Goal: Task Accomplishment & Management: Manage account settings

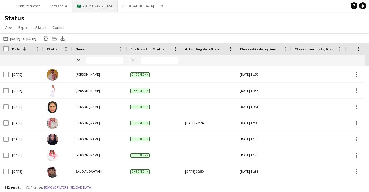
click at [88, 8] on button "🇸🇦 BLACK ORANGE - KSA Close" at bounding box center [95, 5] width 46 height 11
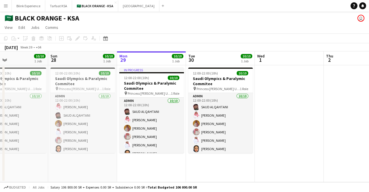
scroll to position [0, 158]
drag, startPoint x: 98, startPoint y: 82, endPoint x: 146, endPoint y: 82, distance: 48.4
click at [146, 82] on app-calendar-viewport "Thu 25 10/10 1 Job Fri 26 10/10 1 Job Sat 27 10/10 1 Job Sun 28 10/10 1 Job Mon…" at bounding box center [184, 116] width 369 height 131
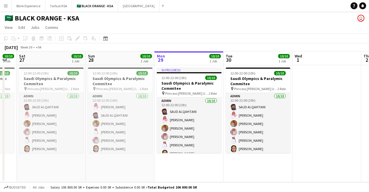
scroll to position [0, 121]
drag, startPoint x: 92, startPoint y: 82, endPoint x: 129, endPoint y: 84, distance: 37.5
click at [129, 84] on app-calendar-viewport "Thu 25 10/10 1 Job Fri 26 10/10 1 Job Sat 27 10/10 1 Job Sun 28 10/10 1 Job Mon…" at bounding box center [184, 116] width 369 height 131
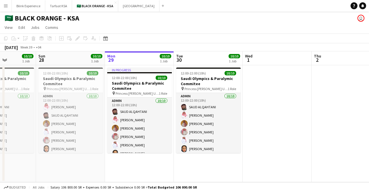
scroll to position [0, 170]
drag, startPoint x: 172, startPoint y: 80, endPoint x: 123, endPoint y: 79, distance: 49.3
click at [123, 79] on app-calendar-viewport "Thu 25 10/10 1 Job Fri 26 10/10 1 Job Sat 27 10/10 1 Job Sun 28 10/10 1 Job Mon…" at bounding box center [184, 116] width 369 height 131
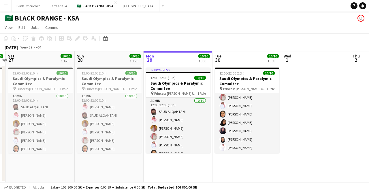
scroll to position [0, 131]
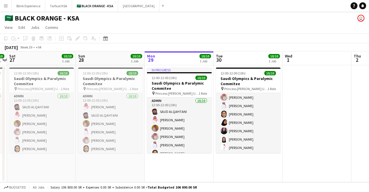
drag, startPoint x: 71, startPoint y: 79, endPoint x: 110, endPoint y: 82, distance: 39.3
click at [110, 82] on app-calendar-viewport "Thu 25 10/10 1 Job Fri 26 10/10 1 Job Sat 27 10/10 1 Job Sun 28 10/10 1 Job Mon…" at bounding box center [184, 116] width 369 height 131
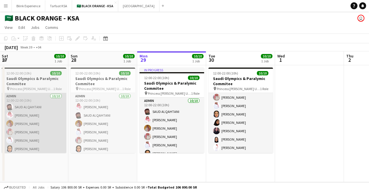
drag, startPoint x: 39, startPoint y: 79, endPoint x: 311, endPoint y: 95, distance: 272.2
click at [310, 95] on app-calendar-viewport "Thu 25 10/10 1 Job Fri 26 10/10 1 Job Sat 27 10/10 1 Job Sun 28 10/10 1 Job Mon…" at bounding box center [184, 116] width 369 height 131
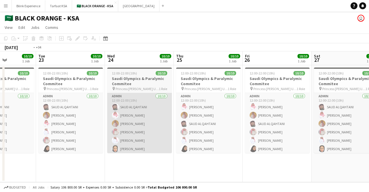
drag, startPoint x: 163, startPoint y: 95, endPoint x: 300, endPoint y: 95, distance: 137.2
click at [311, 95] on app-calendar-viewport "Sat 20 Sun 21 9/10 1 Job Mon 22 10/10 1 Job Tue 23 10/10 1 Job Wed 24 10/10 1 J…" at bounding box center [184, 116] width 369 height 131
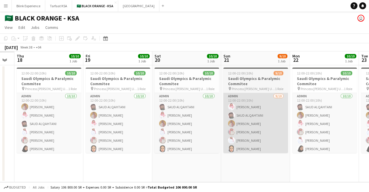
drag, startPoint x: 93, startPoint y: 93, endPoint x: 273, endPoint y: 98, distance: 180.2
click at [279, 98] on app-calendar-viewport "Tue 16 Wed 17 Thu 18 10/10 1 Job Fri 19 10/10 1 Job Sat 20 10/10 1 Job Sun 21 9…" at bounding box center [184, 116] width 369 height 131
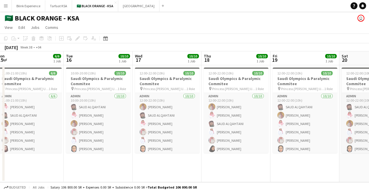
drag, startPoint x: 100, startPoint y: 97, endPoint x: 286, endPoint y: 101, distance: 186.5
click at [286, 101] on app-calendar-viewport "Sat 13 Sun 14 Mon 15 6/6 1 Job Tue 16 10/10 1 Job Wed 17 10/10 1 Job Thu 18 10/…" at bounding box center [184, 116] width 369 height 131
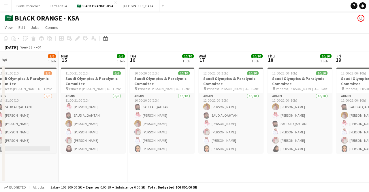
drag, startPoint x: 88, startPoint y: 100, endPoint x: 10, endPoint y: 105, distance: 78.5
click at [10, 105] on app-calendar-viewport "Thu 11 3/3 1 Job Fri 12 3/3 1 Job Sat 13 3/3 1 Job Sun 14 5/6 1 Job Mon 15 6/6 …" at bounding box center [184, 116] width 369 height 131
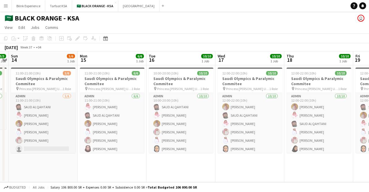
drag, startPoint x: 38, startPoint y: 85, endPoint x: 188, endPoint y: 88, distance: 150.2
click at [188, 88] on app-calendar-viewport "Fri 12 3/3 1 Job Sat 13 3/3 1 Job Sun 14 5/6 1 Job Mon 15 6/6 1 Job Tue 16 10/1…" at bounding box center [184, 116] width 369 height 131
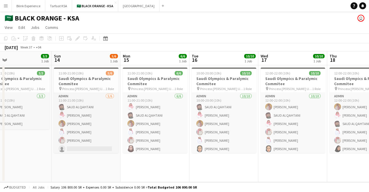
drag, startPoint x: 98, startPoint y: 85, endPoint x: 142, endPoint y: 85, distance: 43.5
click at [142, 85] on app-calendar-viewport "Thu 11 3/3 1 Job Fri 12 3/3 1 Job Sat 13 3/3 1 Job Sun 14 5/6 1 Job Mon 15 6/6 …" at bounding box center [184, 116] width 369 height 131
click at [95, 79] on h3 "Saudi Olympics & Paralymic Commitee" at bounding box center [86, 81] width 65 height 10
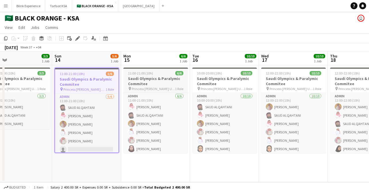
click at [146, 82] on h3 "Saudi Olympics & Paralymic Commitee" at bounding box center [155, 81] width 65 height 10
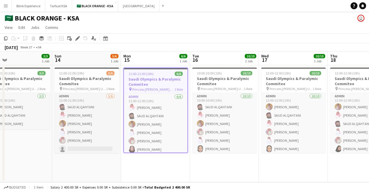
click at [100, 58] on app-board-header-date "Sun 14 5/6 1 Job" at bounding box center [86, 58] width 69 height 14
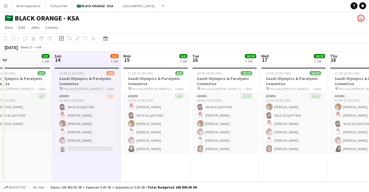
click at [97, 83] on h3 "Saudi Olympics & Paralymic Commitee" at bounding box center [86, 81] width 65 height 10
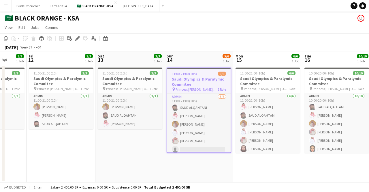
drag, startPoint x: 95, startPoint y: 83, endPoint x: 214, endPoint y: 82, distance: 118.4
click at [214, 82] on app-calendar-viewport "Wed 10 Thu 11 3/3 1 Job Fri 12 3/3 1 Job Sat 13 3/3 1 Job Sun 14 5/6 1 Job Mon …" at bounding box center [184, 116] width 369 height 131
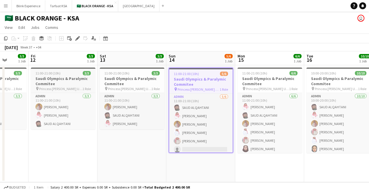
drag, startPoint x: 81, startPoint y: 81, endPoint x: 206, endPoint y: 83, distance: 125.1
click at [212, 82] on app-calendar-viewport "Tue 9 3/3 1 Job Wed 10 3/3 1 Job Thu 11 3/3 1 Job Fri 12 3/3 1 Job Sat 13 3/3 1…" at bounding box center [184, 116] width 369 height 131
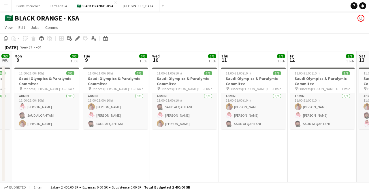
scroll to position [0, 176]
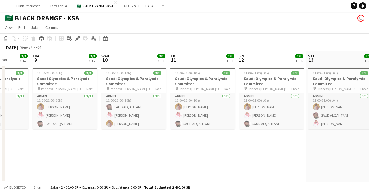
drag, startPoint x: 92, startPoint y: 84, endPoint x: 163, endPoint y: 83, distance: 70.9
click at [163, 83] on app-calendar-viewport "Sat 6 3/3 1 Job Sun 7 3/3 1 Job Mon 8 3/3 1 Job Tue 9 3/3 1 Job Wed 10 3/3 1 Jo…" at bounding box center [184, 116] width 369 height 131
click at [163, 83] on h3 "Saudi Olympics & Paralymic Commitee" at bounding box center [133, 81] width 65 height 10
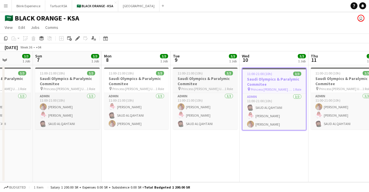
drag, startPoint x: 77, startPoint y: 84, endPoint x: 213, endPoint y: 83, distance: 135.4
click at [218, 84] on app-calendar-viewport "Thu 4 Fri 5 Sat 6 3/3 1 Job Sun 7 3/3 1 Job Mon 8 3/3 1 Job Tue 9 3/3 1 Job Wed…" at bounding box center [184, 116] width 369 height 131
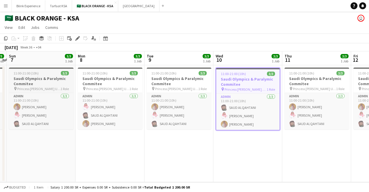
drag, startPoint x: 127, startPoint y: 75, endPoint x: 214, endPoint y: 75, distance: 87.0
click at [215, 75] on app-calendar-viewport "Thu 4 3/3 1 Job Fri 5 3/3 1 Job Sat 6 3/3 1 Job Sun 7 3/3 1 Job Mon 8 3/3 1 Job…" at bounding box center [184, 116] width 369 height 131
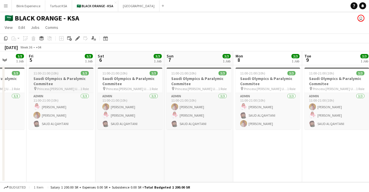
drag, startPoint x: 66, startPoint y: 79, endPoint x: 231, endPoint y: 76, distance: 164.9
click at [231, 76] on app-calendar-viewport "Tue 2 3/3 1 Job Wed 3 3/3 1 Job Thu 4 3/3 1 Job Fri 5 3/3 1 Job Sat 6 3/3 1 Job…" at bounding box center [184, 116] width 369 height 131
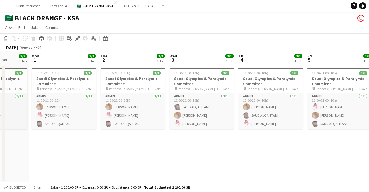
drag, startPoint x: 58, startPoint y: 85, endPoint x: 227, endPoint y: 82, distance: 168.3
click at [227, 82] on app-calendar-viewport "Fri 29 Sat 30 Sun 31 3/3 1 Job Mon 1 3/3 1 Job Tue 2 3/3 1 Job Wed 3 3/3 1 Job …" at bounding box center [184, 116] width 369 height 131
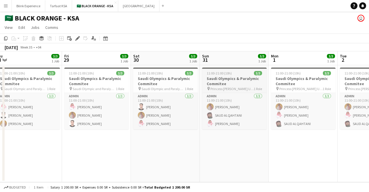
drag, startPoint x: 66, startPoint y: 87, endPoint x: 220, endPoint y: 84, distance: 154.5
click at [236, 83] on app-calendar-viewport "Tue 26 Wed 27 Thu 28 3/3 1 Job Fri 29 3/3 1 Job Sat 30 3/3 1 Job Sun 31 3/3 1 J…" at bounding box center [184, 116] width 369 height 131
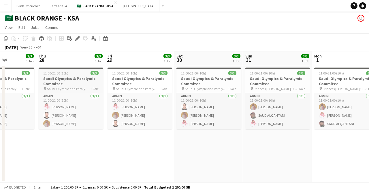
drag, startPoint x: 72, startPoint y: 85, endPoint x: 234, endPoint y: 79, distance: 162.4
click at [254, 77] on app-calendar-viewport "Mon 25 Tue 26 3/3 1 Job Wed 27 3/3 1 Job Thu 28 3/3 1 Job Fri 29 3/3 1 Job Sat …" at bounding box center [184, 116] width 369 height 131
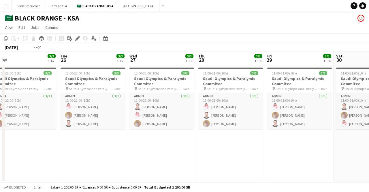
drag, startPoint x: 120, startPoint y: 80, endPoint x: 274, endPoint y: 78, distance: 154.2
click at [274, 78] on app-calendar-viewport "Sat 23 3/3 1 Job Sun 24 3/3 1 Job Mon 25 3/3 1 Job Tue 26 3/3 1 Job Wed 27 3/3 …" at bounding box center [184, 116] width 369 height 131
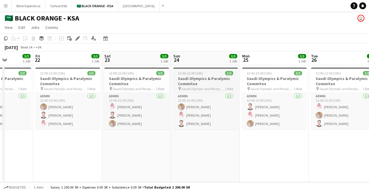
drag, startPoint x: 70, startPoint y: 86, endPoint x: 243, endPoint y: 84, distance: 172.9
click at [257, 84] on app-calendar-viewport "Tue 19 Wed 20 Thu 21 3/3 1 Job Fri 22 3/3 1 Job Sat 23 3/3 1 Job Sun 24 3/3 1 J…" at bounding box center [184, 116] width 369 height 131
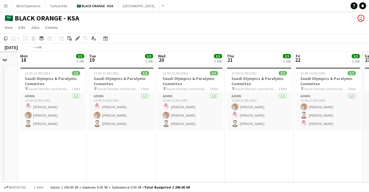
drag, startPoint x: 141, startPoint y: 89, endPoint x: 267, endPoint y: 87, distance: 126.2
click at [267, 87] on app-calendar-viewport "Sat 16 Sun 17 Mon 18 3/3 1 Job Tue 19 3/3 1 Job Wed 20 3/3 1 Job Thu 21 3/3 1 J…" at bounding box center [184, 116] width 369 height 131
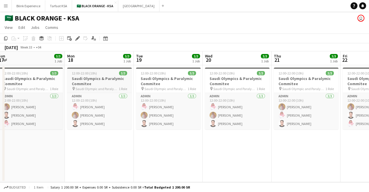
drag, startPoint x: 101, startPoint y: 85, endPoint x: 254, endPoint y: 86, distance: 153.3
click at [272, 85] on app-calendar-viewport "Fri 15 3/3 1 Job Sat 16 3/3 1 Job Sun 17 3/3 1 Job Mon 18 3/3 1 Job Tue 19 3/3 …" at bounding box center [184, 116] width 369 height 131
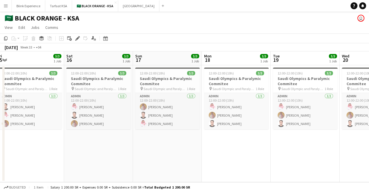
drag, startPoint x: 70, startPoint y: 91, endPoint x: 260, endPoint y: 86, distance: 190.3
click at [260, 86] on app-calendar-viewport "Wed 13 3/3 1 Job Thu 14 3/3 1 Job Fri 15 3/3 1 Job Sat 16 3/3 1 Job Sun 17 3/3 …" at bounding box center [184, 116] width 369 height 131
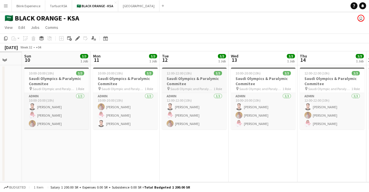
drag, startPoint x: 97, startPoint y: 90, endPoint x: 186, endPoint y: 88, distance: 89.6
click at [275, 84] on app-calendar-viewport "Fri 8 Sat 9 Sun 10 3/3 1 Job Mon 11 3/3 1 Job Tue 12 3/3 1 Job Wed 13 3/3 1 Job…" at bounding box center [184, 116] width 369 height 131
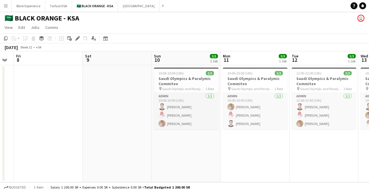
drag, startPoint x: 199, startPoint y: 88, endPoint x: 214, endPoint y: 88, distance: 14.7
click at [214, 88] on app-calendar-viewport "Wed 6 Thu 7 Fri 8 Sat 9 Sun 10 3/3 1 Job Mon 11 3/3 1 Job Tue 12 3/3 1 Job Wed …" at bounding box center [184, 116] width 369 height 131
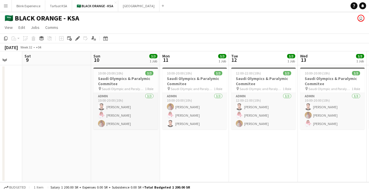
scroll to position [0, 185]
drag, startPoint x: 223, startPoint y: 82, endPoint x: 175, endPoint y: 87, distance: 48.1
click at [175, 87] on app-calendar-viewport "Wed 6 Thu 7 Fri 8 Sat 9 Sun 10 3/3 1 Job Mon 11 3/3 1 Job Tue 12 3/3 1 Job Wed …" at bounding box center [184, 116] width 369 height 131
click at [183, 80] on h3 "Saudi Olympics & Paralymic Commitee" at bounding box center [194, 81] width 65 height 10
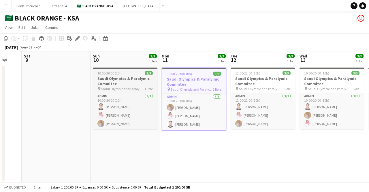
click at [141, 80] on h3 "Saudi Olympics & Paralymic Commitee" at bounding box center [125, 81] width 65 height 10
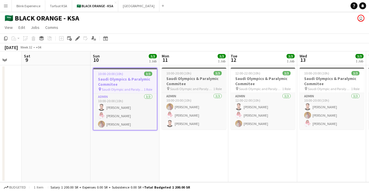
click at [180, 82] on h3 "Saudi Olympics & Paralymic Commitee" at bounding box center [194, 81] width 65 height 10
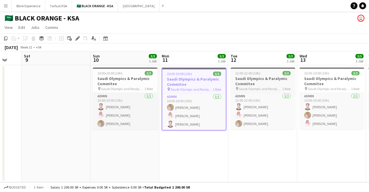
click at [241, 80] on h3 "Saudi Olympics & Paralymic Commitee" at bounding box center [263, 81] width 65 height 10
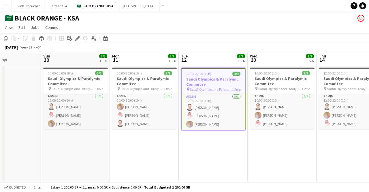
scroll to position [0, 155]
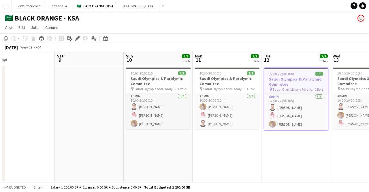
drag, startPoint x: 258, startPoint y: 82, endPoint x: 150, endPoint y: 84, distance: 107.8
click at [150, 84] on app-calendar-viewport "Wed 6 Thu 7 Fri 8 Sat 9 Sun 10 3/3 1 Job Mon 11 3/3 1 Job Tue 12 3/3 1 Job Wed …" at bounding box center [184, 116] width 369 height 131
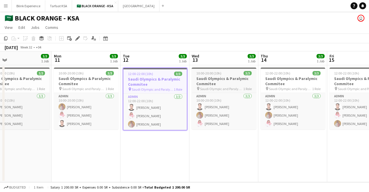
click at [208, 80] on h3 "Saudi Olympics & Paralymic Commitee" at bounding box center [224, 81] width 65 height 10
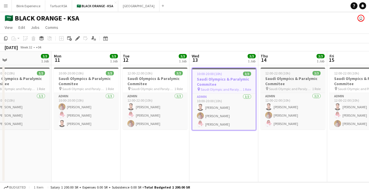
click at [267, 81] on h3 "Saudi Olympics & Paralymic Commitee" at bounding box center [292, 81] width 65 height 10
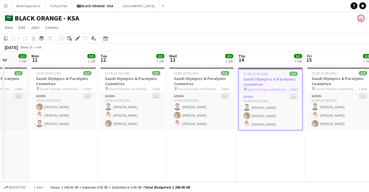
drag, startPoint x: 282, startPoint y: 81, endPoint x: 127, endPoint y: 78, distance: 155.4
click at [120, 79] on app-calendar-viewport "Fri 8 Sat 9 Sun 10 3/3 1 Job Mon 11 3/3 1 Job Tue 12 3/3 1 Job Wed 13 3/3 1 Job…" at bounding box center [184, 116] width 369 height 131
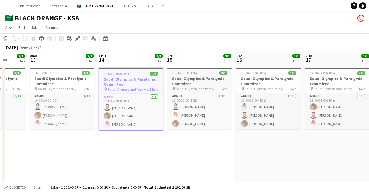
click at [203, 79] on h3 "Saudi Olympics & Paralymic Commitee" at bounding box center [199, 81] width 65 height 10
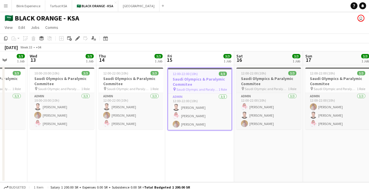
click at [250, 79] on h3 "Saudi Olympics & Paralymic Commitee" at bounding box center [268, 81] width 65 height 10
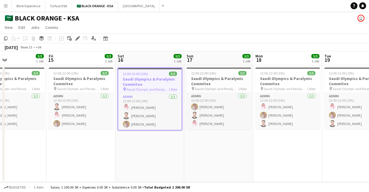
drag, startPoint x: 272, startPoint y: 82, endPoint x: 149, endPoint y: 83, distance: 123.0
click at [149, 83] on app-calendar-viewport "Tue 12 3/3 1 Job Wed 13 3/3 1 Job Thu 14 3/3 1 Job Fri 15 3/3 1 Job Sat 16 3/3 …" at bounding box center [184, 116] width 369 height 131
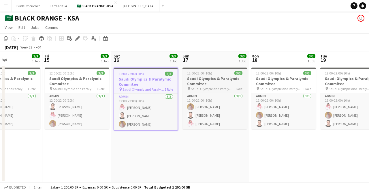
click at [224, 78] on h3 "Saudi Olympics & Paralymic Commitee" at bounding box center [214, 81] width 65 height 10
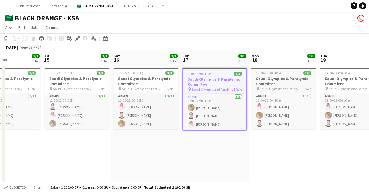
click at [258, 78] on h3 "Saudi Olympics & Paralymic Commitee" at bounding box center [283, 81] width 65 height 10
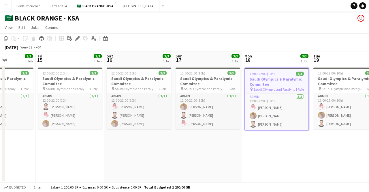
drag, startPoint x: 271, startPoint y: 79, endPoint x: 125, endPoint y: 80, distance: 146.1
click at [125, 80] on app-calendar-viewport "Tue 12 3/3 1 Job Wed 13 3/3 1 Job Thu 14 3/3 1 Job Fri 15 3/3 1 Job Sat 16 3/3 …" at bounding box center [184, 116] width 369 height 131
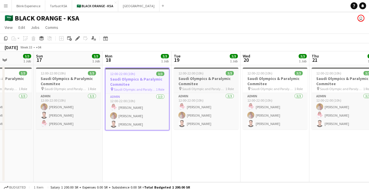
click at [192, 77] on h3 "Saudi Olympics & Paralymic Commitee" at bounding box center [206, 81] width 65 height 10
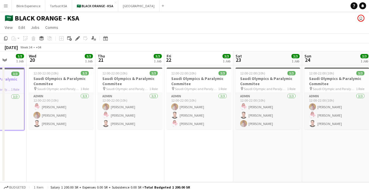
scroll to position [0, 161]
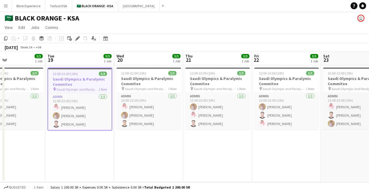
drag, startPoint x: 233, startPoint y: 82, endPoint x: 112, endPoint y: 78, distance: 121.1
click at [107, 81] on app-calendar-viewport "Sat 16 3/3 1 Job Sun 17 3/3 1 Job Mon 18 3/3 1 Job Tue 19 3/3 1 Job Wed 20 3/3 …" at bounding box center [184, 116] width 369 height 131
click at [157, 76] on h3 "Saudi Olympics & Paralymic Commitee" at bounding box center [148, 81] width 65 height 10
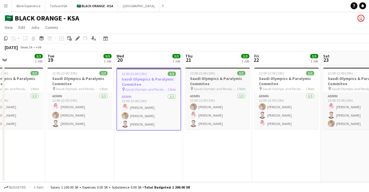
click at [195, 81] on h3 "Saudi Olympics & Paralymic Commitee" at bounding box center [217, 81] width 65 height 10
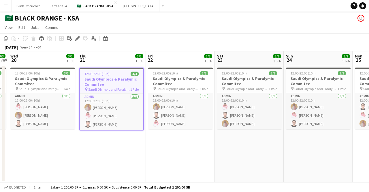
drag, startPoint x: 207, startPoint y: 82, endPoint x: 102, endPoint y: 81, distance: 105.2
click at [101, 82] on app-calendar-viewport "Sat 16 3/3 1 Job Sun 17 3/3 1 Job Mon 18 3/3 1 Job Tue 19 3/3 1 Job Wed 20 3/3 …" at bounding box center [184, 116] width 369 height 131
click at [169, 80] on h3 "Saudi Olympics & Paralymic Commitee" at bounding box center [180, 81] width 65 height 10
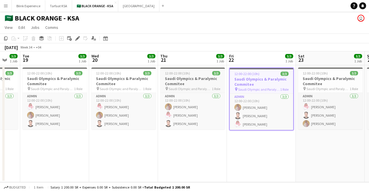
drag, startPoint x: 148, startPoint y: 79, endPoint x: 200, endPoint y: 82, distance: 51.9
click at [219, 81] on app-calendar-viewport "Sat 16 3/3 1 Job Sun 17 3/3 1 Job Mon 18 3/3 1 Job Tue 19 3/3 1 Job Wed 20 3/3 …" at bounding box center [184, 116] width 369 height 131
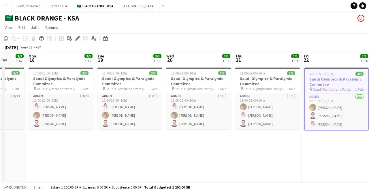
drag, startPoint x: 117, startPoint y: 79, endPoint x: 192, endPoint y: 82, distance: 75.0
click at [192, 82] on app-calendar-viewport "Fri 15 3/3 1 Job Sat 16 3/3 1 Job Sun 17 3/3 1 Job Mon 18 3/3 1 Job Tue 19 3/3 …" at bounding box center [184, 116] width 369 height 131
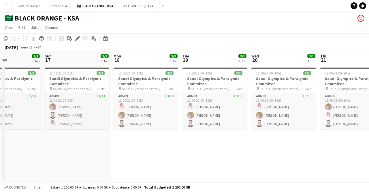
drag, startPoint x: 103, startPoint y: 81, endPoint x: 188, endPoint y: 83, distance: 85.0
click at [188, 83] on app-calendar-viewport "Thu 14 3/3 1 Job Fri 15 3/3 1 Job Sat 16 3/3 1 Job Sun 17 3/3 1 Job Mon 18 3/3 …" at bounding box center [184, 116] width 369 height 131
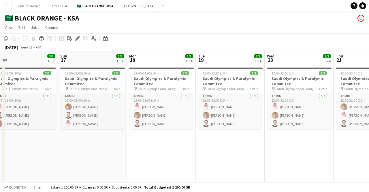
drag, startPoint x: 101, startPoint y: 81, endPoint x: 185, endPoint y: 82, distance: 84.4
click at [185, 82] on app-calendar-viewport "Thu 14 3/3 1 Job Fri 15 3/3 1 Job Sat 16 3/3 1 Job Sun 17 3/3 1 Job Mon 18 3/3 …" at bounding box center [184, 116] width 369 height 131
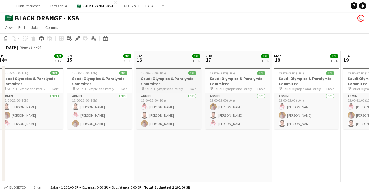
drag, startPoint x: 112, startPoint y: 80, endPoint x: 178, endPoint y: 83, distance: 65.7
click at [188, 83] on app-calendar-viewport "Tue 12 3/3 1 Job Wed 13 3/3 1 Job Thu 14 3/3 1 Job Fri 15 3/3 1 Job Sat 16 3/3 …" at bounding box center [184, 116] width 369 height 131
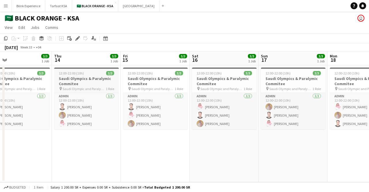
drag, startPoint x: 68, startPoint y: 80, endPoint x: 185, endPoint y: 82, distance: 117.0
click at [187, 82] on app-calendar-viewport "Mon 11 3/3 1 Job Tue 12 3/3 1 Job Wed 13 3/3 1 Job Thu 14 3/3 1 Job Fri 15 3/3 …" at bounding box center [184, 116] width 369 height 131
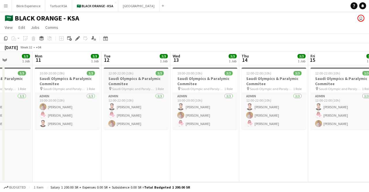
drag, startPoint x: 62, startPoint y: 79, endPoint x: 158, endPoint y: 78, distance: 96.3
click at [180, 77] on app-calendar-viewport "Fri 8 Sat 9 Sun 10 3/3 1 Job Mon 11 3/3 1 Job Tue 12 3/3 1 Job Wed 13 3/3 1 Job…" at bounding box center [184, 116] width 369 height 131
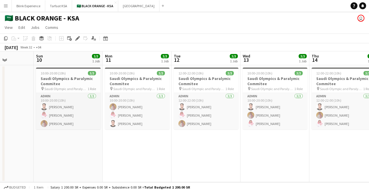
drag
click at [144, 77] on app-calendar-viewport "Thu 7 Fri 8 Sat 9 Sun 10 3/3 1 Job Mon 11 3/3 1 Job Tue 12 3/3 1 Job Wed 13 3/3…" at bounding box center [184, 116] width 369 height 131
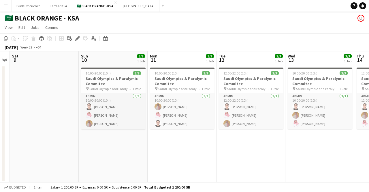
scroll to position [0, 121]
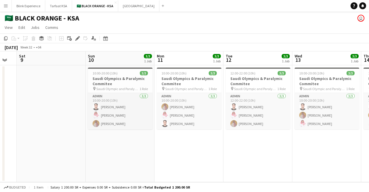
click at [112, 78] on app-calendar-viewport "Thu 7 Fri 8 Sat 9 Sun 10 3/3 1 Job Mon 11 3/3 1 Job Tue 12 3/3 1 Job Wed 13 3/3…" at bounding box center [184, 116] width 369 height 131
click at [111, 78] on h3 "Saudi Olympics & Paralymic Commitee" at bounding box center [120, 81] width 65 height 10
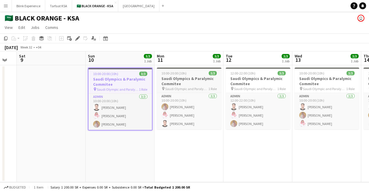
click at [171, 79] on h3 "Saudi Olympics & Paralymic Commitee" at bounding box center [189, 81] width 65 height 10
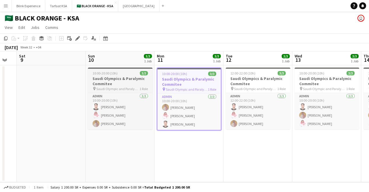
click at [106, 77] on h3 "Saudi Olympics & Paralymic Commitee" at bounding box center [120, 81] width 65 height 10
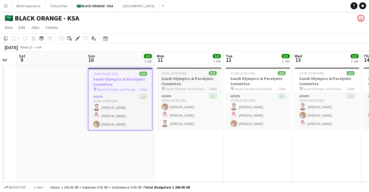
click at [168, 82] on h3 "Saudi Olympics & Paralymic Commitee" at bounding box center [189, 81] width 65 height 10
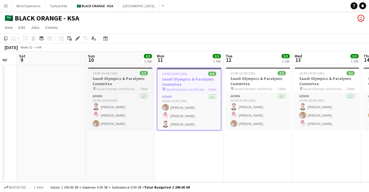
click at [118, 81] on h3 "Saudi Olympics & Paralymic Commitee" at bounding box center [120, 81] width 65 height 10
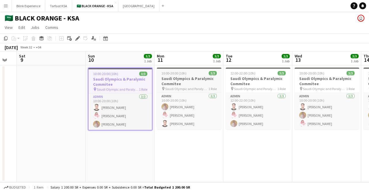
click at [165, 81] on h3 "Saudi Olympics & Paralymic Commitee" at bounding box center [189, 81] width 65 height 10
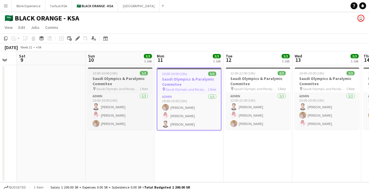
click at [124, 80] on h3 "Saudi Olympics & Paralymic Commitee" at bounding box center [120, 81] width 65 height 10
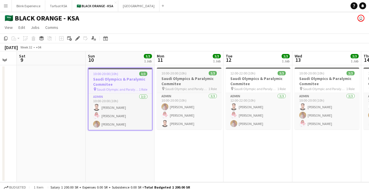
click at [171, 79] on h3 "Saudi Olympics & Paralymic Commitee" at bounding box center [189, 81] width 65 height 10
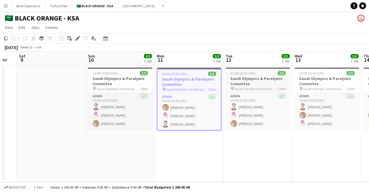
click at [234, 78] on h3 "Saudi Olympics & Paralymic Commitee" at bounding box center [258, 81] width 65 height 10
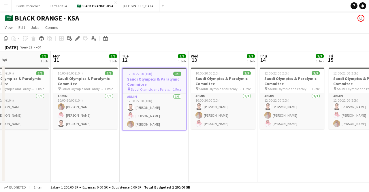
drag, startPoint x: 237, startPoint y: 79, endPoint x: 129, endPoint y: 79, distance: 107.8
click at [130, 79] on app-calendar-viewport "Thu 7 Fri 8 Sat 9 Sun 10 3/3 1 Job Mon 11 3/3 1 Job Tue 12 3/3 1 Job Wed 13 3/3…" at bounding box center [184, 116] width 369 height 131
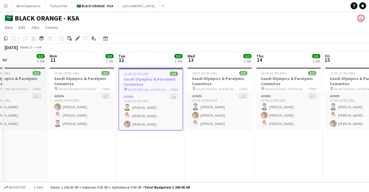
click at [10, 77] on h3 "Saudi Olympics & Paralymic Commitee" at bounding box center [13, 81] width 65 height 10
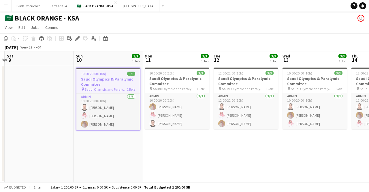
scroll to position [0, 119]
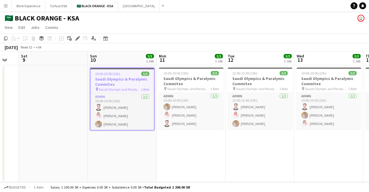
click at [123, 77] on app-calendar-viewport "Thu 7 Fri 8 Sat 9 Sun 10 3/3 1 Job Mon 11 3/3 1 Job Tue 12 3/3 1 Job Wed 13 3/3…" at bounding box center [184, 116] width 369 height 131
click at [168, 76] on h3 "Saudi Olympics & Paralymic Commitee" at bounding box center [191, 81] width 65 height 10
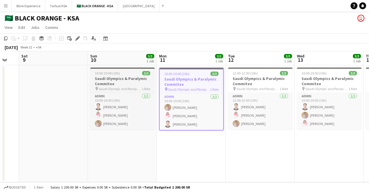
click at [100, 74] on span "10:00-20:00 (10h)" at bounding box center [107, 73] width 25 height 4
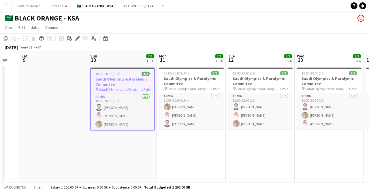
scroll to position [0, 118]
click at [107, 83] on h3 "Saudi Olympics & Paralymic Commitee" at bounding box center [122, 81] width 63 height 10
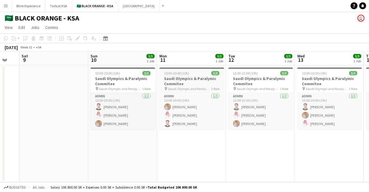
click at [172, 81] on h3 "Saudi Olympics & Paralymic Commitee" at bounding box center [191, 81] width 65 height 10
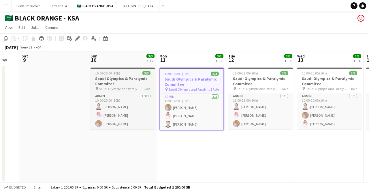
click at [104, 75] on app-job-card "10:00-20:00 (10h) 3/3 Saudi Olympics & Paralymic Commitee pin [DEMOGRAPHIC_DATA…" at bounding box center [122, 98] width 65 height 62
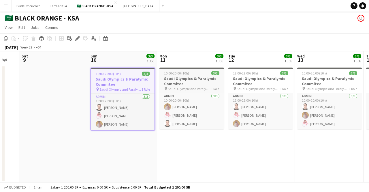
click at [171, 76] on h3 "Saudi Olympics & Paralymic Commitee" at bounding box center [191, 81] width 65 height 10
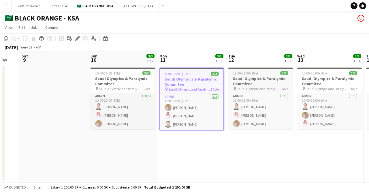
click at [245, 76] on h3 "Saudi Olympics & Paralymic Commitee" at bounding box center [260, 81] width 65 height 10
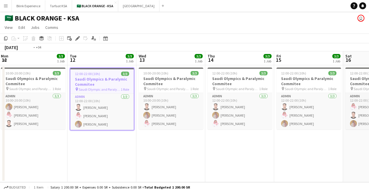
click at [48, 67] on app-calendar-viewport "Thu 7 Fri 8 Sat 9 Sun 10 3/3 1 Job Mon 11 3/3 1 Job Tue 12 3/3 1 Job Wed 13 3/3…" at bounding box center [184, 116] width 369 height 131
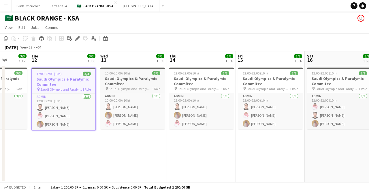
click at [121, 76] on h3 "Saudi Olympics & Paralymic Commitee" at bounding box center [132, 81] width 65 height 10
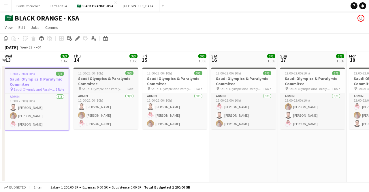
click at [90, 75] on app-calendar-viewport "Sat 9 Sun 10 3/3 1 Job Mon 11 3/3 1 Job Tue 12 3/3 1 Job Wed 13 3/3 1 Job Thu 1…" at bounding box center [184, 116] width 369 height 131
click at [105, 75] on div "12:00-22:00 (10h) 3/3" at bounding box center [105, 73] width 65 height 4
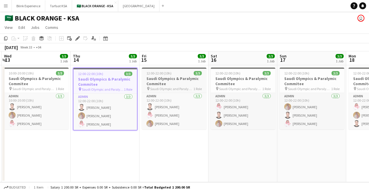
click at [176, 83] on h3 "Saudi Olympics & Paralymic Commitee" at bounding box center [174, 81] width 65 height 10
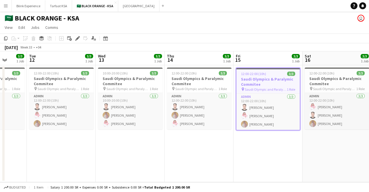
scroll to position [0, 253]
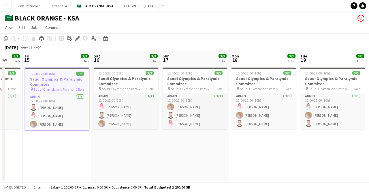
click at [55, 84] on app-calendar-viewport "Mon 11 3/3 1 Job Tue 12 3/3 1 Job Wed 13 3/3 1 Job Thu 14 3/3 1 Job Fri 15 3/3 …" at bounding box center [184, 116] width 369 height 131
click at [111, 80] on h3 "Saudi Olympics & Paralymic Commitee" at bounding box center [126, 81] width 65 height 10
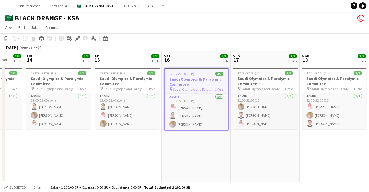
click at [168, 83] on app-calendar-viewport "Mon 11 3/3 1 Job Tue 12 3/3 1 Job Wed 13 3/3 1 Job Thu 14 3/3 1 Job Fri 15 3/3 …" at bounding box center [184, 116] width 369 height 131
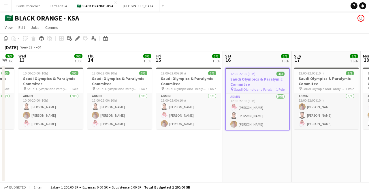
click at [85, 82] on app-calendar-viewport "Mon 11 3/3 1 Job Tue 12 3/3 1 Job Wed 13 3/3 1 Job Thu 14 3/3 1 Job Fri 15 3/3 …" at bounding box center [184, 116] width 369 height 131
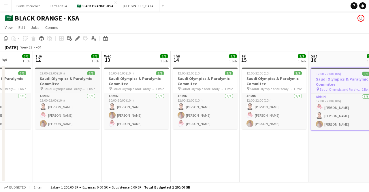
click at [109, 86] on app-calendar-viewport "Sat 9 Sun 10 3/3 1 Job Mon 11 3/3 1 Job Tue 12 3/3 1 Job Wed 13 3/3 1 Job Thu 1…" at bounding box center [184, 116] width 369 height 131
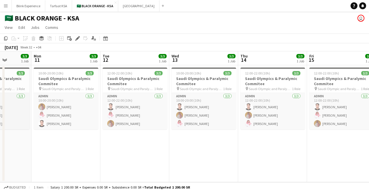
click at [103, 83] on app-calendar-viewport "Fri 8 Sat 9 Sun 10 3/3 1 Job Mon 11 3/3 1 Job Tue 12 3/3 1 Job Wed 13 3/3 1 Job…" at bounding box center [184, 116] width 369 height 131
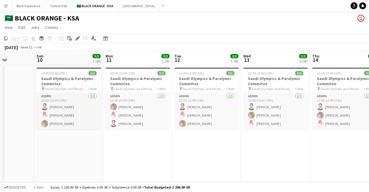
scroll to position [0, 165]
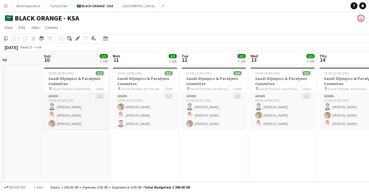
click at [111, 88] on app-calendar-viewport "Thu 7 Fri 8 Sat 9 Sun 10 3/3 1 Job Mon 11 3/3 1 Job Tue 12 3/3 1 Job Wed 13 3/3…" at bounding box center [184, 116] width 369 height 131
click at [62, 85] on h3 "Saudi Olympics & Paralymic Commitee" at bounding box center [76, 81] width 65 height 10
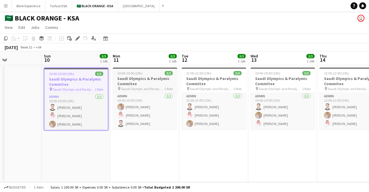
click at [120, 83] on h3 "Saudi Olympics & Paralymic Commitee" at bounding box center [145, 81] width 65 height 10
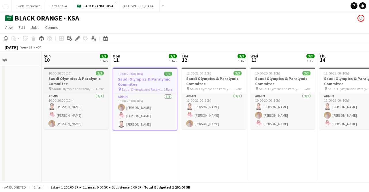
click at [69, 79] on h3 "Saudi Olympics & Paralymic Commitee" at bounding box center [76, 81] width 65 height 10
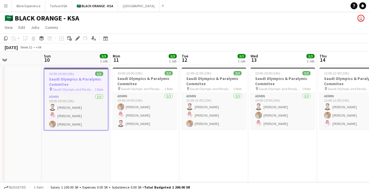
click at [86, 78] on h3 "Saudi Olympics & Paralymic Commitee" at bounding box center [75, 81] width 63 height 10
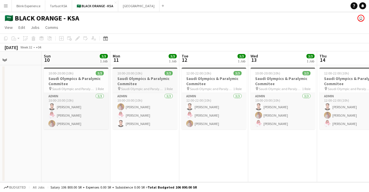
click at [137, 78] on h3 "Saudi Olympics & Paralymic Commitee" at bounding box center [145, 81] width 65 height 10
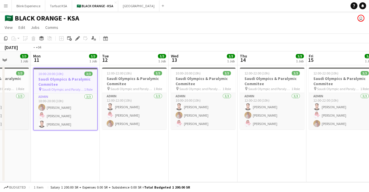
drag, startPoint x: 225, startPoint y: 89, endPoint x: 5, endPoint y: 97, distance: 220.3
click at [5, 97] on app-calendar-viewport "Thu 7 Fri 8 Sat 9 Sun 10 3/3 1 Job Mon 11 3/3 1 Job Tue 12 3/3 1 Job Wed 13 3/3…" at bounding box center [184, 116] width 369 height 131
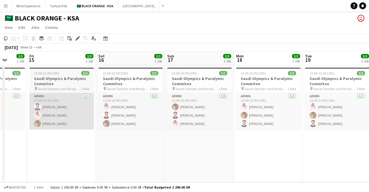
drag, startPoint x: 180, startPoint y: 89, endPoint x: 27, endPoint y: 94, distance: 153.1
click at [27, 94] on app-calendar-viewport "Mon 11 3/3 1 Job Tue 12 3/3 1 Job Wed 13 3/3 1 Job Thu 14 3/3 1 Job Fri 15 3/3 …" at bounding box center [184, 116] width 369 height 131
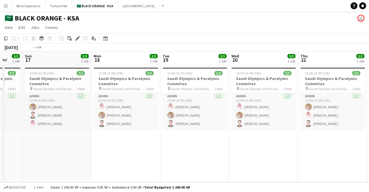
drag, startPoint x: 321, startPoint y: 108, endPoint x: 35, endPoint y: 120, distance: 286.1
click at [35, 120] on app-calendar-viewport "Wed 13 3/3 1 Job Thu 14 3/3 1 Job Fri 15 3/3 1 Job Sat 16 3/3 1 Job Sun 17 3/3 …" at bounding box center [184, 116] width 369 height 131
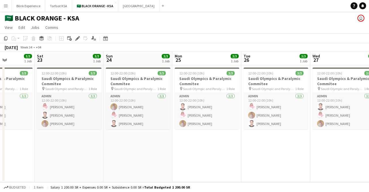
drag, startPoint x: 239, startPoint y: 114, endPoint x: 0, endPoint y: 114, distance: 238.6
click at [0, 114] on app-calendar-viewport "Tue 19 3/3 1 Job Wed 20 3/3 1 Job Thu 21 3/3 1 Job Fri 22 3/3 1 Job Sat 23 3/3 …" at bounding box center [184, 116] width 369 height 131
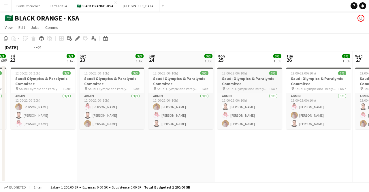
drag, startPoint x: 225, startPoint y: 96, endPoint x: 1, endPoint y: 88, distance: 223.8
click at [0, 89] on app-calendar-viewport "Tue 19 3/3 1 Job Wed 20 3/3 1 Job Thu 21 3/3 1 Job Fri 22 3/3 1 Job Sat 23 3/3 …" at bounding box center [184, 116] width 369 height 131
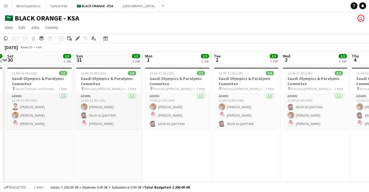
drag, startPoint x: 254, startPoint y: 104, endPoint x: 0, endPoint y: 100, distance: 254.5
click at [0, 100] on app-calendar-viewport "Wed 27 3/3 1 Job Thu 28 3/3 1 Job Fri 29 3/3 1 Job Sat 30 3/3 1 Job Sun 31 3/3 …" at bounding box center [184, 116] width 369 height 131
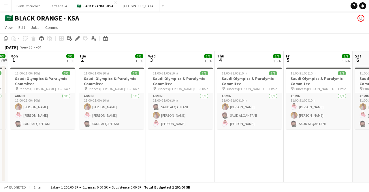
drag, startPoint x: 203, startPoint y: 58, endPoint x: 39, endPoint y: 53, distance: 164.0
click at [39, 53] on app-calendar-viewport "Fri 29 3/3 1 Job Sat 30 3/3 1 Job Sun 31 3/3 1 Job Mon 1 3/3 1 Job Tue 2 3/3 1 …" at bounding box center [184, 116] width 369 height 131
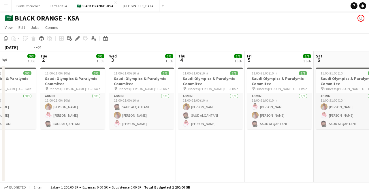
drag, startPoint x: 263, startPoint y: 78, endPoint x: 28, endPoint y: 73, distance: 235.8
click at [28, 73] on app-calendar-viewport "Fri 29 3/3 1 Job Sat 30 3/3 1 Job Sun 31 3/3 1 Job Mon 1 3/3 1 Job Tue 2 3/3 1 …" at bounding box center [184, 116] width 369 height 131
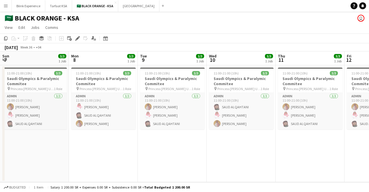
drag, startPoint x: 246, startPoint y: 67, endPoint x: 77, endPoint y: 63, distance: 169.2
click at [71, 66] on app-calendar-viewport "Wed 3 3/3 1 Job Thu 4 3/3 1 Job Fri 5 3/3 1 Job Sat 6 3/3 1 Job Sun 7 3/3 1 Job…" at bounding box center [184, 116] width 369 height 131
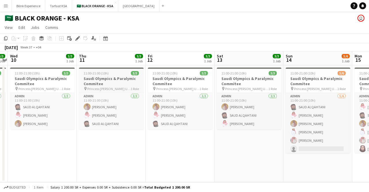
drag, startPoint x: 279, startPoint y: 94, endPoint x: 80, endPoint y: 86, distance: 199.0
click at [80, 90] on app-calendar-viewport "Sun 7 3/3 1 Job Mon 8 3/3 1 Job Tue 9 3/3 1 Job Wed 10 3/3 1 Job Thu 11 3/3 1 J…" at bounding box center [184, 116] width 369 height 131
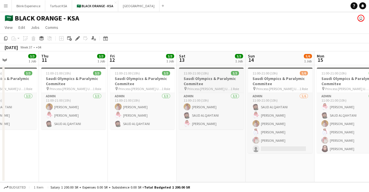
scroll to position [0, 263]
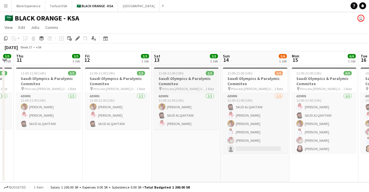
drag, startPoint x: 244, startPoint y: 78, endPoint x: 180, endPoint y: 80, distance: 64.0
click at [180, 80] on app-calendar-viewport "Sun 7 3/3 1 Job Mon 8 3/3 1 Job Tue 9 3/3 1 Job Wed 10 3/3 1 Job Thu 11 3/3 1 J…" at bounding box center [184, 116] width 369 height 131
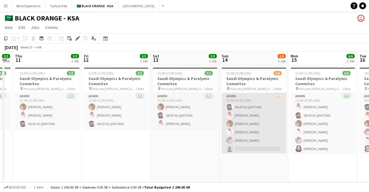
click at [254, 111] on app-card-role "Admin [DATE] 11:00-21:00 (10h) [PERSON_NAME] [PERSON_NAME] [PERSON_NAME] Yagmow…" at bounding box center [254, 123] width 65 height 61
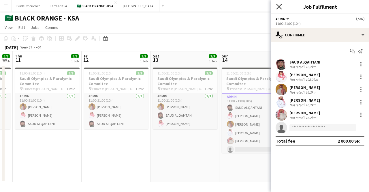
click at [280, 5] on icon at bounding box center [278, 6] width 5 height 5
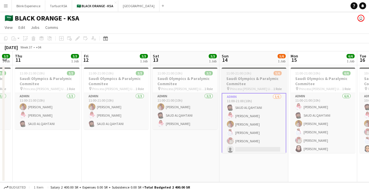
click at [276, 74] on span "5/6" at bounding box center [277, 73] width 8 height 4
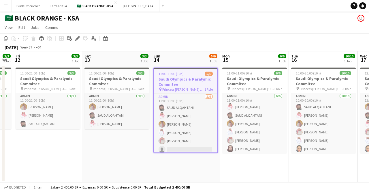
scroll to position [0, 195]
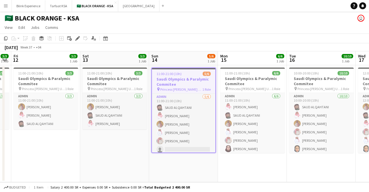
drag, startPoint x: 275, startPoint y: 79, endPoint x: 205, endPoint y: 94, distance: 72.0
click at [205, 94] on app-calendar-viewport "Tue 9 3/3 1 Job Wed 10 3/3 1 Job Thu 11 3/3 1 Job Fri 12 3/3 1 Job Sat 13 3/3 1…" at bounding box center [184, 116] width 369 height 131
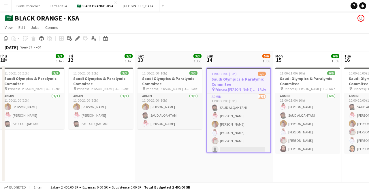
drag, startPoint x: 236, startPoint y: 75, endPoint x: 143, endPoint y: 76, distance: 93.4
click at [143, 76] on app-calendar-viewport "Tue 9 3/3 1 Job Wed 10 3/3 1 Job Thu 11 3/3 1 Job Fri 12 3/3 1 Job Sat 13 3/3 1…" at bounding box center [184, 116] width 369 height 131
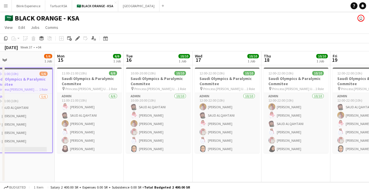
drag, startPoint x: 222, startPoint y: 73, endPoint x: 153, endPoint y: 67, distance: 70.0
click at [153, 67] on app-calendar-viewport "Thu 11 3/3 1 Job Fri 12 3/3 1 Job Sat 13 3/3 1 Job Sun 14 5/6 1 Job Mon 15 6/6 …" at bounding box center [184, 116] width 369 height 131
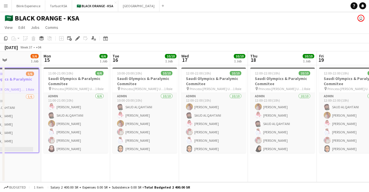
scroll to position [0, 247]
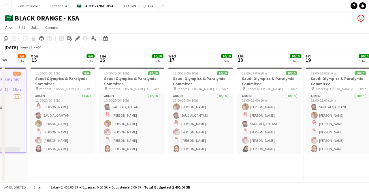
drag, startPoint x: 218, startPoint y: 69, endPoint x: 192, endPoint y: 73, distance: 26.9
click at [192, 73] on app-calendar-viewport "Thu 11 3/3 1 Job Fri 12 3/3 1 Job Sat 13 3/3 1 Job Sun 14 5/6 1 Job Mon 15 6/6 …" at bounding box center [184, 116] width 369 height 131
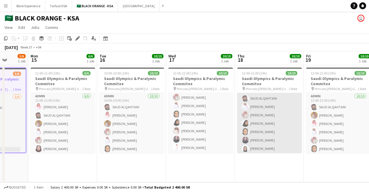
scroll to position [35, 0]
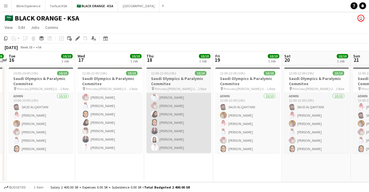
drag, startPoint x: 265, startPoint y: 101, endPoint x: 173, endPoint y: 102, distance: 91.1
click at [175, 103] on app-calendar-viewport "Sat 13 3/3 1 Job Sun 14 5/6 1 Job Mon 15 6/6 1 Job Tue 16 10/10 1 Job Wed 17 10…" at bounding box center [184, 116] width 369 height 131
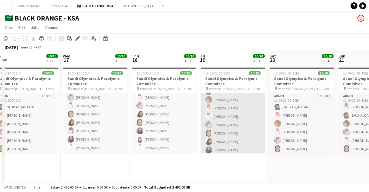
scroll to position [0, 0]
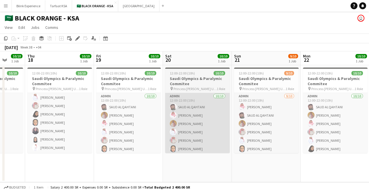
drag, startPoint x: 285, startPoint y: 105, endPoint x: 173, endPoint y: 105, distance: 112.4
click at [167, 110] on app-calendar-viewport "Mon 15 6/6 1 Job Tue 16 10/10 1 Job Wed 17 10/10 1 Job Thu 18 10/10 1 Job Fri 1…" at bounding box center [184, 116] width 369 height 131
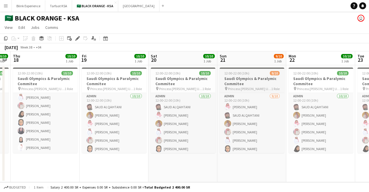
click at [237, 78] on h3 "Saudi Olympics & Paralymic Commitee" at bounding box center [252, 81] width 65 height 10
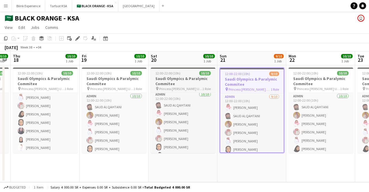
scroll to position [0, 0]
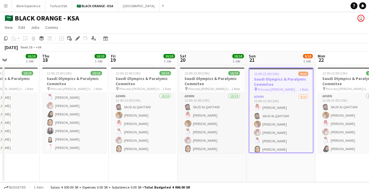
drag, startPoint x: 332, startPoint y: 107, endPoint x: 224, endPoint y: 114, distance: 108.9
click at [224, 114] on app-calendar-viewport "Mon 15 6/6 1 Job Tue 16 10/10 1 Job Wed 17 10/10 1 Job Thu 18 10/10 1 Job Fri 1…" at bounding box center [184, 116] width 369 height 131
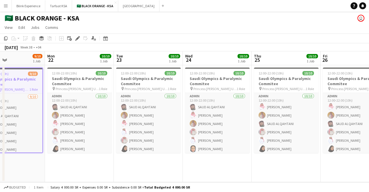
drag, startPoint x: 316, startPoint y: 108, endPoint x: 180, endPoint y: 123, distance: 136.5
click at [180, 123] on app-calendar-viewport "Fri 19 10/10 1 Job Sat 20 10/10 1 Job Sun 21 9/10 1 Job Mon 22 10/10 1 Job Tue …" at bounding box center [184, 116] width 369 height 131
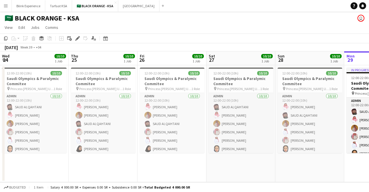
drag, startPoint x: 322, startPoint y: 119, endPoint x: 143, endPoint y: 122, distance: 179.6
click at [143, 122] on app-calendar-viewport "Sun 21 9/10 1 Job Mon 22 10/10 1 Job Tue 23 10/10 1 Job Wed 24 10/10 1 Job Thu …" at bounding box center [184, 116] width 369 height 131
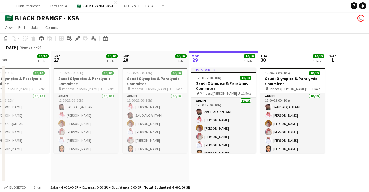
drag, startPoint x: 284, startPoint y: 117, endPoint x: 146, endPoint y: 120, distance: 138.7
click at [146, 120] on app-calendar-viewport "Tue 23 10/10 1 Job Wed 24 10/10 1 Job Thu 25 10/10 1 Job Fri 26 10/10 1 Job Sat…" at bounding box center [184, 116] width 369 height 131
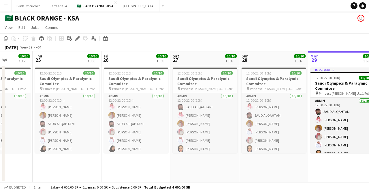
drag, startPoint x: 311, startPoint y: 118, endPoint x: 327, endPoint y: 117, distance: 16.4
click at [327, 117] on app-calendar-viewport "Mon 22 10/10 1 Job Tue 23 10/10 1 Job Wed 24 10/10 1 Job Thu 25 10/10 1 Job Fri…" at bounding box center [184, 116] width 369 height 131
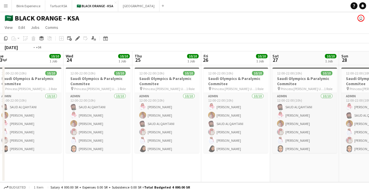
drag, startPoint x: 118, startPoint y: 121, endPoint x: 284, endPoint y: 118, distance: 165.2
click at [284, 118] on app-calendar-viewport "Sun 21 9/10 1 Job Mon 22 10/10 1 Job Tue 23 10/10 1 Job Wed 24 10/10 1 Job Thu …" at bounding box center [184, 116] width 369 height 131
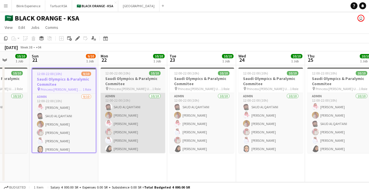
drag, startPoint x: 128, startPoint y: 121, endPoint x: 225, endPoint y: 121, distance: 96.5
click at [229, 121] on app-calendar-viewport "Thu 18 10/10 1 Job Fri 19 10/10 1 Job Sat 20 10/10 1 Job Sun 21 9/10 1 Job Mon …" at bounding box center [184, 116] width 369 height 131
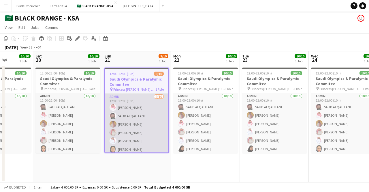
scroll to position [36, 0]
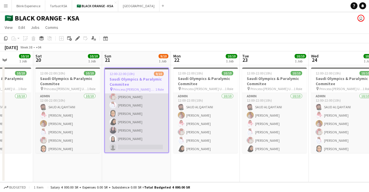
click at [135, 143] on app-card-role "Admin 9/10 12:00-22:00 (10h) Saleh Essam SAUD ALQAHTANI Ahmed Yagmowr Ibrahim A…" at bounding box center [136, 105] width 63 height 95
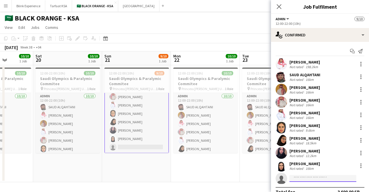
click at [348, 176] on input at bounding box center [322, 178] width 67 height 7
click at [356, 174] on app-invite-slot "single-neutral-actions" at bounding box center [320, 178] width 98 height 12
click at [277, 178] on icon "single-neutral-actions" at bounding box center [281, 179] width 12 height 13
drag, startPoint x: 284, startPoint y: 178, endPoint x: 308, endPoint y: 51, distance: 129.8
click at [308, 51] on div "Start chat Send notification" at bounding box center [319, 51] width 89 height 10
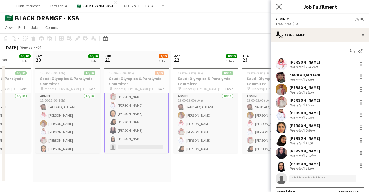
click at [275, 8] on app-icon "Close pop-in" at bounding box center [279, 7] width 8 height 8
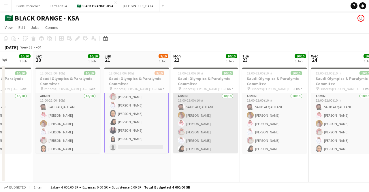
click at [214, 138] on app-card-role "Admin 10/10 12:00-22:00 (10h) SAUD ALQAHTANI Ahmed Yagmowr Saleh Essam Ibrahim …" at bounding box center [205, 140] width 65 height 95
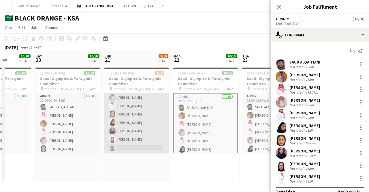
click at [130, 125] on app-card-role "Admin 9/10 12:00-22:00 (10h) Saleh Essam SAUD ALQAHTANI Ahmed Yagmowr Ibrahim A…" at bounding box center [136, 105] width 65 height 95
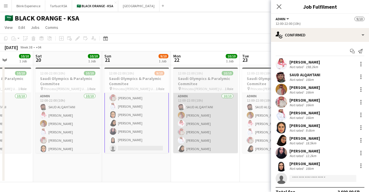
scroll to position [35, 0]
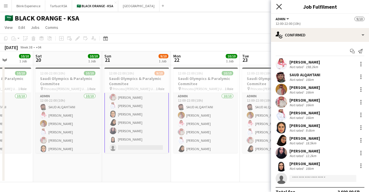
click at [278, 9] on icon "Close pop-in" at bounding box center [278, 6] width 5 height 5
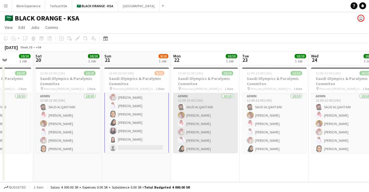
click at [208, 102] on app-card-role "Admin 10/10 12:00-22:00 (10h) SAUD ALQAHTANI Ahmed Yagmowr Saleh Essam Ibrahim …" at bounding box center [205, 140] width 65 height 95
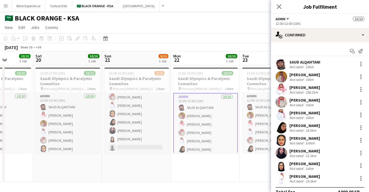
scroll to position [35, 0]
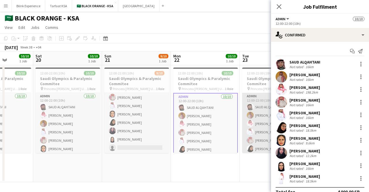
click at [258, 109] on app-card-role "Admin 10/10 12:00-22:00 (10h) SAUD ALQAHTANI Ahmed Yagmowr Saleh Essam Yazeed A…" at bounding box center [274, 140] width 65 height 95
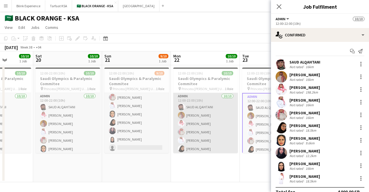
click at [203, 110] on app-card-role "Admin 10/10 12:00-22:00 (10h) SAUD ALQAHTANI Ahmed Yagmowr Saleh Essam Ibrahim …" at bounding box center [205, 140] width 65 height 95
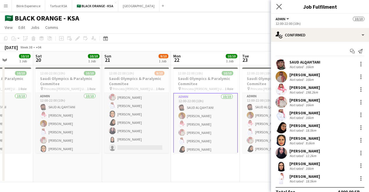
click at [282, 4] on app-icon "Close pop-in" at bounding box center [279, 7] width 8 height 8
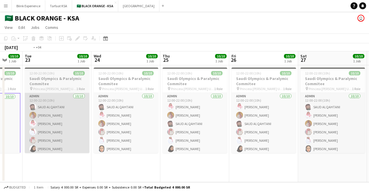
drag, startPoint x: 292, startPoint y: 107, endPoint x: 80, endPoint y: 119, distance: 213.3
click at [74, 121] on app-calendar-viewport "Fri 19 10/10 1 Job Sat 20 10/10 1 Job Sun 21 9/10 1 Job Mon 22 10/10 1 Job Tue …" at bounding box center [184, 116] width 369 height 131
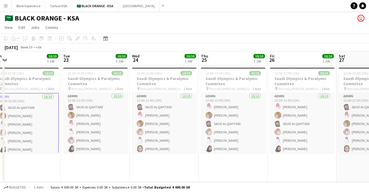
drag, startPoint x: 251, startPoint y: 116, endPoint x: 15, endPoint y: 125, distance: 236.5
click at [15, 125] on app-calendar-viewport "Fri 19 10/10 1 Job Sat 20 10/10 1 Job Sun 21 9/10 1 Job Mon 22 10/10 1 Job Tue …" at bounding box center [184, 116] width 369 height 131
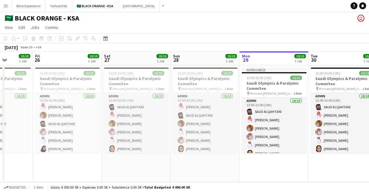
drag, startPoint x: 15, startPoint y: 124, endPoint x: 275, endPoint y: 122, distance: 260.8
click at [275, 123] on app-calendar-viewport "Tue 23 10/10 1 Job Wed 24 10/10 1 Job Thu 25 10/10 1 Job Fri 26 10/10 1 Job Sat…" at bounding box center [184, 116] width 369 height 131
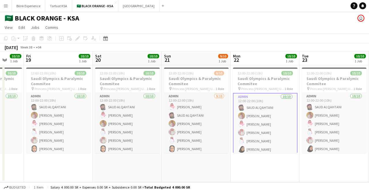
drag, startPoint x: 0, startPoint y: 113, endPoint x: 254, endPoint y: 112, distance: 254.4
click at [254, 112] on app-calendar-viewport "Tue 16 10/10 1 Job Wed 17 10/10 1 Job Thu 18 10/10 1 Job Fri 19 10/10 1 Job Sat…" at bounding box center [184, 116] width 369 height 131
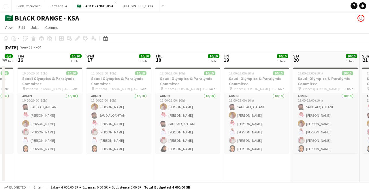
drag, startPoint x: 56, startPoint y: 104, endPoint x: 254, endPoint y: 101, distance: 197.4
click at [254, 101] on app-calendar-viewport "Sun 14 5/6 1 Job Mon 15 6/6 1 Job Tue 16 10/10 1 Job Wed 17 10/10 1 Job Thu 18 …" at bounding box center [184, 116] width 369 height 131
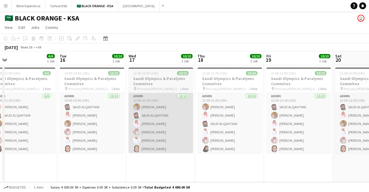
drag, startPoint x: 94, startPoint y: 104, endPoint x: 137, endPoint y: 107, distance: 43.0
click at [135, 106] on app-calendar-viewport "Sat 13 3/3 1 Job Sun 14 5/6 1 Job Mon 15 6/6 1 Job Tue 16 10/10 1 Job Wed 17 10…" at bounding box center [184, 116] width 369 height 131
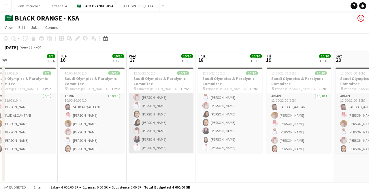
click at [151, 109] on app-card-role "Admin 10/10 12:00-22:00 (10h) Ahmed Yagmowr SAUD ALQAHTANI Saleh Essam Ibrahim …" at bounding box center [161, 105] width 65 height 95
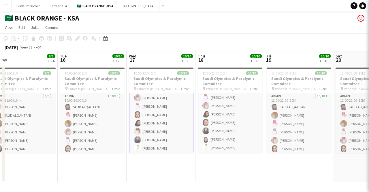
scroll to position [35, 0]
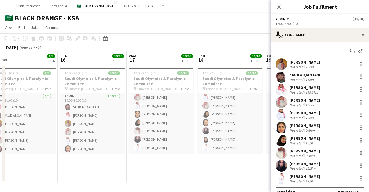
click at [182, 173] on app-date-cell "12:00-22:00 (10h) 10/10 Saudi Olympics & Paralymic Commitee pin Princess Nourah…" at bounding box center [161, 123] width 69 height 117
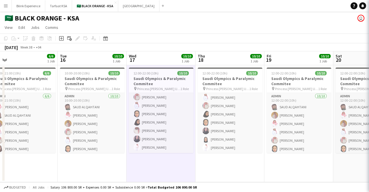
scroll to position [35, 0]
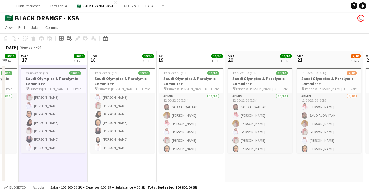
drag, startPoint x: 300, startPoint y: 116, endPoint x: 181, endPoint y: 121, distance: 119.7
click at [181, 121] on app-calendar-viewport "Sat 13 3/3 1 Job Sun 14 5/6 1 Job Mon 15 6/6 1 Job Tue 16 10/10 1 Job Wed 17 10…" at bounding box center [184, 116] width 369 height 131
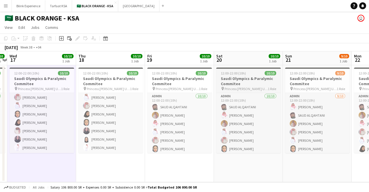
scroll to position [0, 0]
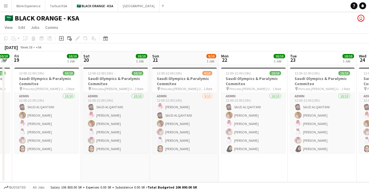
drag, startPoint x: 301, startPoint y: 110, endPoint x: 151, endPoint y: 131, distance: 151.9
click at [151, 131] on app-calendar-viewport "Mon 15 6/6 1 Job Tue 16 10/10 1 Job Wed 17 10/10 1 Job Thu 18 10/10 1 Job Fri 1…" at bounding box center [184, 116] width 369 height 131
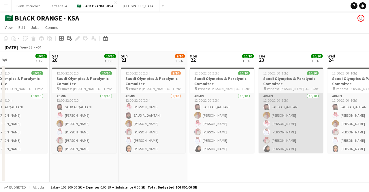
drag, startPoint x: 297, startPoint y: 116, endPoint x: 144, endPoint y: 132, distance: 153.5
click at [144, 133] on app-calendar-viewport "Wed 17 10/10 1 Job Thu 18 10/10 1 Job Fri 19 10/10 1 Job Sat 20 10/10 1 Job Sun…" at bounding box center [184, 116] width 369 height 131
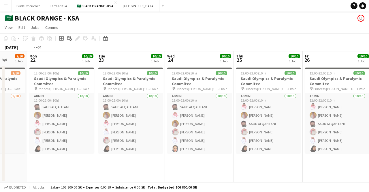
drag, startPoint x: 315, startPoint y: 113, endPoint x: 139, endPoint y: 125, distance: 176.5
click at [139, 125] on app-calendar-viewport "Fri 19 10/10 1 Job Sat 20 10/10 1 Job Sun 21 9/10 1 Job Mon 22 10/10 1 Job Tue …" at bounding box center [184, 116] width 369 height 131
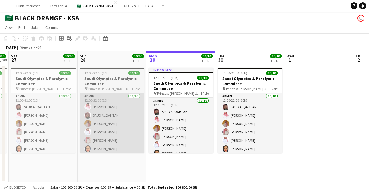
scroll to position [0, 188]
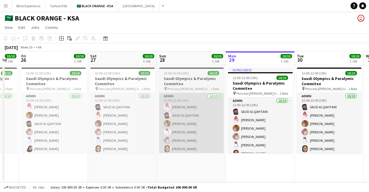
drag, startPoint x: 294, startPoint y: 116, endPoint x: 164, endPoint y: 122, distance: 130.7
click at [164, 123] on app-calendar-viewport "Tue 23 10/10 1 Job Wed 24 10/10 1 Job Thu 25 10/10 1 Job Fri 26 10/10 1 Job Sat…" at bounding box center [184, 116] width 369 height 131
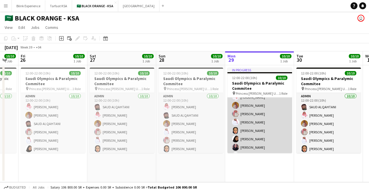
scroll to position [39, 0]
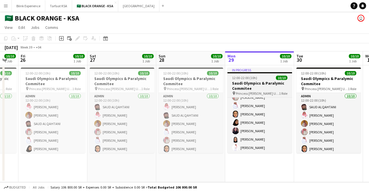
click at [280, 83] on h3 "Saudi Olympics & Paralymic Commitee" at bounding box center [259, 85] width 65 height 10
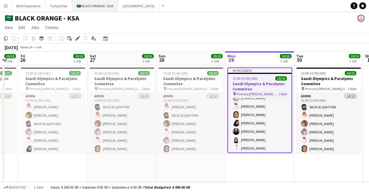
click at [79, 5] on button "🇸🇦 BLACK ORANGE - KSA Close" at bounding box center [95, 5] width 46 height 11
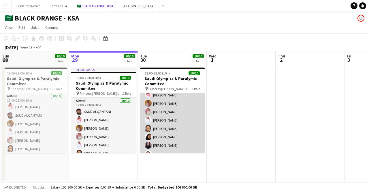
scroll to position [35, 0]
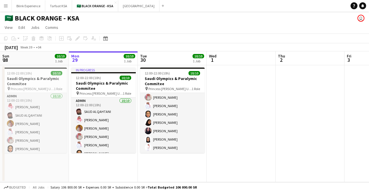
click at [246, 82] on app-date-cell at bounding box center [241, 123] width 69 height 117
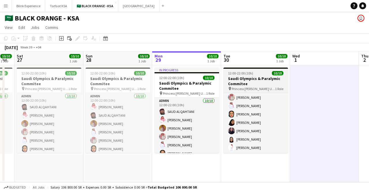
drag, startPoint x: 165, startPoint y: 80, endPoint x: 247, endPoint y: 88, distance: 83.1
click at [248, 88] on app-calendar-viewport "Thu 25 10/10 1 Job Fri 26 10/10 1 Job Sat 27 10/10 1 Job Sun 28 10/10 1 Job Mon…" at bounding box center [184, 116] width 369 height 131
click at [248, 80] on h3 "Saudi Olympics & Paralymic Commitee" at bounding box center [255, 81] width 65 height 10
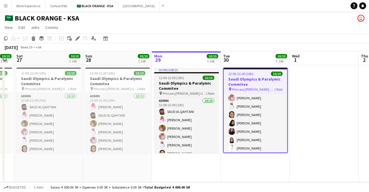
click at [188, 84] on h3 "Saudi Olympics & Paralymic Commitee" at bounding box center [186, 85] width 65 height 10
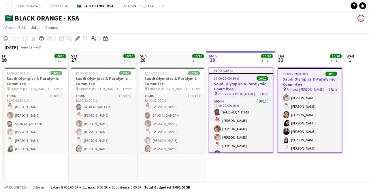
drag, startPoint x: 173, startPoint y: 80, endPoint x: 210, endPoint y: 81, distance: 37.2
click at [228, 81] on app-calendar-viewport "Wed 24 Thu 25 10/10 1 Job Fri 26 10/10 1 Job Sat 27 10/10 1 Job Sun 28 10/10 1 …" at bounding box center [184, 116] width 369 height 131
click at [184, 82] on h3 "Saudi Olympics & Paralymic Commitee" at bounding box center [172, 81] width 65 height 10
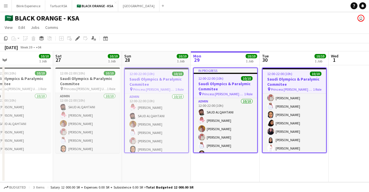
drag, startPoint x: 163, startPoint y: 82, endPoint x: 209, endPoint y: 81, distance: 47.0
click at [212, 81] on app-calendar-viewport "Wed 24 10/10 1 Job Thu 25 10/10 1 Job Fri 26 10/10 1 Job Sat 27 10/10 1 Job Sun…" at bounding box center [184, 116] width 369 height 131
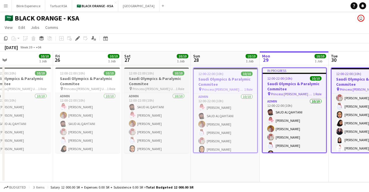
click at [145, 76] on h3 "Saudi Olympics & Paralymic Commitee" at bounding box center [156, 81] width 65 height 10
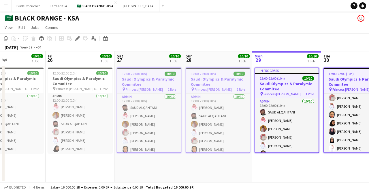
drag, startPoint x: 135, startPoint y: 82, endPoint x: 197, endPoint y: 83, distance: 62.0
click at [197, 83] on app-calendar-viewport "Tue 23 10/10 1 Job Wed 24 10/10 1 Job Thu 25 10/10 1 Job Fri 26 10/10 1 Job Sat…" at bounding box center [184, 116] width 369 height 131
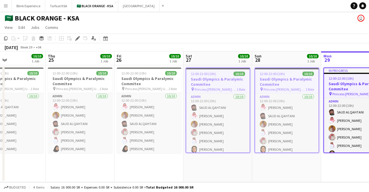
scroll to position [0, 161]
drag, startPoint x: 144, startPoint y: 81, endPoint x: 140, endPoint y: 81, distance: 3.5
click at [144, 81] on h3 "Saudi Olympics & Paralymic Commitee" at bounding box center [149, 81] width 65 height 10
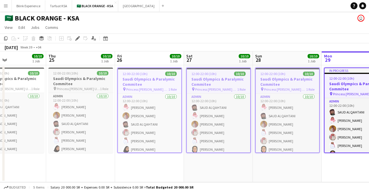
click at [86, 81] on h3 "Saudi Olympics & Paralymic Commitee" at bounding box center [80, 81] width 65 height 10
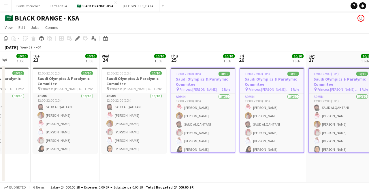
drag, startPoint x: 94, startPoint y: 80, endPoint x: 209, endPoint y: 64, distance: 116.4
click at [209, 64] on app-calendar-viewport "Sat 20 Sun 21 9/10 1 Job Mon 22 10/10 1 Job Tue 23 10/10 1 Job Wed 24 10/10 1 J…" at bounding box center [184, 116] width 369 height 131
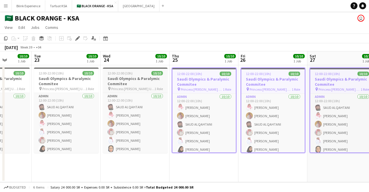
click at [131, 78] on h3 "Saudi Olympics & Paralymic Commitee" at bounding box center [135, 81] width 65 height 10
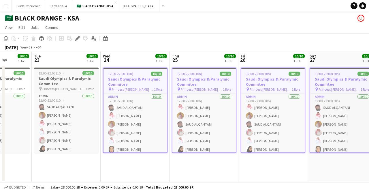
click at [70, 76] on h3 "Saudi Olympics & Paralymic Commitee" at bounding box center [66, 81] width 65 height 10
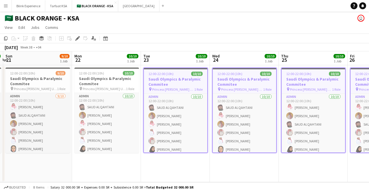
drag, startPoint x: 66, startPoint y: 78, endPoint x: 148, endPoint y: 72, distance: 82.1
click at [165, 72] on app-calendar-viewport "Fri 19 Sat 20 10/10 1 Job Sun 21 9/10 1 Job Mon 22 10/10 1 Job Tue 23 10/10 1 J…" at bounding box center [184, 116] width 369 height 131
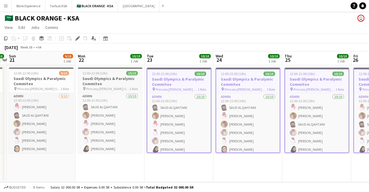
click at [108, 72] on div "12:00-22:00 (10h) 10/10" at bounding box center [110, 73] width 65 height 4
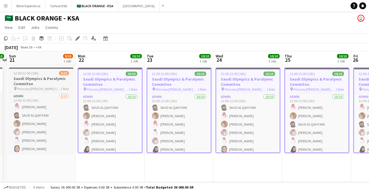
click at [48, 84] on h3 "Saudi Olympics & Paralymic Commitee" at bounding box center [41, 81] width 65 height 10
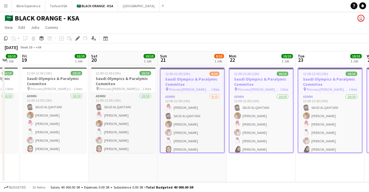
drag, startPoint x: 39, startPoint y: 81, endPoint x: 195, endPoint y: 68, distance: 156.7
click at [195, 68] on app-calendar-viewport "Wed 17 Thu 18 10/10 1 Job Fri 19 10/10 1 Job Sat 20 10/10 1 Job Sun 21 9/10 1 J…" at bounding box center [184, 116] width 369 height 131
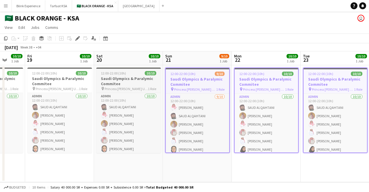
click at [117, 72] on span "12:00-22:00 (10h)" at bounding box center [113, 73] width 25 height 4
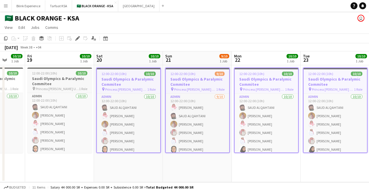
click at [72, 79] on h3 "Saudi Olympics & Paralymic Commitee" at bounding box center [59, 81] width 65 height 10
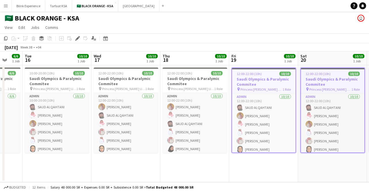
drag, startPoint x: 50, startPoint y: 78, endPoint x: 184, endPoint y: 73, distance: 133.8
click at [184, 73] on app-calendar-viewport "Sun 14 Mon 15 6/6 1 Job Tue 16 10/10 1 Job Wed 17 10/10 1 Job Thu 18 10/10 1 Jo…" at bounding box center [184, 116] width 369 height 131
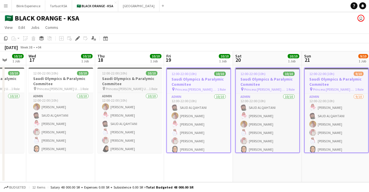
click at [124, 76] on h3 "Saudi Olympics & Paralymic Commitee" at bounding box center [129, 81] width 65 height 10
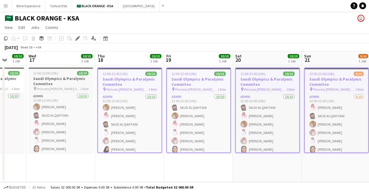
click at [77, 78] on h3 "Saudi Olympics & Paralymic Commitee" at bounding box center [61, 81] width 65 height 10
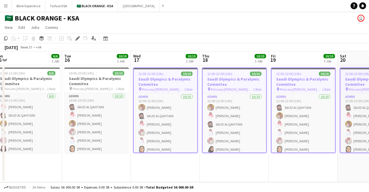
scroll to position [0, 118]
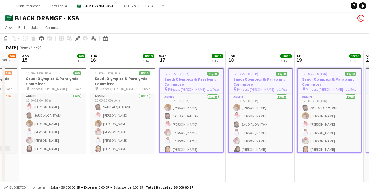
drag, startPoint x: 47, startPoint y: 79, endPoint x: 169, endPoint y: 63, distance: 123.2
click at [172, 63] on app-calendar-viewport "Sat 13 Sun 14 5/6 1 Job Mon 15 6/6 1 Job Tue 16 10/10 1 Job Wed 17 10/10 1 Job …" at bounding box center [184, 116] width 369 height 131
click at [105, 75] on app-job-card "10:00-20:00 (10h) 10/10 Saudi Olympics & Paralymic Commitee pin Princess Nourah…" at bounding box center [123, 109] width 65 height 85
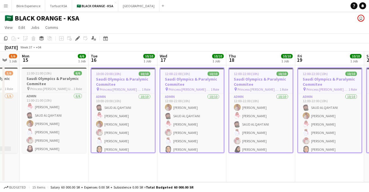
click at [61, 81] on h3 "Saudi Olympics & Paralymic Commitee" at bounding box center [54, 81] width 65 height 10
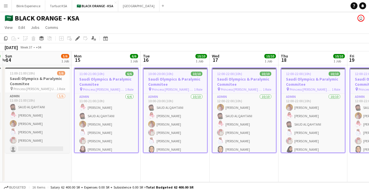
drag, startPoint x: 40, startPoint y: 81, endPoint x: 156, endPoint y: 77, distance: 115.6
click at [156, 77] on app-calendar-viewport "Fri 12 Sat 13 3/3 1 Job Sun 14 5/6 1 Job Mon 15 6/6 1 Job Tue 16 10/10 1 Job We…" at bounding box center [184, 116] width 369 height 131
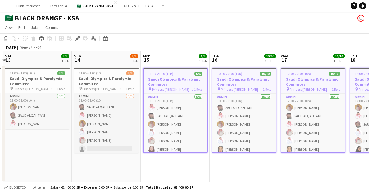
scroll to position [0, 134]
click at [95, 78] on h3 "Saudi Olympics & Paralymic Commitee" at bounding box center [107, 81] width 65 height 10
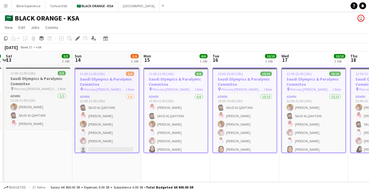
click at [58, 77] on h3 "Saudi Olympics & Paralymic Commitee" at bounding box center [38, 81] width 65 height 10
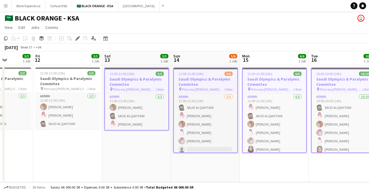
scroll to position [0, 161]
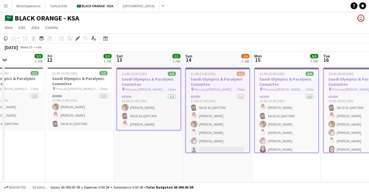
drag, startPoint x: 36, startPoint y: 76, endPoint x: 146, endPoint y: 75, distance: 109.8
click at [147, 75] on app-calendar-viewport "Tue 9 Wed 10 3/3 1 Job Thu 11 3/3 1 Job Fri 12 3/3 1 Job Sat 13 3/3 1 Job Sun 1…" at bounding box center [184, 116] width 369 height 131
click at [70, 76] on h3 "Saudi Olympics & Paralymic Commitee" at bounding box center [80, 81] width 65 height 10
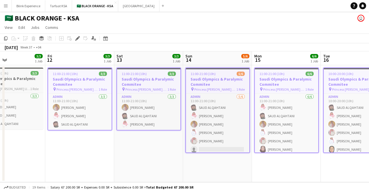
click at [25, 78] on h3 "Saudi Olympics & Paralymic Commitee" at bounding box center [11, 81] width 65 height 10
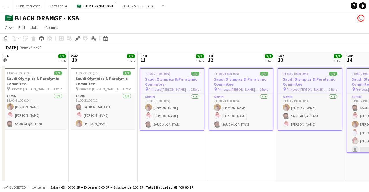
scroll to position [0, 126]
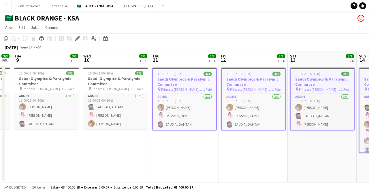
drag, startPoint x: 25, startPoint y: 78, endPoint x: 182, endPoint y: 84, distance: 156.9
click at [199, 86] on app-calendar-viewport "Sun 7 3/3 1 Job Mon 8 3/3 1 Job Tue 9 3/3 1 Job Wed 10 3/3 1 Job Thu 11 3/3 1 J…" at bounding box center [184, 116] width 369 height 131
click at [102, 82] on h3 "Saudi Olympics & Paralymic Commitee" at bounding box center [115, 81] width 65 height 10
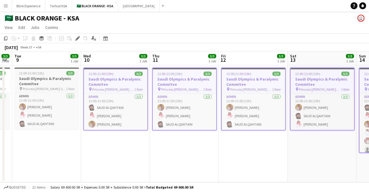
click at [43, 81] on h3 "Saudi Olympics & Paralymic Commitee" at bounding box center [46, 81] width 65 height 10
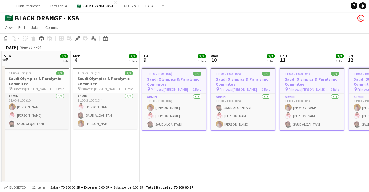
scroll to position [0, 124]
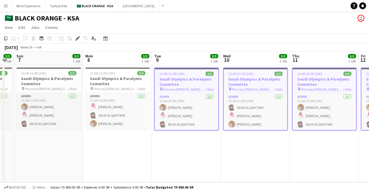
drag, startPoint x: 38, startPoint y: 81, endPoint x: 178, endPoint y: 79, distance: 139.8
click at [178, 79] on app-calendar-viewport "Fri 5 Sat 6 3/3 1 Job Sun 7 3/3 1 Job Mon 8 3/3 1 Job Tue 9 3/3 1 Job Wed 10 3/…" at bounding box center [184, 116] width 369 height 131
click at [111, 82] on h3 "Saudi Olympics & Paralymic Commitee" at bounding box center [117, 81] width 65 height 10
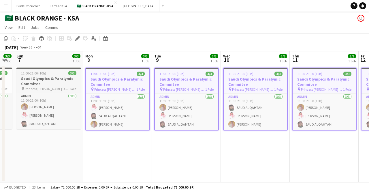
click at [32, 72] on span "11:00-21:00 (10h)" at bounding box center [33, 73] width 25 height 4
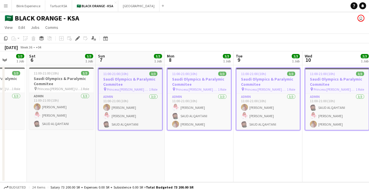
scroll to position [0, 178]
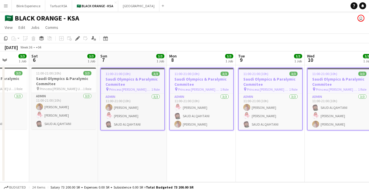
drag, startPoint x: 40, startPoint y: 78, endPoint x: 184, endPoint y: 86, distance: 143.7
click at [184, 86] on app-calendar-viewport "Wed 3 Thu 4 Fri 5 3/3 1 Job Sat 6 3/3 1 Job Sun 7 3/3 1 Job Mon 8 3/3 1 Job Tue…" at bounding box center [184, 116] width 369 height 131
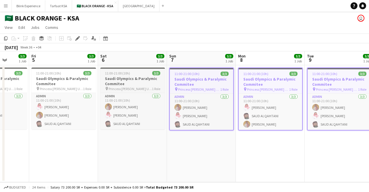
drag, startPoint x: 141, startPoint y: 86, endPoint x: 137, endPoint y: 86, distance: 3.5
click at [141, 86] on h3 "Saudi Olympics & Paralymic Commitee" at bounding box center [132, 81] width 65 height 10
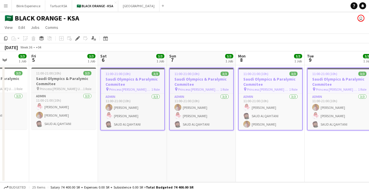
click at [56, 80] on h3 "Saudi Olympics & Paralymic Commitee" at bounding box center [63, 81] width 65 height 10
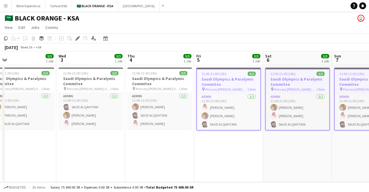
drag, startPoint x: 41, startPoint y: 80, endPoint x: 201, endPoint y: 106, distance: 162.3
click at [203, 106] on app-calendar-viewport "Sun 31 3/3 1 Job Mon 1 3/3 1 Job Tue 2 3/3 1 Job Wed 3 3/3 1 Job Thu 4 3/3 1 Jo…" at bounding box center [184, 116] width 369 height 131
click at [151, 84] on h3 "Saudi Olympics & Paralymic Commitee" at bounding box center [159, 81] width 65 height 10
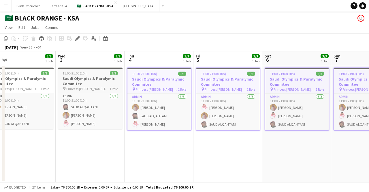
click at [89, 74] on div "11:00-21:00 (10h) 3/3" at bounding box center [90, 73] width 65 height 4
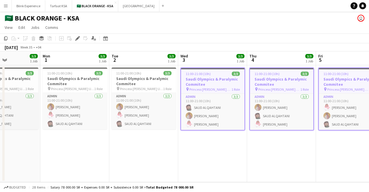
drag, startPoint x: 64, startPoint y: 78, endPoint x: 186, endPoint y: 84, distance: 122.4
click at [186, 84] on app-calendar-viewport "Fri 29 Sat 30 3/3 1 Job Sun 31 3/3 1 Job Mon 1 3/3 1 Job Tue 2 3/3 1 Job Wed 3 …" at bounding box center [184, 116] width 369 height 131
click at [141, 82] on h3 "Saudi Olympics & Paralymic Commitee" at bounding box center [144, 81] width 65 height 10
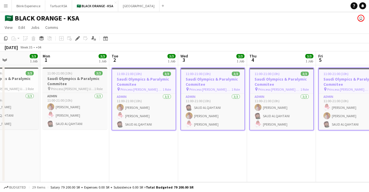
click at [69, 73] on span "11:00-21:00 (10h)" at bounding box center [59, 73] width 25 height 4
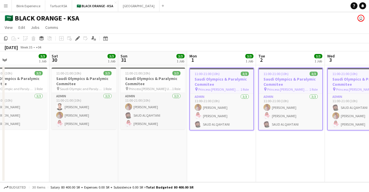
drag, startPoint x: 130, startPoint y: 84, endPoint x: 216, endPoint y: 89, distance: 86.4
click at [216, 89] on app-calendar-viewport "Wed 27 3/3 1 Job Thu 28 3/3 1 Job Fri 29 3/3 1 Job Sat 30 3/3 1 Job Sun 31 3/3 …" at bounding box center [184, 116] width 369 height 131
click at [147, 84] on h3 "Saudi Olympics & Paralymic Commitee" at bounding box center [152, 81] width 65 height 10
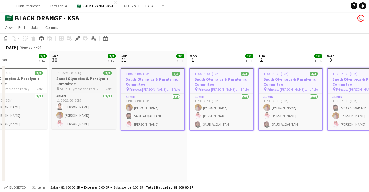
click at [87, 80] on h3 "Saudi Olympics & Paralymic Commitee" at bounding box center [84, 81] width 65 height 10
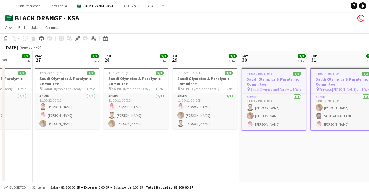
drag, startPoint x: 163, startPoint y: 81, endPoint x: 265, endPoint y: 91, distance: 102.2
click at [278, 91] on app-calendar-viewport "Sun 24 Mon 25 3/3 1 Job Tue 26 3/3 1 Job Wed 27 3/3 1 Job Thu 28 3/3 1 Job Fri …" at bounding box center [184, 116] width 369 height 131
click at [193, 83] on h3 "Saudi Olympics & Paralymic Commitee" at bounding box center [205, 81] width 65 height 10
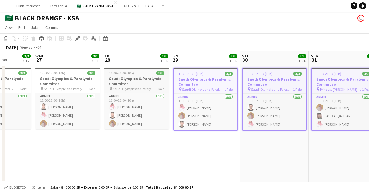
click at [149, 82] on h3 "Saudi Olympics & Paralymic Commitee" at bounding box center [136, 81] width 65 height 10
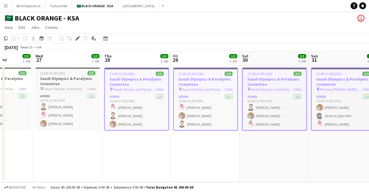
click at [83, 75] on app-job-card "12:00-22:00 (10h) 3/3 Saudi Olympics & Paralymic Commitee pin [DEMOGRAPHIC_DATA…" at bounding box center [67, 98] width 65 height 62
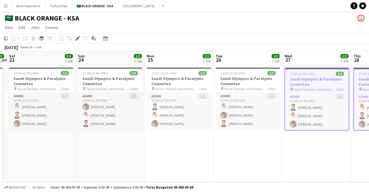
scroll to position [0, 131]
drag, startPoint x: 69, startPoint y: 80, endPoint x: 318, endPoint y: 98, distance: 249.9
click at [318, 98] on app-calendar-viewport "Thu 21 3/3 1 Job Fri 22 3/3 1 Job Sat 23 3/3 1 Job Sun 24 3/3 1 Job Mon 25 3/3 …" at bounding box center [184, 116] width 369 height 131
click at [234, 78] on h3 "Saudi Olympics & Paralymic Commitee" at bounding box center [248, 81] width 65 height 10
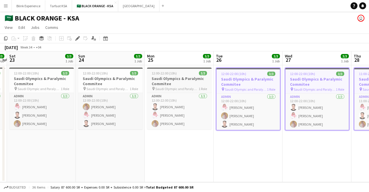
click at [188, 80] on h3 "Saudi Olympics & Paralymic Commitee" at bounding box center [179, 81] width 65 height 10
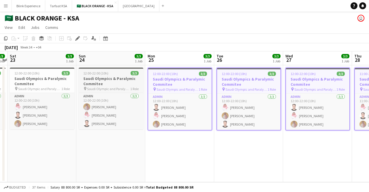
click at [131, 79] on h3 "Saudi Olympics & Paralymic Commitee" at bounding box center [111, 81] width 65 height 10
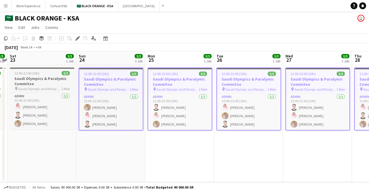
click at [62, 76] on h3 "Saudi Olympics & Paralymic Commitee" at bounding box center [42, 81] width 65 height 10
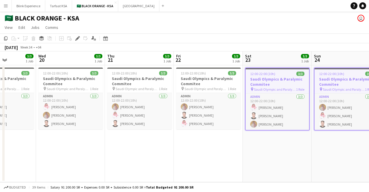
scroll to position [0, 170]
drag, startPoint x: 91, startPoint y: 78, endPoint x: 324, endPoint y: 112, distance: 235.6
click at [326, 113] on app-calendar-viewport "Sun 17 3/3 1 Job Mon 18 3/3 1 Job Tue 19 3/3 1 Job Wed 20 3/3 1 Job Thu 21 3/3 …" at bounding box center [184, 116] width 369 height 131
click at [203, 80] on h3 "Saudi Olympics & Paralymic Commitee" at bounding box center [209, 81] width 65 height 10
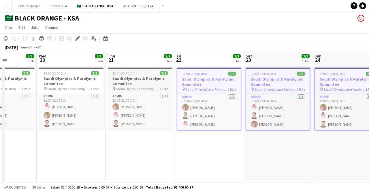
click at [143, 80] on h3 "Saudi Olympics & Paralymic Commitee" at bounding box center [140, 81] width 65 height 10
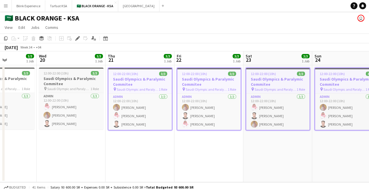
click at [86, 79] on h3 "Saudi Olympics & Paralymic Commitee" at bounding box center [71, 81] width 65 height 10
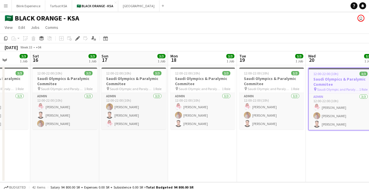
drag, startPoint x: 77, startPoint y: 78, endPoint x: 339, endPoint y: 90, distance: 261.9
click at [345, 93] on app-calendar-viewport "Wed 13 3/3 1 Job Thu 14 3/3 1 Job Fri 15 3/3 1 Job Sat 16 3/3 1 Job Sun 17 3/3 …" at bounding box center [184, 116] width 369 height 131
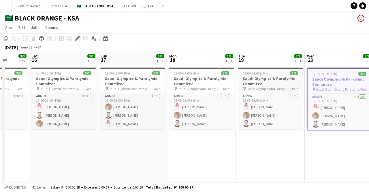
click at [266, 78] on h3 "Saudi Olympics & Paralymic Commitee" at bounding box center [270, 81] width 65 height 10
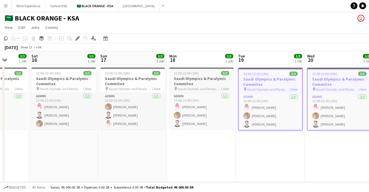
click at [212, 83] on h3 "Saudi Olympics & Paralymic Commitee" at bounding box center [201, 81] width 65 height 10
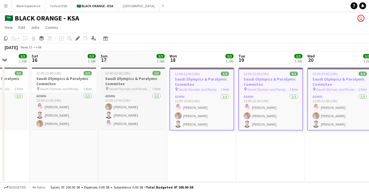
click at [133, 76] on h3 "Saudi Olympics & Paralymic Commitee" at bounding box center [133, 81] width 65 height 10
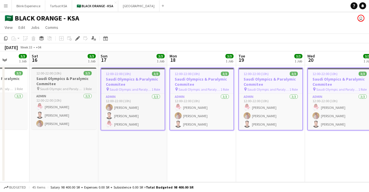
click at [77, 70] on app-job-card "12:00-22:00 (10h) 3/3 Saudi Olympics & Paralymic Commitee pin [DEMOGRAPHIC_DATA…" at bounding box center [64, 98] width 65 height 62
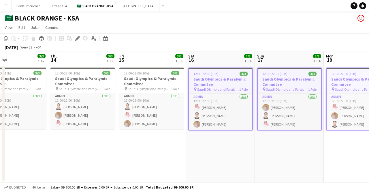
scroll to position [0, 156]
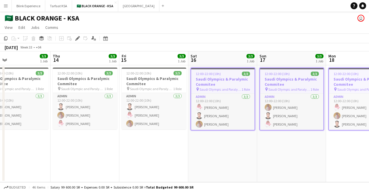
drag, startPoint x: 71, startPoint y: 82, endPoint x: 209, endPoint y: 70, distance: 137.9
click at [209, 70] on app-calendar-viewport "Mon 11 3/3 1 Job Tue 12 3/3 1 Job Wed 13 3/3 1 Job Thu 14 3/3 1 Job Fri 15 3/3 …" at bounding box center [184, 116] width 369 height 131
click at [146, 77] on h3 "Saudi Olympics & Paralymic Commitee" at bounding box center [154, 81] width 65 height 10
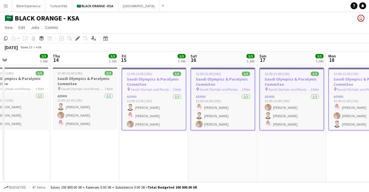
click at [65, 84] on h3 "Saudi Olympics & Paralymic Commitee" at bounding box center [85, 81] width 65 height 10
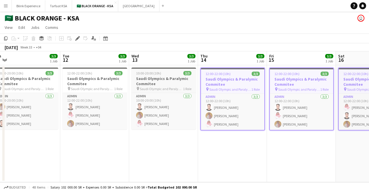
drag, startPoint x: 82, startPoint y: 83, endPoint x: 180, endPoint y: 75, distance: 98.1
click at [215, 75] on app-calendar-viewport "Sat 9 Sun 10 3/3 1 Job Mon 11 3/3 1 Job Tue 12 3/3 1 Job Wed 13 3/3 1 Job Thu 1…" at bounding box center [184, 116] width 369 height 131
click at [155, 78] on h3 "Saudi Olympics & Paralymic Commitee" at bounding box center [164, 81] width 65 height 10
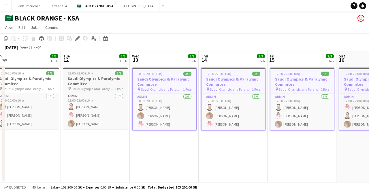
click at [93, 80] on h3 "Saudi Olympics & Paralymic Commitee" at bounding box center [95, 81] width 65 height 10
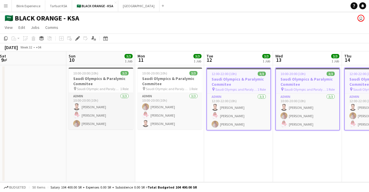
drag, startPoint x: 107, startPoint y: 82, endPoint x: 212, endPoint y: 77, distance: 105.0
click at [212, 77] on app-calendar-viewport "Thu 7 Fri 8 Sat 9 Sun 10 3/3 1 Job Mon 11 3/3 1 Job Tue 12 3/3 1 Job Wed 13 3/3…" at bounding box center [184, 116] width 369 height 131
click at [158, 75] on app-job-card "10:00-20:00 (10h) 3/3 Saudi Olympics & Paralymic Commitee pin [DEMOGRAPHIC_DATA…" at bounding box center [170, 98] width 65 height 62
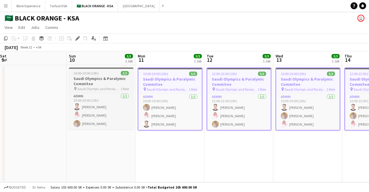
click at [92, 80] on h3 "Saudi Olympics & Paralymic Commitee" at bounding box center [101, 81] width 65 height 10
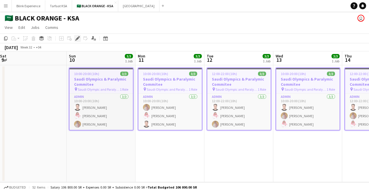
click at [80, 38] on icon "Edit" at bounding box center [77, 38] width 5 height 5
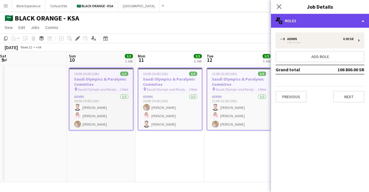
click at [363, 19] on div "multiple-users-add Roles" at bounding box center [320, 21] width 98 height 14
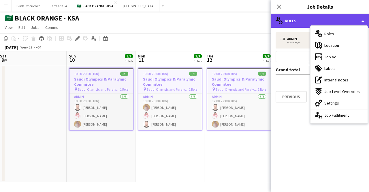
click at [363, 19] on div "multiple-users-add Roles" at bounding box center [320, 21] width 98 height 14
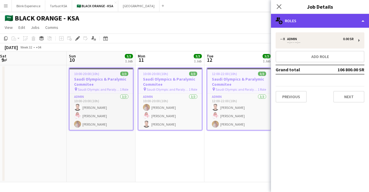
click at [363, 19] on div "multiple-users-add Roles" at bounding box center [320, 21] width 98 height 14
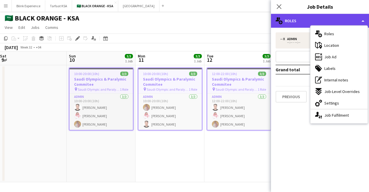
click at [365, 20] on div "multiple-users-add Roles" at bounding box center [320, 21] width 98 height 14
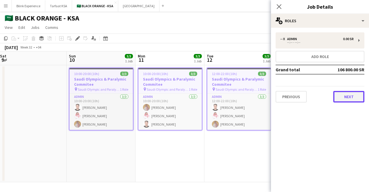
click at [340, 92] on button "Next" at bounding box center [348, 97] width 31 height 12
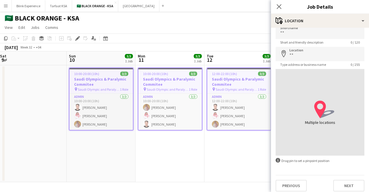
scroll to position [12, 0]
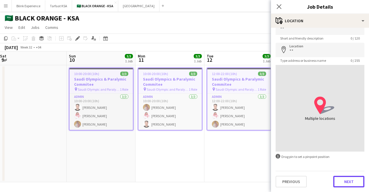
click at [343, 180] on button "Next" at bounding box center [348, 181] width 31 height 12
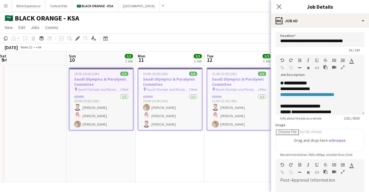
scroll to position [0, 0]
click at [349, 39] on input "**********" at bounding box center [319, 39] width 89 height 14
drag, startPoint x: 354, startPoint y: 39, endPoint x: 270, endPoint y: 46, distance: 83.8
click at [270, 46] on body "Menu Boards Boards Boards All jobs Status Workforce Workforce My Workforce Recr…" at bounding box center [184, 96] width 369 height 192
click at [286, 40] on input "**********" at bounding box center [317, 39] width 84 height 14
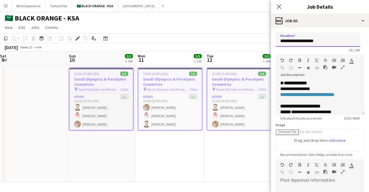
click at [280, 41] on input "**********" at bounding box center [317, 39] width 84 height 14
click at [289, 40] on input "**********" at bounding box center [317, 39] width 84 height 14
click at [323, 43] on input "**********" at bounding box center [317, 39] width 84 height 14
click at [304, 41] on input "**********" at bounding box center [317, 39] width 84 height 14
click at [305, 40] on input "**********" at bounding box center [317, 39] width 84 height 14
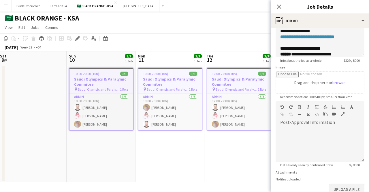
scroll to position [93, 0]
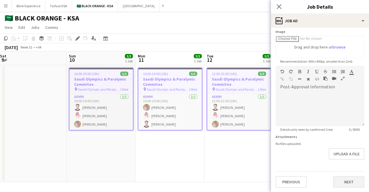
type input "**********"
click at [336, 180] on button "Next" at bounding box center [348, 182] width 31 height 12
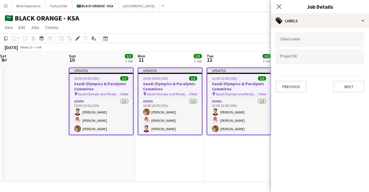
scroll to position [0, 0]
click at [351, 86] on button "Next" at bounding box center [348, 87] width 31 height 12
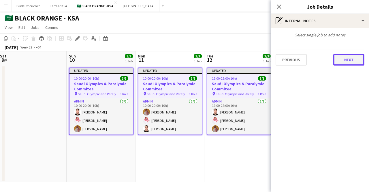
click at [347, 62] on button "Next" at bounding box center [348, 60] width 31 height 12
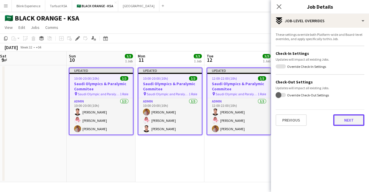
click at [352, 119] on button "Next" at bounding box center [348, 120] width 31 height 12
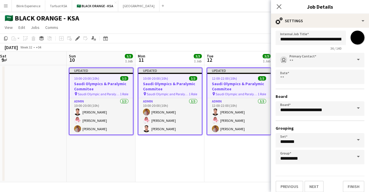
scroll to position [15, 0]
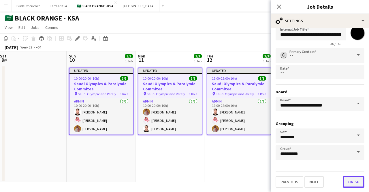
click at [343, 177] on button "Finish" at bounding box center [354, 182] width 22 height 12
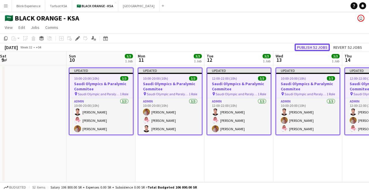
click at [310, 47] on button "Publish 52 jobs" at bounding box center [311, 47] width 35 height 7
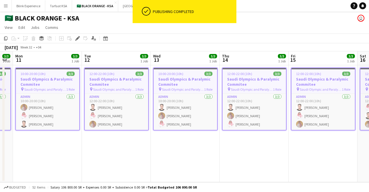
drag, startPoint x: 345, startPoint y: 93, endPoint x: 206, endPoint y: 106, distance: 139.2
click at [207, 106] on app-calendar-viewport "Thu 7 Fri 8 Sat 9 Sun 10 3/3 1 Job Mon 11 3/3 1 Job Tue 12 3/3 1 Job Wed 13 3/3…" at bounding box center [184, 116] width 369 height 131
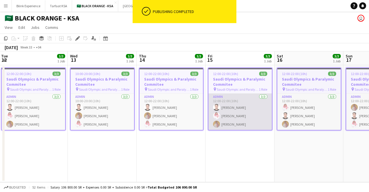
drag, startPoint x: 297, startPoint y: 92, endPoint x: 149, endPoint y: 95, distance: 148.1
click at [149, 95] on app-calendar-viewport "Sat 9 Sun 10 3/3 1 Job Mon 11 3/3 1 Job Tue 12 3/3 1 Job Wed 13 3/3 1 Job Thu 1…" at bounding box center [184, 116] width 369 height 131
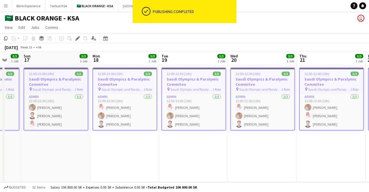
drag, startPoint x: 277, startPoint y: 89, endPoint x: 115, endPoint y: 92, distance: 162.8
click at [115, 92] on app-calendar-viewport "Wed 13 3/3 1 Job Thu 14 3/3 1 Job Fri 15 3/3 1 Job Sat 16 3/3 1 Job Sun 17 3/3 …" at bounding box center [184, 116] width 369 height 131
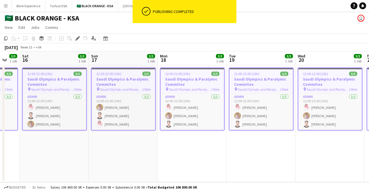
drag, startPoint x: 254, startPoint y: 87, endPoint x: 98, endPoint y: 90, distance: 156.8
click at [98, 90] on app-calendar-viewport "Wed 13 3/3 1 Job Thu 14 3/3 1 Job Fri 15 3/3 1 Job Sat 16 3/3 1 Job Sun 17 3/3 …" at bounding box center [184, 116] width 369 height 131
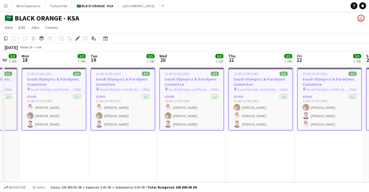
drag, startPoint x: 205, startPoint y: 95, endPoint x: 117, endPoint y: 97, distance: 88.8
click at [117, 97] on app-calendar-viewport "Fri 15 3/3 1 Job Sat 16 3/3 1 Job Sun 17 3/3 1 Job Mon 18 3/3 1 Job Tue 19 3/3 …" at bounding box center [184, 116] width 369 height 131
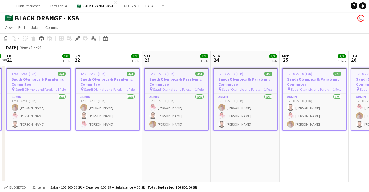
drag, startPoint x: 263, startPoint y: 93, endPoint x: 89, endPoint y: 97, distance: 174.7
click at [89, 97] on app-calendar-viewport "Sun 17 3/3 1 Job Mon 18 3/3 1 Job Tue 19 3/3 1 Job Wed 20 3/3 1 Job Thu 21 3/3 …" at bounding box center [184, 116] width 369 height 131
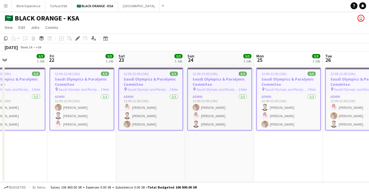
drag, startPoint x: 254, startPoint y: 90, endPoint x: 137, endPoint y: 90, distance: 117.3
click at [124, 92] on app-calendar-viewport "Tue 19 3/3 1 Job Wed 20 3/3 1 Job Thu 21 3/3 1 Job Fri 22 3/3 1 Job Sat 23 3/3 …" at bounding box center [184, 116] width 369 height 131
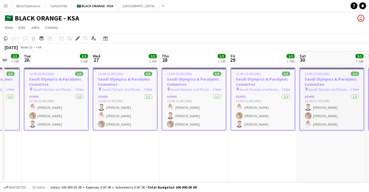
drag, startPoint x: 269, startPoint y: 90, endPoint x: 127, endPoint y: 87, distance: 142.7
click at [122, 88] on app-calendar-viewport "Sat 23 3/3 1 Job Sun 24 3/3 1 Job Mon 25 3/3 1 Job Tue 26 3/3 1 Job Wed 27 3/3 …" at bounding box center [184, 116] width 369 height 131
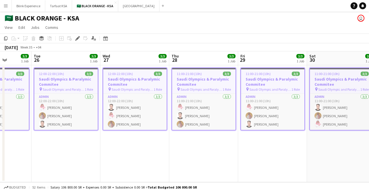
drag, startPoint x: 274, startPoint y: 84, endPoint x: 129, endPoint y: 78, distance: 145.4
click at [112, 81] on app-calendar-viewport "Sat 23 3/3 1 Job Sun 24 3/3 1 Job Mon 25 3/3 1 Job Tue 26 3/3 1 Job Wed 27 3/3 …" at bounding box center [184, 116] width 369 height 131
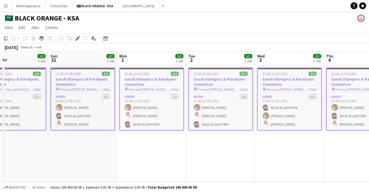
drag, startPoint x: 283, startPoint y: 85, endPoint x: 154, endPoint y: 82, distance: 128.6
click at [123, 86] on app-calendar-viewport "Wed 27 3/3 1 Job Thu 28 3/3 1 Job Fri 29 3/3 1 Job Sat 30 3/3 1 Job Sun 31 3/3 …" at bounding box center [184, 116] width 369 height 131
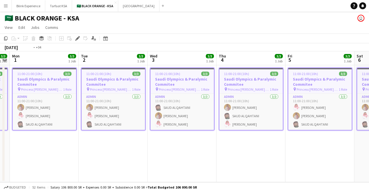
drag, startPoint x: 288, startPoint y: 83, endPoint x: 95, endPoint y: 80, distance: 194.0
click at [92, 82] on app-calendar-viewport "Fri 29 3/3 1 Job Sat 30 3/3 1 Job Sun 31 3/3 1 Job Mon 1 3/3 1 Job Tue 2 3/3 1 …" at bounding box center [184, 116] width 369 height 131
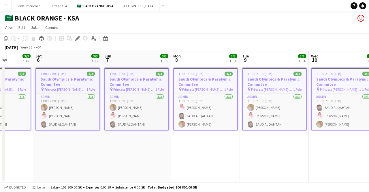
drag, startPoint x: 287, startPoint y: 93, endPoint x: 119, endPoint y: 83, distance: 167.7
click at [104, 88] on app-calendar-viewport "Tue 2 3/3 1 Job Wed 3 3/3 1 Job Thu 4 3/3 1 Job Fri 5 3/3 1 Job Sat 6 3/3 1 Job…" at bounding box center [184, 116] width 369 height 131
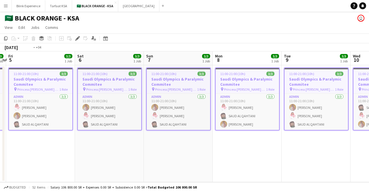
drag, startPoint x: 294, startPoint y: 86, endPoint x: 104, endPoint y: 93, distance: 190.0
click at [105, 93] on app-calendar-viewport "Tue 2 3/3 1 Job Wed 3 3/3 1 Job Thu 4 3/3 1 Job Fri 5 3/3 1 Job Sat 6 3/3 1 Job…" at bounding box center [184, 116] width 369 height 131
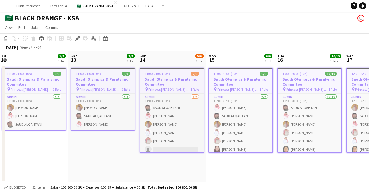
drag, startPoint x: 270, startPoint y: 91, endPoint x: 97, endPoint y: 91, distance: 172.3
click at [97, 91] on app-calendar-viewport "Mon 8 3/3 1 Job Tue 9 3/3 1 Job Wed 10 3/3 1 Job Thu 11 3/3 1 Job Fri 12 3/3 1 …" at bounding box center [184, 116] width 369 height 131
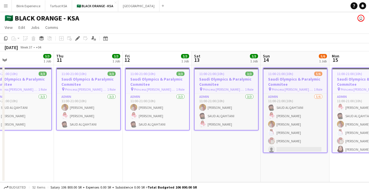
drag, startPoint x: 282, startPoint y: 95, endPoint x: 126, endPoint y: 92, distance: 155.6
click at [126, 92] on app-calendar-viewport "Mon 8 3/3 1 Job Tue 9 3/3 1 Job Wed 10 3/3 1 Job Thu 11 3/3 1 Job Fri 12 3/3 1 …" at bounding box center [184, 116] width 369 height 131
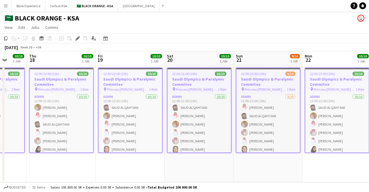
drag, startPoint x: 195, startPoint y: 107, endPoint x: 88, endPoint y: 107, distance: 107.8
click at [88, 107] on app-calendar-viewport "Sun 14 5/6 1 Job Mon 15 6/6 1 Job Tue 16 10/10 1 Job Wed 17 10/10 1 Job Thu 18 …" at bounding box center [184, 116] width 369 height 131
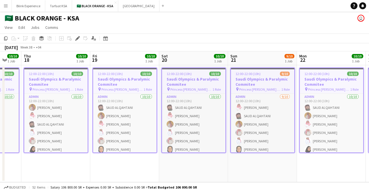
scroll to position [0, 0]
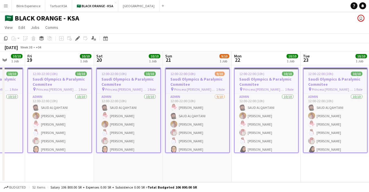
drag, startPoint x: 292, startPoint y: 87, endPoint x: 103, endPoint y: 87, distance: 189.3
click at [103, 87] on app-calendar-viewport "Tue 16 10/10 1 Job Wed 17 10/10 1 Job Thu 18 10/10 1 Job Fri 19 10/10 1 Job Sat…" at bounding box center [184, 116] width 369 height 131
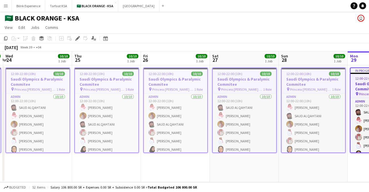
drag, startPoint x: 298, startPoint y: 94, endPoint x: 128, endPoint y: 86, distance: 170.2
click at [71, 92] on app-calendar-viewport "Sun 21 9/10 1 Job Mon 22 10/10 1 Job Tue 23 10/10 1 Job Wed 24 10/10 1 Job Thu …" at bounding box center [184, 116] width 369 height 131
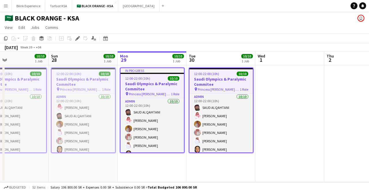
drag, startPoint x: 118, startPoint y: 82, endPoint x: 46, endPoint y: 82, distance: 71.8
click at [46, 82] on app-calendar-viewport "Thu 25 10/10 1 Job Fri 26 10/10 1 Job Sat 27 10/10 1 Job Sun 28 10/10 1 Job Mon…" at bounding box center [184, 116] width 369 height 131
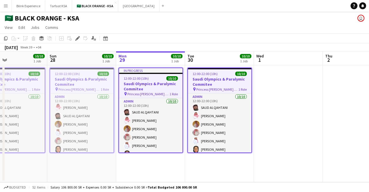
click at [217, 83] on h3 "Saudi Olympics & Paralymic Commitee" at bounding box center [219, 81] width 63 height 10
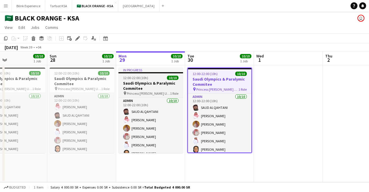
click at [148, 83] on h3 "Saudi Olympics & Paralymic Commitee" at bounding box center [150, 85] width 65 height 10
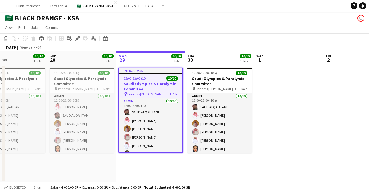
click at [278, 93] on app-date-cell at bounding box center [288, 123] width 69 height 117
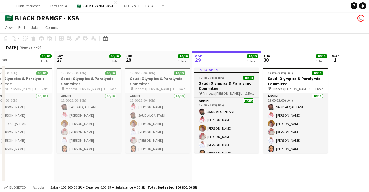
drag, startPoint x: 105, startPoint y: 85, endPoint x: 222, endPoint y: 89, distance: 117.1
click at [229, 89] on app-calendar-viewport "Wed 24 Thu 25 10/10 1 Job Fri 26 10/10 1 Job Sat 27 10/10 1 Job Sun 28 10/10 1 …" at bounding box center [184, 116] width 369 height 131
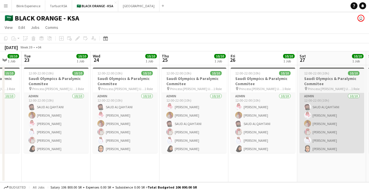
drag, startPoint x: 93, startPoint y: 88, endPoint x: 337, endPoint y: 98, distance: 243.7
click at [337, 98] on app-calendar-viewport "Sun 21 9/10 1 Job Mon 22 10/10 1 Job Tue 23 10/10 1 Job Wed 24 10/10 1 Job Thu …" at bounding box center [184, 116] width 369 height 131
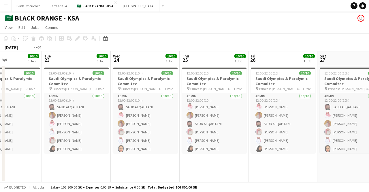
drag, startPoint x: 142, startPoint y: 82, endPoint x: 369, endPoint y: 92, distance: 226.4
click at [369, 92] on app-calendar-viewport "Sat 20 Sun 21 9/10 1 Job Mon 22 10/10 1 Job Tue 23 10/10 1 Job Wed 24 10/10 1 J…" at bounding box center [184, 116] width 369 height 131
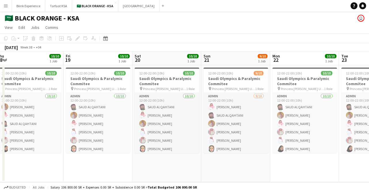
drag, startPoint x: 221, startPoint y: 82, endPoint x: 324, endPoint y: 82, distance: 103.2
click at [324, 82] on app-calendar-viewport "Tue 16 Wed 17 10/10 1 Job Thu 18 10/10 1 Job Fri 19 10/10 1 Job Sat 20 10/10 1 …" at bounding box center [184, 116] width 369 height 131
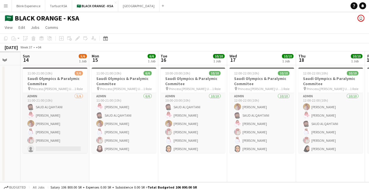
drag, startPoint x: 199, startPoint y: 74, endPoint x: 300, endPoint y: 76, distance: 100.9
click at [300, 76] on app-calendar-viewport "Fri 12 Sat 13 Sun 14 5/6 1 Job Mon 15 6/6 1 Job Tue 16 10/10 1 Job Wed 17 10/10…" at bounding box center [184, 116] width 369 height 131
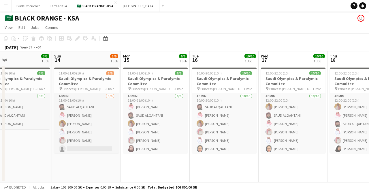
drag, startPoint x: 88, startPoint y: 83, endPoint x: 326, endPoint y: 85, distance: 238.0
click at [326, 85] on app-calendar-viewport "Thu 11 Fri 12 3/3 1 Job Sat 13 3/3 1 Job Sun 14 5/6 1 Job Mon 15 6/6 1 Job Tue …" at bounding box center [184, 116] width 369 height 131
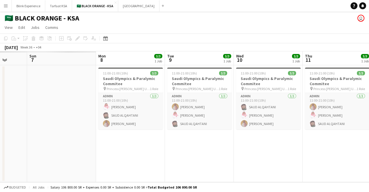
drag, startPoint x: 97, startPoint y: 77, endPoint x: 348, endPoint y: 83, distance: 250.8
click at [348, 83] on app-calendar-viewport "Thu 4 Fri 5 Sat 6 Sun 7 Mon 8 3/3 1 Job Tue 9 3/3 1 Job Wed 10 3/3 1 Job Thu 11…" at bounding box center [184, 116] width 369 height 131
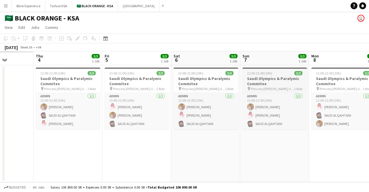
drag, startPoint x: 93, startPoint y: 84, endPoint x: 297, endPoint y: 86, distance: 204.6
click at [306, 85] on app-calendar-viewport "Mon 1 Tue 2 Wed 3 Thu 4 3/3 1 Job Fri 5 3/3 1 Job Sat 6 3/3 1 Job Sun 7 3/3 1 J…" at bounding box center [184, 116] width 369 height 131
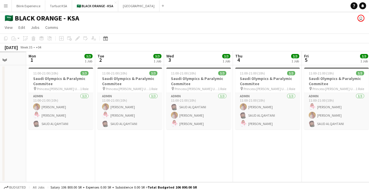
drag, startPoint x: 131, startPoint y: 87, endPoint x: 330, endPoint y: 97, distance: 199.7
click at [330, 97] on app-calendar-viewport "Fri 29 Sat 30 Sun 31 Mon 1 3/3 1 Job Tue 2 3/3 1 Job Wed 3 3/3 1 Job Thu 4 3/3 …" at bounding box center [184, 116] width 369 height 131
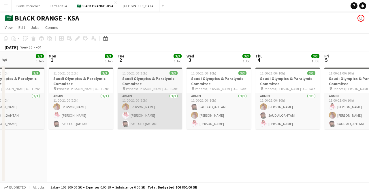
drag, startPoint x: 142, startPoint y: 98, endPoint x: 369, endPoint y: 98, distance: 226.8
click at [369, 98] on app-calendar-viewport "Fri 29 3/3 1 Job Sat 30 3/3 1 Job Sun 31 3/3 1 Job Mon 1 3/3 1 Job Tue 2 3/3 1 …" at bounding box center [184, 116] width 369 height 131
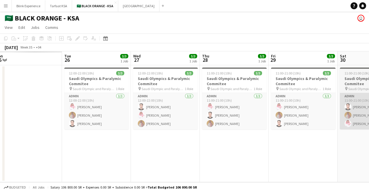
drag, startPoint x: 143, startPoint y: 98, endPoint x: 364, endPoint y: 95, distance: 221.6
click at [365, 95] on app-calendar-viewport "Sat 23 Sun 24 Mon 25 Tue 26 3/3 1 Job Wed 27 3/3 1 Job Thu 28 3/3 1 Job Fri 29 …" at bounding box center [184, 116] width 369 height 131
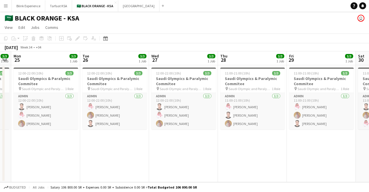
drag, startPoint x: 148, startPoint y: 95, endPoint x: 369, endPoint y: 95, distance: 220.4
click at [369, 95] on app-calendar-viewport "Sat 23 3/3 1 Job Sun 24 3/3 1 Job Mon 25 3/3 1 Job Tue 26 3/3 1 Job Wed 27 3/3 …" at bounding box center [184, 116] width 369 height 131
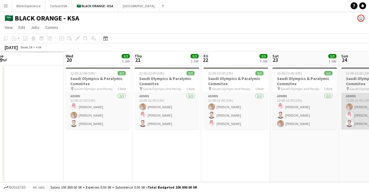
drag, startPoint x: 363, startPoint y: 95, endPoint x: 366, endPoint y: 96, distance: 3.8
click at [369, 95] on app-calendar-viewport "Sun 17 Mon 18 Tue 19 Wed 20 3/3 1 Job Thu 21 3/3 1 Job Fri 22 3/3 1 Job Sat 23 …" at bounding box center [184, 116] width 369 height 131
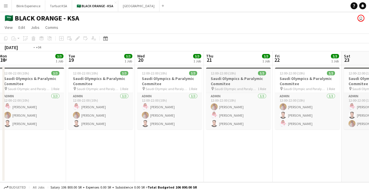
drag, startPoint x: 156, startPoint y: 92, endPoint x: 356, endPoint y: 88, distance: 200.3
click at [365, 87] on app-calendar-viewport "Sat 16 Sun 17 3/3 1 Job Mon 18 3/3 1 Job Tue 19 3/3 1 Job Wed 20 3/3 1 Job Thu …" at bounding box center [184, 116] width 369 height 131
drag, startPoint x: 162, startPoint y: 93, endPoint x: 369, endPoint y: 77, distance: 207.3
click at [369, 77] on app-calendar-viewport "Mon 11 Tue 12 3/3 1 Job Wed 13 3/3 1 Job Thu 14 3/3 1 Job Fri 15 3/3 1 Job Sat …" at bounding box center [184, 116] width 369 height 131
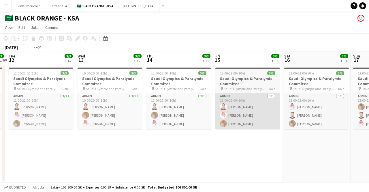
drag, startPoint x: 232, startPoint y: 90, endPoint x: 326, endPoint y: 95, distance: 94.4
click at [326, 95] on app-calendar-viewport "Sun 10 Mon 11 3/3 1 Job Tue 12 3/3 1 Job Wed 13 3/3 1 Job Thu 14 3/3 1 Job Fri …" at bounding box center [184, 116] width 369 height 131
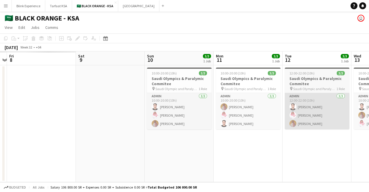
drag, startPoint x: 152, startPoint y: 96, endPoint x: 254, endPoint y: 97, distance: 101.4
click at [307, 92] on app-calendar-viewport "Wed 6 Thu 7 Fri 8 Sat 9 Sun 10 3/3 1 Job Mon 11 3/3 1 Job Tue 12 3/3 1 Job Wed …" at bounding box center [184, 116] width 369 height 131
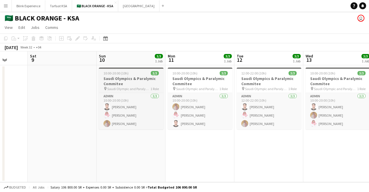
click at [139, 82] on h3 "Saudi Olympics & Paralymic Commitee" at bounding box center [131, 81] width 65 height 10
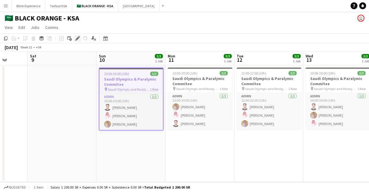
click at [77, 37] on icon "Edit" at bounding box center [77, 38] width 5 height 5
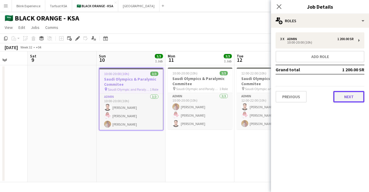
click at [348, 100] on button "Next" at bounding box center [348, 97] width 31 height 12
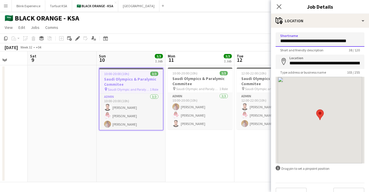
click at [330, 40] on input "**********" at bounding box center [319, 39] width 89 height 14
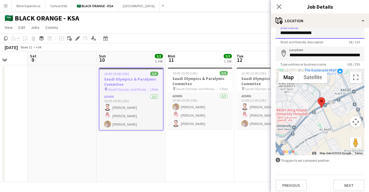
scroll to position [12, 0]
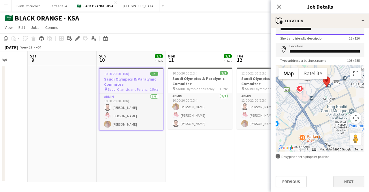
type input "**********"
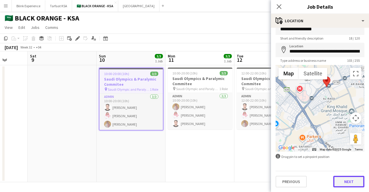
click at [339, 178] on button "Next" at bounding box center [348, 181] width 31 height 12
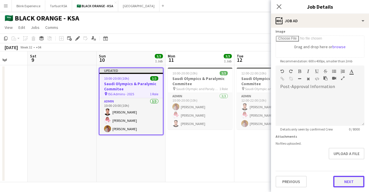
click at [345, 158] on form "**********" at bounding box center [320, 63] width 98 height 248
click at [346, 181] on button "Next" at bounding box center [348, 182] width 31 height 12
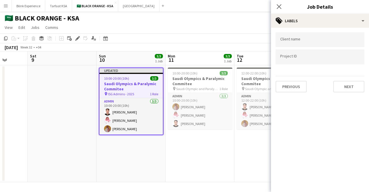
scroll to position [0, 0]
click at [347, 90] on button "Next" at bounding box center [348, 87] width 31 height 12
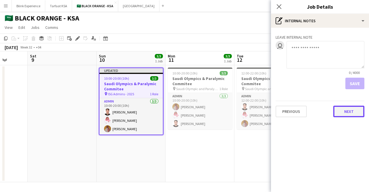
click at [348, 110] on button "Next" at bounding box center [348, 111] width 31 height 12
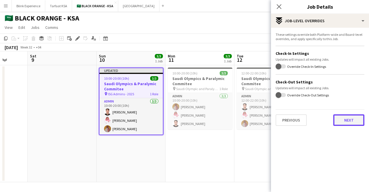
click at [348, 124] on button "Next" at bounding box center [348, 120] width 31 height 12
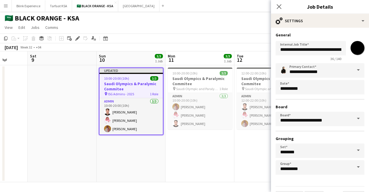
click at [352, 72] on span at bounding box center [358, 70] width 12 height 14
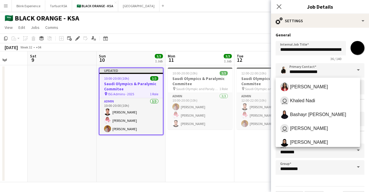
click at [352, 69] on span at bounding box center [358, 70] width 12 height 14
click at [352, 72] on span at bounding box center [358, 70] width 12 height 14
click at [354, 49] on input "*******" at bounding box center [357, 47] width 21 height 21
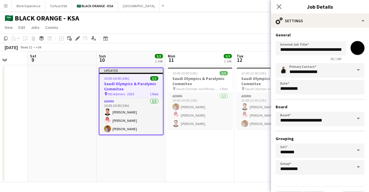
click at [280, 99] on hr at bounding box center [319, 99] width 89 height 1
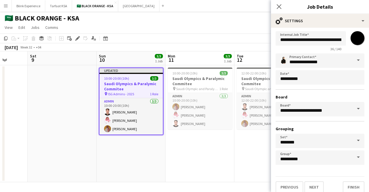
scroll to position [15, 0]
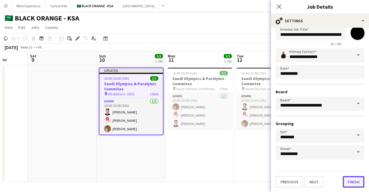
click at [343, 181] on button "Finish" at bounding box center [354, 182] width 22 height 12
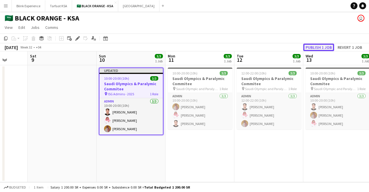
click at [321, 46] on button "Publish 1 job" at bounding box center [318, 47] width 31 height 7
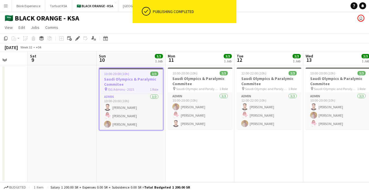
click at [136, 84] on h3 "Saudi Olympics & Paralymic Commitee" at bounding box center [130, 81] width 63 height 10
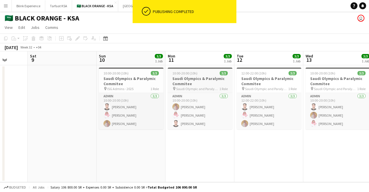
click at [202, 88] on span "Saudi Olympic and Paralympic committee" at bounding box center [197, 88] width 43 height 4
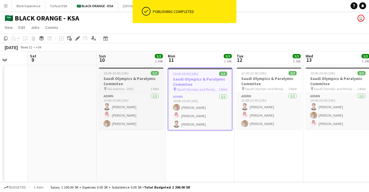
click at [119, 86] on h3 "Saudi Olympics & Paralymic Commitee" at bounding box center [131, 81] width 65 height 10
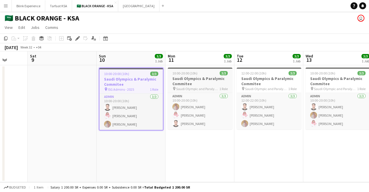
click at [204, 85] on h3 "Saudi Olympics & Paralymic Commitee" at bounding box center [200, 81] width 65 height 10
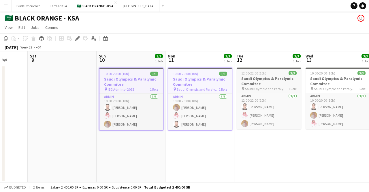
click at [258, 78] on h3 "Saudi Olympics & Paralymic Commitee" at bounding box center [269, 81] width 65 height 10
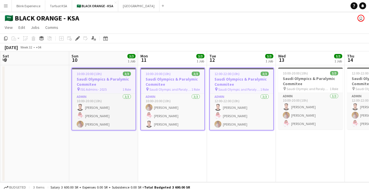
drag, startPoint x: 268, startPoint y: 85, endPoint x: 160, endPoint y: 86, distance: 108.4
click at [160, 86] on app-calendar-viewport "Wed 6 Thu 7 Fri 8 Sat 9 Sun 10 3/3 1 Job Mon 11 3/3 1 Job Tue 12 3/3 1 Job Wed …" at bounding box center [184, 116] width 369 height 131
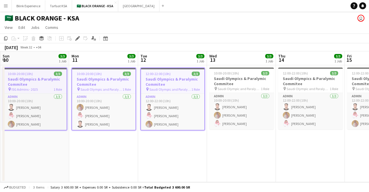
scroll to position [0, 218]
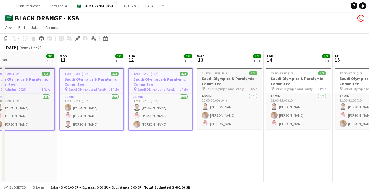
click at [214, 78] on h3 "Saudi Olympics & Paralymic Commitee" at bounding box center [229, 81] width 65 height 10
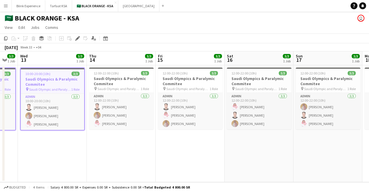
scroll to position [0, 154]
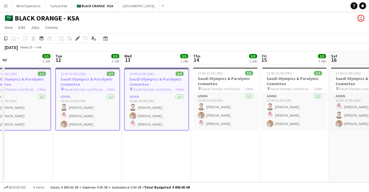
drag, startPoint x: 243, startPoint y: 85, endPoint x: 173, endPoint y: 87, distance: 70.0
click at [171, 90] on app-calendar-viewport "Sat 9 Sun 10 3/3 1 Job Mon 11 3/3 1 Job Tue 12 3/3 1 Job Wed 13 3/3 1 Job Thu 1…" at bounding box center [184, 116] width 369 height 131
click at [228, 81] on h3 "Saudi Olympics & Paralymic Commitee" at bounding box center [225, 81] width 65 height 10
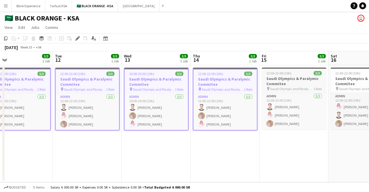
click at [284, 86] on h3 "Saudi Olympics & Paralymic Commitee" at bounding box center [294, 81] width 65 height 10
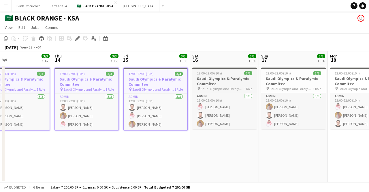
drag, startPoint x: 294, startPoint y: 85, endPoint x: 212, endPoint y: 82, distance: 82.5
click at [156, 90] on app-calendar-viewport "Mon 11 3/3 1 Job Tue 12 3/3 1 Job Wed 13 3/3 1 Job Thu 14 3/3 1 Job Fri 15 3/3 …" at bounding box center [184, 116] width 369 height 131
click at [223, 81] on h3 "Saudi Olympics & Paralymic Commitee" at bounding box center [224, 81] width 65 height 10
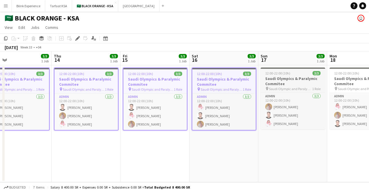
click at [277, 86] on h3 "Saudi Olympics & Paralymic Commitee" at bounding box center [292, 81] width 65 height 10
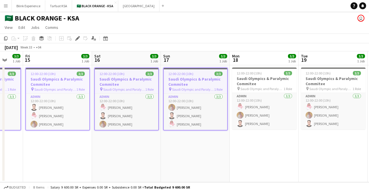
drag, startPoint x: 289, startPoint y: 86, endPoint x: 196, endPoint y: 88, distance: 93.1
click at [178, 93] on app-calendar-viewport "Mon 11 3/3 1 Job Tue 12 3/3 1 Job Wed 13 3/3 1 Job Thu 14 3/3 1 Job Fri 15 3/3 …" at bounding box center [184, 116] width 369 height 131
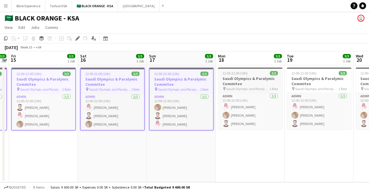
click at [256, 85] on h3 "Saudi Olympics & Paralymic Commitee" at bounding box center [250, 81] width 65 height 10
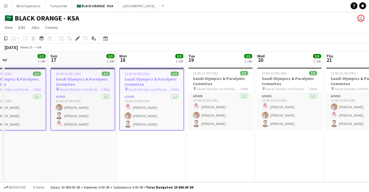
drag, startPoint x: 266, startPoint y: 85, endPoint x: 165, endPoint y: 86, distance: 101.1
click at [165, 86] on app-calendar-viewport "Wed 13 3/3 1 Job Thu 14 3/3 1 Job Fri 15 3/3 1 Job Sat 16 3/3 1 Job Sun 17 3/3 …" at bounding box center [184, 116] width 369 height 131
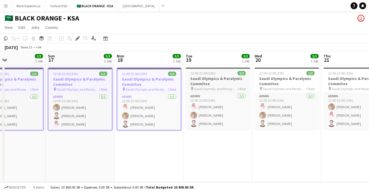
click at [224, 82] on h3 "Saudi Olympics & Paralymic Commitee" at bounding box center [218, 81] width 65 height 10
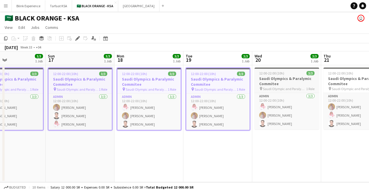
click at [282, 86] on span "Saudi Olympic and Paralympic committee" at bounding box center [284, 88] width 43 height 4
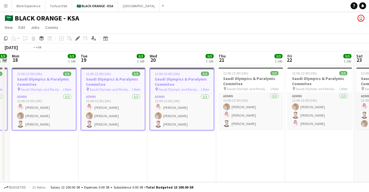
scroll to position [0, 214]
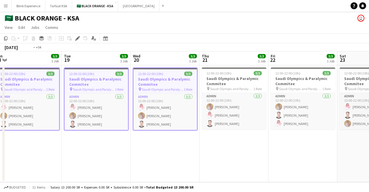
drag, startPoint x: 255, startPoint y: 90, endPoint x: 187, endPoint y: 89, distance: 68.6
click at [167, 91] on app-calendar-viewport "Fri 15 3/3 1 Job Sat 16 3/3 1 Job Sun 17 3/3 1 Job Mon 18 3/3 1 Job Tue 19 3/3 …" at bounding box center [184, 116] width 369 height 131
click at [239, 87] on span "Saudi Olympic and Paralympic committee" at bounding box center [231, 88] width 43 height 4
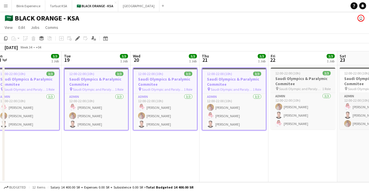
click at [297, 88] on span "Saudi Olympic and Paralympic committee" at bounding box center [300, 88] width 43 height 4
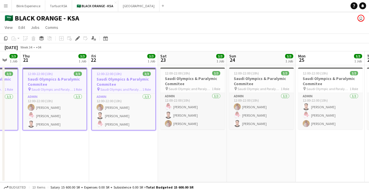
scroll to position [0, 213]
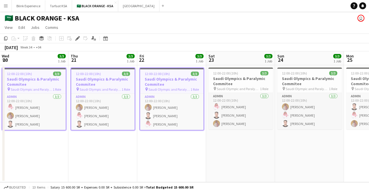
drag, startPoint x: 264, startPoint y: 89, endPoint x: 143, endPoint y: 87, distance: 121.3
click at [143, 87] on app-calendar-viewport "Sun 17 3/3 1 Job Mon 18 3/3 1 Job Tue 19 3/3 1 Job Wed 20 3/3 1 Job Thu 21 3/3 …" at bounding box center [184, 116] width 369 height 131
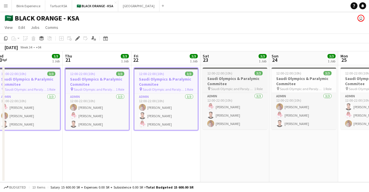
click at [235, 79] on h3 "Saudi Olympics & Paralymic Commitee" at bounding box center [235, 81] width 65 height 10
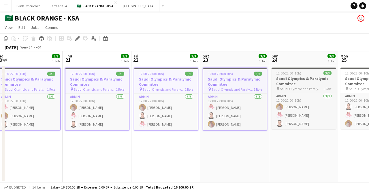
click at [290, 86] on h3 "Saudi Olympics & Paralymic Commitee" at bounding box center [303, 81] width 65 height 10
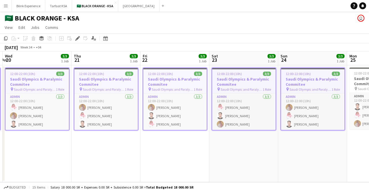
drag, startPoint x: 286, startPoint y: 86, endPoint x: 161, endPoint y: 95, distance: 125.1
click at [161, 95] on app-calendar-viewport "Sun 17 3/3 1 Job Mon 18 3/3 1 Job Tue 19 3/3 1 Job Wed 20 3/3 1 Job Thu 21 3/3 …" at bounding box center [184, 116] width 369 height 131
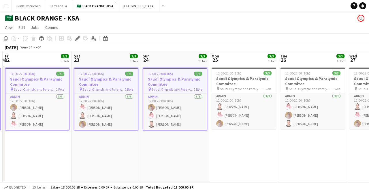
scroll to position [0, 210]
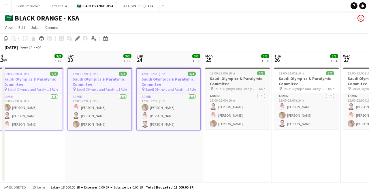
click at [241, 81] on h3 "Saudi Olympics & Paralymic Commitee" at bounding box center [237, 81] width 65 height 10
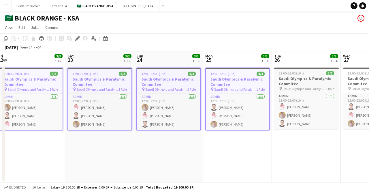
click at [301, 88] on span "Saudi Olympic and Paralympic committee" at bounding box center [303, 88] width 43 height 4
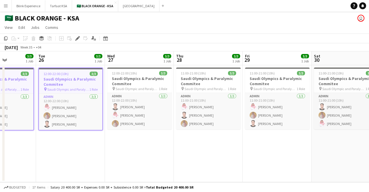
drag, startPoint x: 179, startPoint y: 84, endPoint x: 80, endPoint y: 81, distance: 98.9
click at [71, 83] on app-calendar-viewport "Sat 23 3/3 1 Job Sun 24 3/3 1 Job Mon 25 3/3 1 Job Tue 26 3/3 1 Job Wed 27 3/3 …" at bounding box center [184, 116] width 369 height 131
click at [194, 83] on h3 "Saudi Olympics & Paralymic Commitee" at bounding box center [208, 81] width 65 height 10
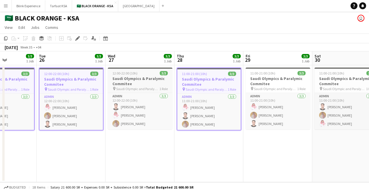
click at [141, 79] on h3 "Saudi Olympics & Paralymic Commitee" at bounding box center [140, 81] width 65 height 10
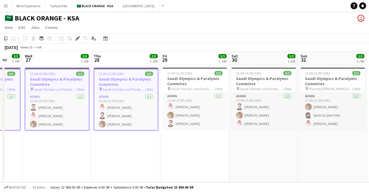
drag, startPoint x: 217, startPoint y: 80, endPoint x: 132, endPoint y: 85, distance: 85.2
click at [132, 85] on app-calendar-viewport "Sat 23 3/3 1 Job Sun 24 3/3 1 Job Mon 25 3/3 1 Job Tue 26 3/3 1 Job Wed 27 3/3 …" at bounding box center [184, 116] width 369 height 131
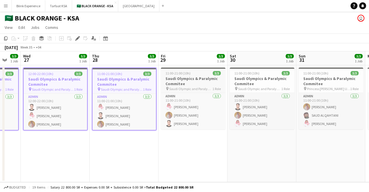
click at [203, 86] on span "Saudi Olympic and Paralympic committee" at bounding box center [190, 88] width 43 height 4
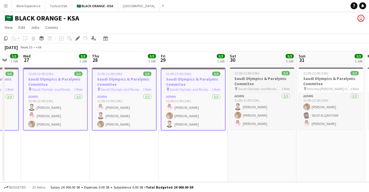
click at [262, 88] on span "Saudi Olympic and Paralympic committee" at bounding box center [259, 88] width 43 height 4
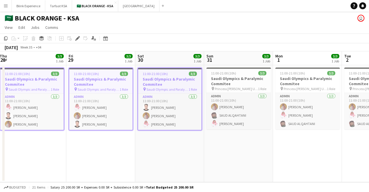
drag, startPoint x: 265, startPoint y: 90, endPoint x: 172, endPoint y: 95, distance: 92.9
click at [172, 95] on app-calendar-viewport "Mon 25 3/3 1 Job Tue 26 3/3 1 Job Wed 27 3/3 1 Job Thu 28 3/3 1 Job Fri 29 3/3 …" at bounding box center [184, 116] width 369 height 131
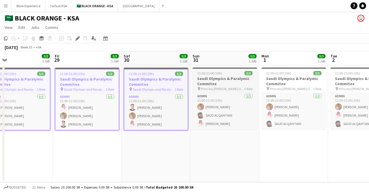
click at [220, 82] on h3 "Saudi Olympics & Paralymic Commitee" at bounding box center [224, 81] width 65 height 10
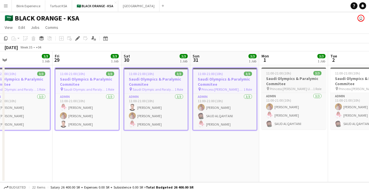
click at [274, 85] on h3 "Saudi Olympics & Paralymic Commitee" at bounding box center [293, 81] width 65 height 10
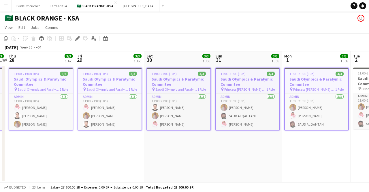
scroll to position [0, 228]
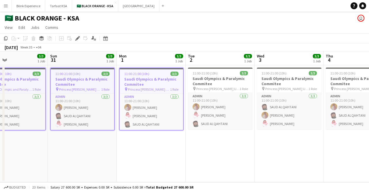
drag, startPoint x: 254, startPoint y: 88, endPoint x: 120, endPoint y: 85, distance: 133.7
click at [120, 85] on app-calendar-viewport "Wed 27 3/3 1 Job Thu 28 3/3 1 Job Fri 29 3/3 1 Job Sat 30 3/3 1 Job Sun 31 3/3 …" at bounding box center [184, 116] width 369 height 131
click at [220, 79] on h3 "Saudi Olympics & Paralymic Commitee" at bounding box center [220, 81] width 65 height 10
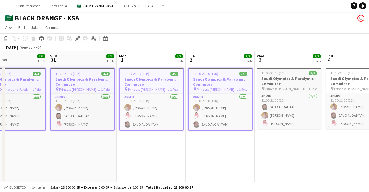
click at [283, 85] on h3 "Saudi Olympics & Paralymic Commitee" at bounding box center [289, 81] width 65 height 10
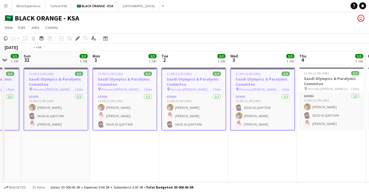
drag, startPoint x: 256, startPoint y: 88, endPoint x: 107, endPoint y: 88, distance: 149.3
click at [107, 89] on app-calendar-viewport "Wed 27 3/3 1 Job Thu 28 3/3 1 Job Fri 29 3/3 1 Job Sat 30 3/3 1 Job Sun 31 3/3 …" at bounding box center [184, 116] width 369 height 131
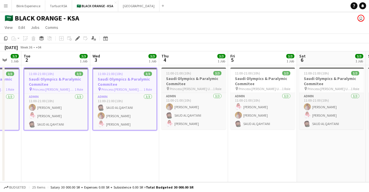
click at [182, 80] on h3 "Saudi Olympics & Paralymic Commitee" at bounding box center [193, 81] width 65 height 10
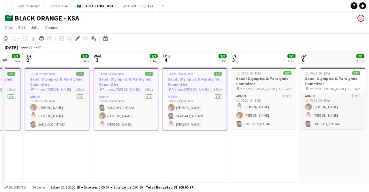
click at [253, 87] on span "Princess [PERSON_NAME] University" at bounding box center [261, 88] width 43 height 4
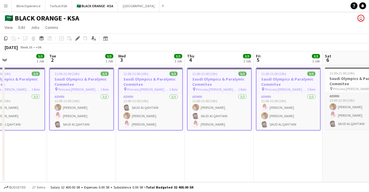
drag, startPoint x: 248, startPoint y: 87, endPoint x: 125, endPoint y: 92, distance: 122.8
click at [125, 92] on app-calendar-viewport "Sat 30 3/3 1 Job Sun 31 3/3 1 Job Mon 1 3/3 1 Job Tue 2 3/3 1 Job Wed 3 3/3 1 J…" at bounding box center [184, 116] width 369 height 131
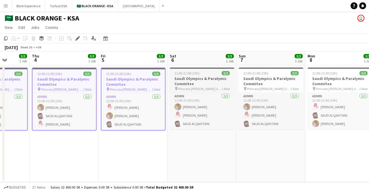
click at [202, 83] on h3 "Saudi Olympics & Paralymic Commitee" at bounding box center [202, 81] width 65 height 10
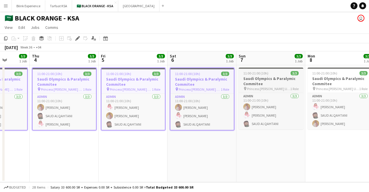
click at [248, 85] on h3 "Saudi Olympics & Paralymic Commitee" at bounding box center [271, 81] width 65 height 10
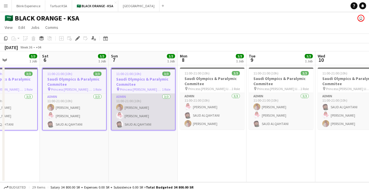
scroll to position [0, 261]
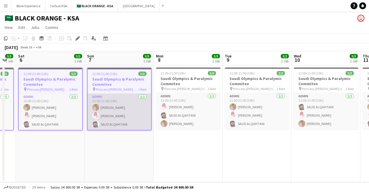
drag, startPoint x: 261, startPoint y: 88, endPoint x: 119, endPoint y: 94, distance: 141.9
click at [111, 95] on app-calendar-viewport "Tue 2 3/3 1 Job Wed 3 3/3 1 Job Thu 4 3/3 1 Job Fri 5 3/3 1 Job Sat 6 3/3 1 Job…" at bounding box center [184, 116] width 369 height 131
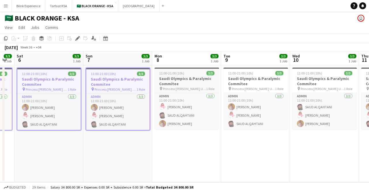
click at [199, 84] on h3 "Saudi Olympics & Paralymic Commitee" at bounding box center [186, 81] width 65 height 10
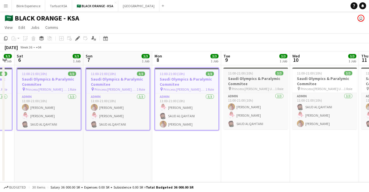
click at [252, 85] on h3 "Saudi Olympics & Paralymic Commitee" at bounding box center [255, 81] width 65 height 10
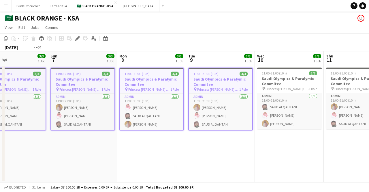
scroll to position [0, 175]
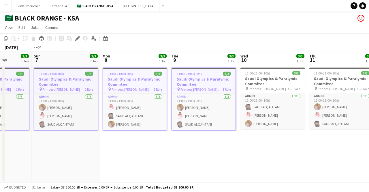
drag, startPoint x: 173, startPoint y: 84, endPoint x: 69, endPoint y: 83, distance: 103.5
click at [69, 83] on app-calendar-viewport "Thu 4 3/3 1 Job Fri 5 3/3 1 Job Sat 6 3/3 1 Job Sun 7 3/3 1 Job Mon 8 3/3 1 Job…" at bounding box center [184, 116] width 369 height 131
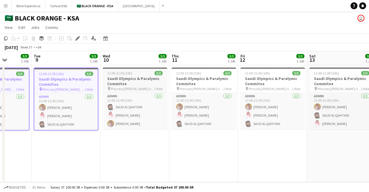
click at [133, 73] on div "11:00-21:00 (10h) 3/3" at bounding box center [135, 73] width 65 height 4
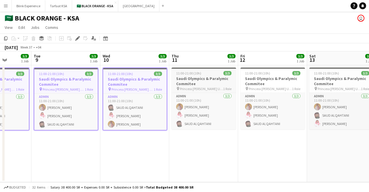
click at [218, 85] on h3 "Saudi Olympics & Paralymic Commitee" at bounding box center [203, 81] width 65 height 10
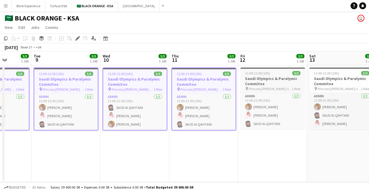
click at [260, 86] on span "Princess [PERSON_NAME] University" at bounding box center [270, 88] width 43 height 4
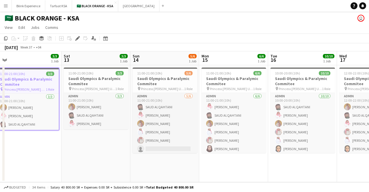
drag, startPoint x: 204, startPoint y: 92, endPoint x: 11, endPoint y: 83, distance: 193.5
click at [10, 83] on app-calendar-viewport "Wed 10 3/3 1 Job Thu 11 3/3 1 Job Fri 12 3/3 1 Job Sat 13 3/3 1 Job Sun 14 5/6 …" at bounding box center [184, 116] width 369 height 131
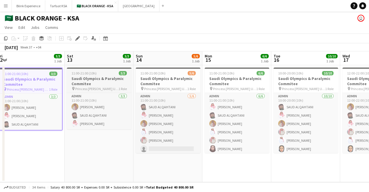
drag, startPoint x: 83, startPoint y: 81, endPoint x: 119, endPoint y: 84, distance: 36.7
click at [83, 81] on h3 "Saudi Olympics & Paralymic Commitee" at bounding box center [99, 81] width 65 height 10
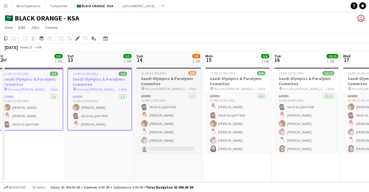
click at [147, 81] on h3 "Saudi Olympics & Paralymic Commitee" at bounding box center [168, 81] width 65 height 10
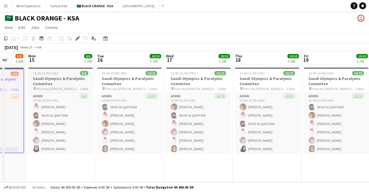
drag, startPoint x: 177, startPoint y: 88, endPoint x: 52, endPoint y: 78, distance: 124.9
click at [13, 81] on app-calendar-viewport "Fri 12 3/3 1 Job Sat 13 3/3 1 Job Sun 14 5/6 1 Job Mon 15 6/6 1 Job Tue 16 10/1…" at bounding box center [184, 116] width 369 height 131
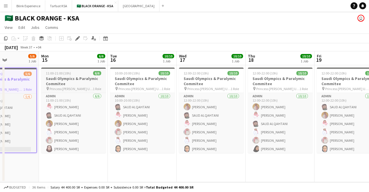
click at [75, 81] on h3 "Saudi Olympics & Paralymic Commitee" at bounding box center [73, 81] width 65 height 10
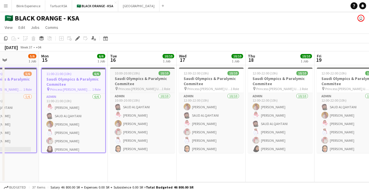
click at [137, 88] on span "Princess [PERSON_NAME] University" at bounding box center [139, 88] width 43 height 4
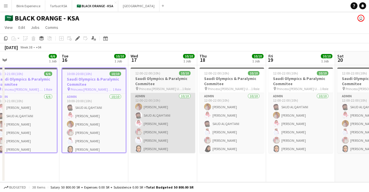
scroll to position [0, 245]
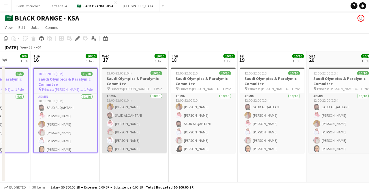
drag, startPoint x: 167, startPoint y: 90, endPoint x: 108, endPoint y: 98, distance: 59.6
click at [92, 100] on app-calendar-viewport "Fri 12 3/3 1 Job Sat 13 3/3 1 Job Sun 14 5/6 1 Job Mon 15 6/6 1 Job Tue 16 10/1…" at bounding box center [184, 116] width 369 height 131
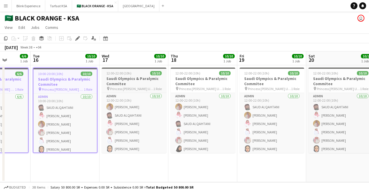
click at [137, 89] on span "Princess [PERSON_NAME] University" at bounding box center [131, 88] width 43 height 4
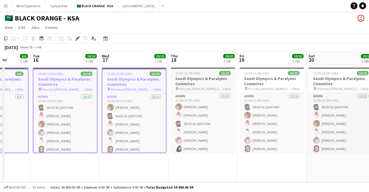
click at [195, 88] on span "Princess [PERSON_NAME] University" at bounding box center [200, 88] width 43 height 4
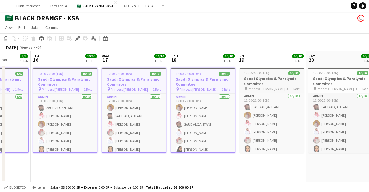
click at [277, 91] on app-job-card "12:00-22:00 (10h) 10/10 Saudi Olympics & Paralymic Commitee pin Princess [PERSO…" at bounding box center [271, 109] width 65 height 85
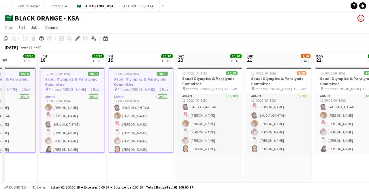
drag, startPoint x: 240, startPoint y: 95, endPoint x: 141, endPoint y: 102, distance: 100.0
click at [141, 102] on app-calendar-viewport "Sun 14 5/6 1 Job Mon 15 6/6 1 Job Tue 16 10/10 1 Job Wed 17 10/10 1 Job Thu 18 …" at bounding box center [184, 116] width 369 height 131
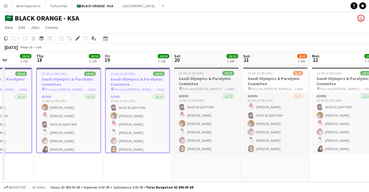
click at [215, 88] on span "Princess [PERSON_NAME] University" at bounding box center [203, 88] width 43 height 4
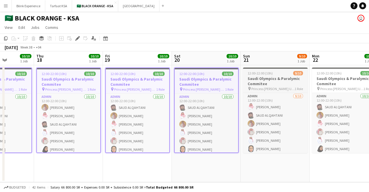
click at [284, 89] on span "Princess [PERSON_NAME] University" at bounding box center [272, 88] width 43 height 4
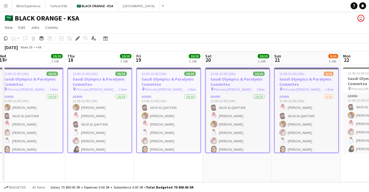
drag, startPoint x: 294, startPoint y: 90, endPoint x: 173, endPoint y: 96, distance: 120.9
click at [173, 96] on app-calendar-viewport "Sun 14 5/6 1 Job Mon 15 6/6 1 Job Tue 16 10/10 1 Job Wed 17 10/10 1 Job Thu 18 …" at bounding box center [184, 116] width 369 height 131
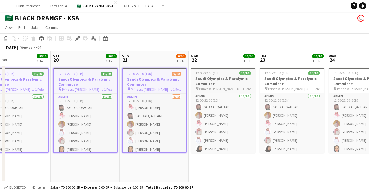
click at [228, 84] on h3 "Saudi Olympics & Paralymic Commitee" at bounding box center [223, 81] width 65 height 10
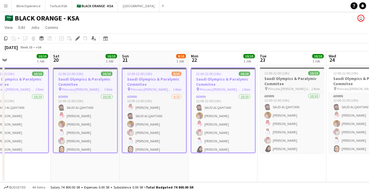
click at [285, 87] on span "Princess [PERSON_NAME] University" at bounding box center [289, 88] width 43 height 4
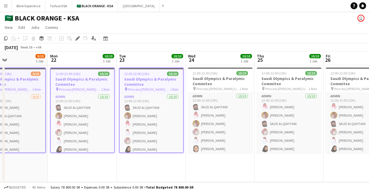
scroll to position [0, 236]
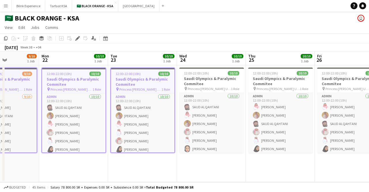
drag, startPoint x: 188, startPoint y: 88, endPoint x: 172, endPoint y: 89, distance: 15.9
click at [139, 90] on app-calendar-viewport "Thu 18 10/10 1 Job Fri 19 10/10 1 Job Sat 20 10/10 1 Job Sun 21 9/10 1 Job Mon …" at bounding box center [184, 116] width 369 height 131
click at [206, 86] on h3 "Saudi Olympics & Paralymic Commitee" at bounding box center [211, 81] width 65 height 10
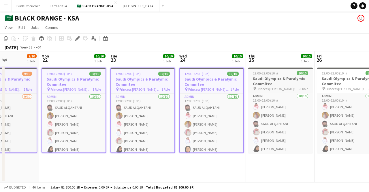
click at [284, 82] on h3 "Saudi Olympics & Paralymic Commitee" at bounding box center [280, 81] width 65 height 10
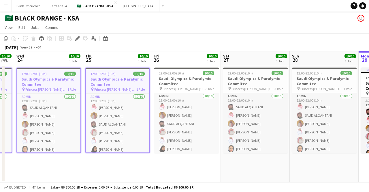
scroll to position [0, 262]
drag, startPoint x: 282, startPoint y: 84, endPoint x: 119, endPoint y: 90, distance: 163.2
click at [119, 90] on app-calendar-viewport "Sat 20 10/10 1 Job Sun 21 9/10 1 Job Mon 22 10/10 1 Job Tue 23 10/10 1 Job Wed …" at bounding box center [184, 116] width 369 height 131
click at [180, 83] on h3 "Saudi Olympics & Paralymic Commitee" at bounding box center [186, 81] width 65 height 10
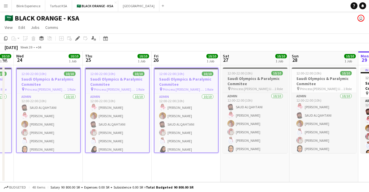
drag, startPoint x: 252, startPoint y: 81, endPoint x: 256, endPoint y: 81, distance: 4.0
click at [252, 81] on h3 "Saudi Olympics & Paralymic Commitee" at bounding box center [255, 81] width 65 height 10
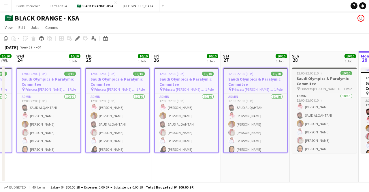
click at [307, 78] on h3 "Saudi Olympics & Paralymic Commitee" at bounding box center [324, 81] width 65 height 10
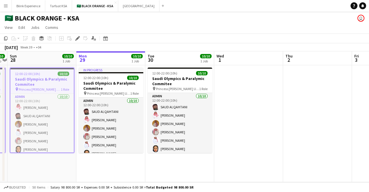
scroll to position [0, 157]
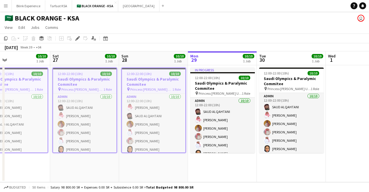
drag, startPoint x: 313, startPoint y: 80, endPoint x: 169, endPoint y: 91, distance: 144.2
click at [142, 95] on app-calendar-viewport "Wed 24 10/10 1 Job Thu 25 10/10 1 Job Fri 26 10/10 1 Job Sat 27 10/10 1 Job Sun…" at bounding box center [184, 116] width 369 height 131
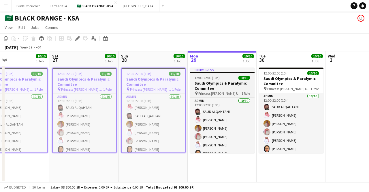
click at [205, 83] on h3 "Saudi Olympics & Paralymic Commitee" at bounding box center [222, 85] width 65 height 10
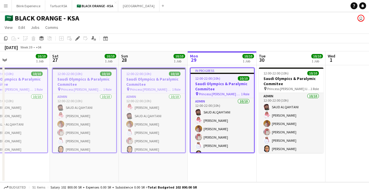
click at [220, 85] on h3 "Saudi Olympics & Paralymic Commitee" at bounding box center [221, 86] width 63 height 10
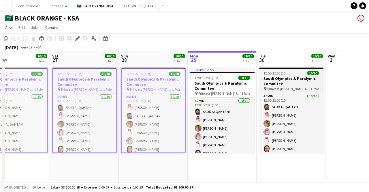
click at [276, 81] on h3 "Saudi Olympics & Paralymic Commitee" at bounding box center [291, 81] width 65 height 10
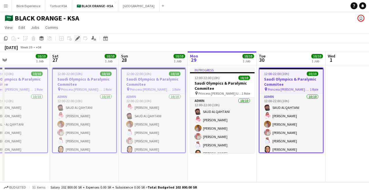
click at [77, 40] on icon "Edit" at bounding box center [77, 38] width 5 height 5
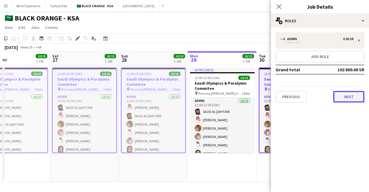
click at [338, 98] on button "Next" at bounding box center [348, 97] width 31 height 12
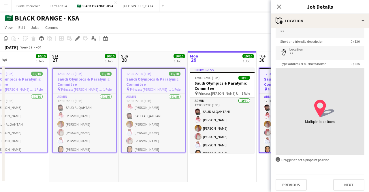
scroll to position [12, 0]
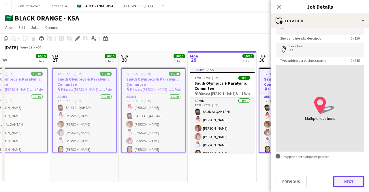
click at [345, 182] on button "Next" at bounding box center [348, 181] width 31 height 12
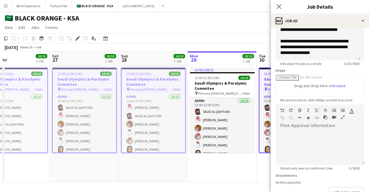
scroll to position [93, 0]
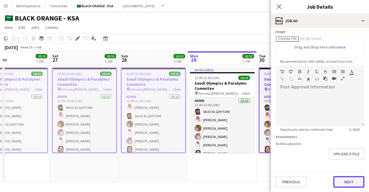
click at [353, 180] on button "Next" at bounding box center [348, 182] width 31 height 12
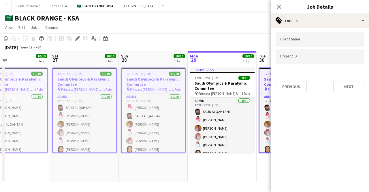
scroll to position [0, 0]
click at [352, 86] on button "Next" at bounding box center [348, 87] width 31 height 12
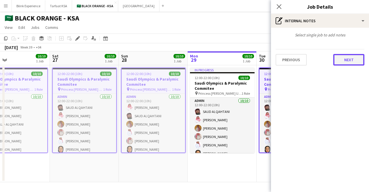
click at [344, 57] on button "Next" at bounding box center [348, 60] width 31 height 12
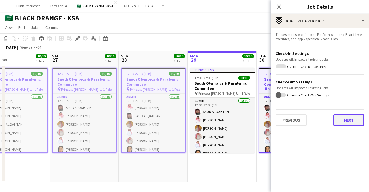
click at [344, 119] on button "Next" at bounding box center [348, 120] width 31 height 12
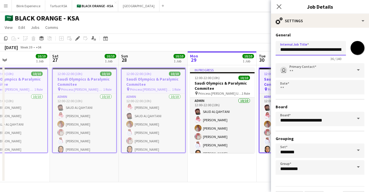
click at [301, 50] on input "**********" at bounding box center [310, 48] width 70 height 14
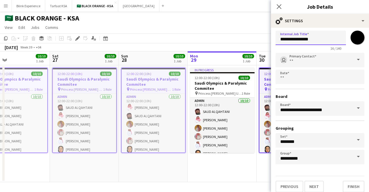
scroll to position [15, 0]
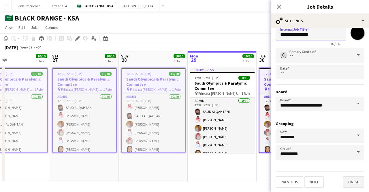
type input "**********"
click at [344, 179] on button "Finish" at bounding box center [354, 182] width 22 height 12
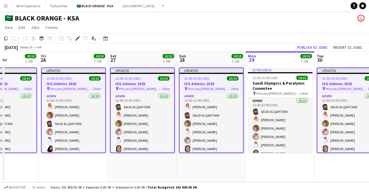
scroll to position [0, 160]
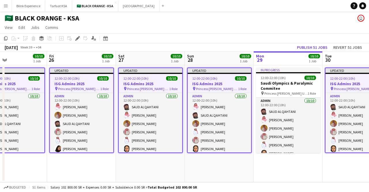
drag, startPoint x: 56, startPoint y: 89, endPoint x: 123, endPoint y: 87, distance: 66.3
click at [123, 87] on app-calendar-viewport "Tue 23 10/10 1 Job Wed 24 10/10 1 Job Thu 25 10/10 1 Job Fri 26 10/10 1 Job Sat…" at bounding box center [184, 116] width 369 height 131
click at [305, 46] on button "Publish 51 jobs" at bounding box center [311, 47] width 35 height 7
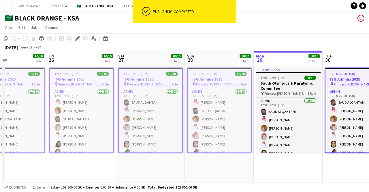
click at [282, 85] on h3 "Saudi Olympics & Paralymic Commitee" at bounding box center [288, 85] width 65 height 10
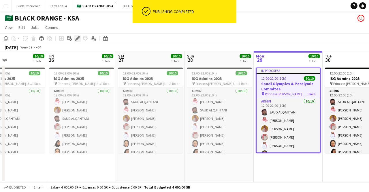
click at [76, 36] on icon "Edit" at bounding box center [77, 38] width 5 height 5
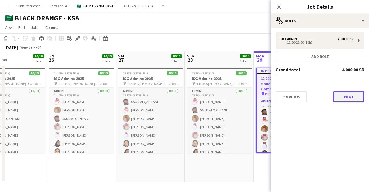
click at [349, 97] on button "Next" at bounding box center [348, 97] width 31 height 12
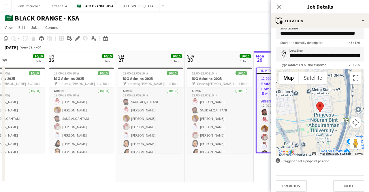
scroll to position [12, 0]
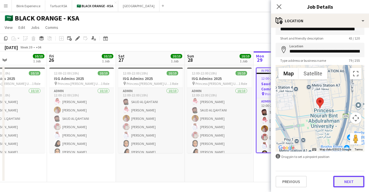
click at [343, 181] on button "Next" at bounding box center [348, 181] width 31 height 12
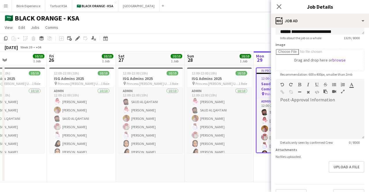
scroll to position [86, 0]
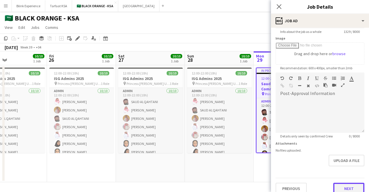
click at [350, 184] on button "Next" at bounding box center [348, 188] width 31 height 12
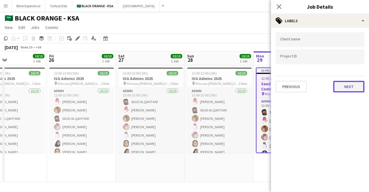
click at [346, 87] on button "Next" at bounding box center [348, 87] width 31 height 12
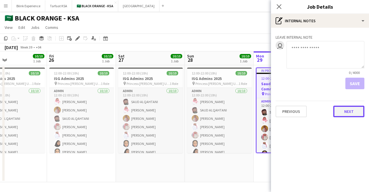
click at [342, 115] on button "Next" at bounding box center [348, 111] width 31 height 12
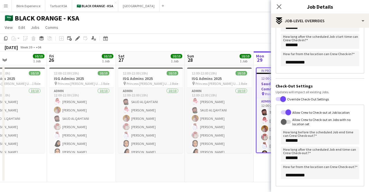
scroll to position [107, 0]
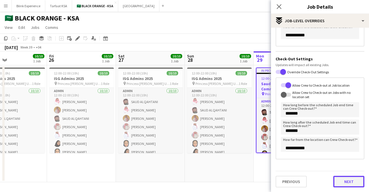
click at [347, 179] on button "Next" at bounding box center [348, 181] width 31 height 12
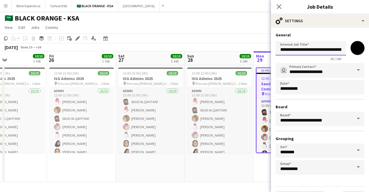
click at [310, 51] on input "**********" at bounding box center [310, 48] width 70 height 14
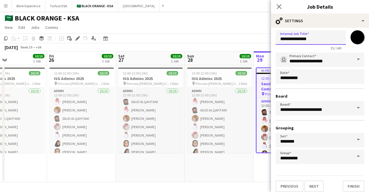
scroll to position [15, 0]
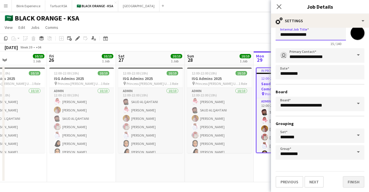
type input "**********"
click at [346, 181] on button "Finish" at bounding box center [354, 182] width 22 height 12
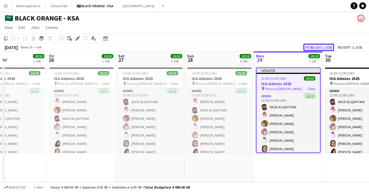
click at [314, 48] on button "Publish 1 job" at bounding box center [318, 47] width 31 height 7
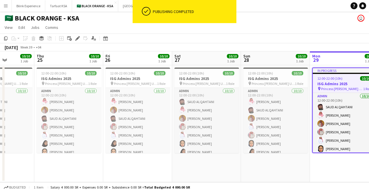
drag, startPoint x: 224, startPoint y: 93, endPoint x: 354, endPoint y: 84, distance: 130.5
click at [355, 85] on app-calendar-viewport "Mon 22 10/10 1 Job Tue 23 10/10 1 Job Wed 24 10/10 1 Job Thu 25 10/10 1 Job Fri…" at bounding box center [184, 116] width 369 height 131
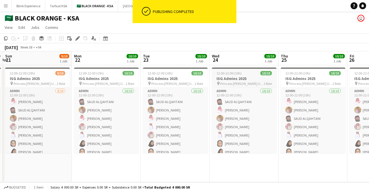
drag, startPoint x: 202, startPoint y: 71, endPoint x: 225, endPoint y: 68, distance: 23.2
click at [232, 67] on app-calendar-viewport "Fri 19 10/10 1 Job Sat 20 10/10 1 Job Sun 21 9/10 1 Job Mon 22 10/10 1 Job Tue …" at bounding box center [184, 116] width 369 height 131
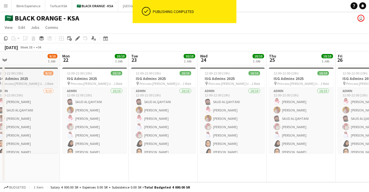
drag, startPoint x: 72, startPoint y: 84, endPoint x: 259, endPoint y: 76, distance: 187.5
click at [263, 75] on app-calendar-viewport "Fri 19 10/10 1 Job Sat 20 10/10 1 Job Sun 21 9/10 1 Job Mon 22 10/10 1 Job Tue …" at bounding box center [184, 116] width 369 height 131
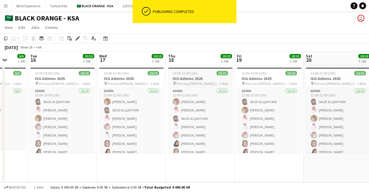
drag, startPoint x: 49, startPoint y: 82, endPoint x: 221, endPoint y: 75, distance: 172.2
click at [224, 75] on app-calendar-viewport "Sat 13 3/3 1 Job Sun 14 5/6 1 Job Mon 15 6/6 1 Job Tue 16 10/10 1 Job Wed 17 10…" at bounding box center [184, 116] width 369 height 131
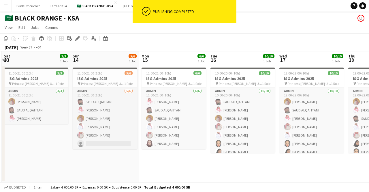
drag, startPoint x: 100, startPoint y: 77, endPoint x: 260, endPoint y: 69, distance: 159.6
click at [260, 69] on app-calendar-viewport "Thu 11 3/3 1 Job Fri 12 3/3 1 Job Sat 13 3/3 1 Job Sun 14 5/6 1 Job Mon 15 6/6 …" at bounding box center [184, 116] width 369 height 131
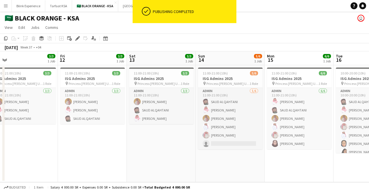
drag, startPoint x: 83, startPoint y: 92, endPoint x: 209, endPoint y: 85, distance: 125.5
click at [209, 85] on app-calendar-viewport "Tue 9 3/3 1 Job Wed 10 3/3 1 Job Thu 11 3/3 1 Job Fri 12 3/3 1 Job Sat 13 3/3 1…" at bounding box center [184, 116] width 369 height 131
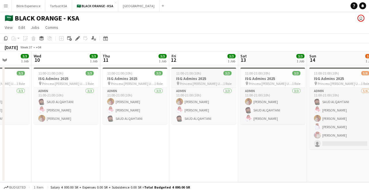
drag, startPoint x: 99, startPoint y: 82, endPoint x: 175, endPoint y: 86, distance: 75.9
click at [211, 83] on app-calendar-viewport "Sun 7 3/3 1 Job Mon 8 3/3 1 Job Tue 9 3/3 1 Job Wed 10 3/3 1 Job Thu 11 3/3 1 J…" at bounding box center [184, 116] width 369 height 131
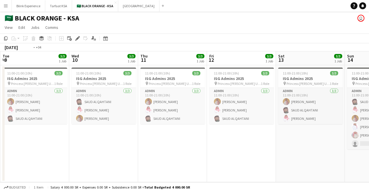
drag, startPoint x: 156, startPoint y: 82, endPoint x: 225, endPoint y: 82, distance: 68.3
click at [225, 82] on app-calendar-viewport "Sun 7 3/3 1 Job Mon 8 3/3 1 Job Tue 9 3/3 1 Job Wed 10 3/3 1 Job Thu 11 3/3 1 J…" at bounding box center [184, 116] width 369 height 131
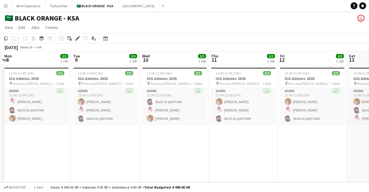
drag, startPoint x: 111, startPoint y: 85, endPoint x: 246, endPoint y: 83, distance: 134.9
click at [246, 83] on app-calendar-viewport "Sat 6 3/3 1 Job Sun 7 3/3 1 Job Mon 8 3/3 1 Job Tue 9 3/3 1 Job Wed 10 3/3 1 Jo…" at bounding box center [184, 116] width 369 height 131
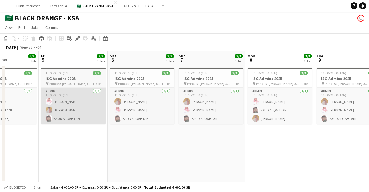
drag, startPoint x: 136, startPoint y: 87, endPoint x: 90, endPoint y: 92, distance: 46.4
click at [199, 87] on app-calendar-viewport "Tue 2 3/3 1 Job Wed 3 3/3 1 Job Thu 4 3/3 1 Job Fri 5 3/3 1 Job Sat 6 3/3 1 Job…" at bounding box center [184, 116] width 369 height 131
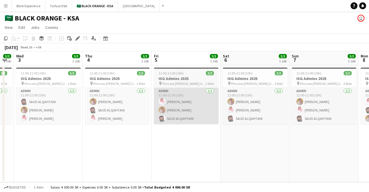
drag, startPoint x: 48, startPoint y: 92, endPoint x: 154, endPoint y: 93, distance: 105.8
click at [161, 91] on app-calendar-viewport "Mon 1 3/3 1 Job Tue 2 3/3 1 Job Wed 3 3/3 1 Job Thu 4 3/3 1 Job Fri 5 3/3 1 Job…" at bounding box center [184, 116] width 369 height 131
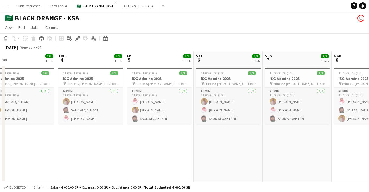
drag, startPoint x: 61, startPoint y: 95, endPoint x: 170, endPoint y: 91, distance: 108.7
click at [170, 91] on app-calendar-viewport "Mon 1 3/3 1 Job Tue 2 3/3 1 Job Wed 3 3/3 1 Job Thu 4 3/3 1 Job Fri 5 3/3 1 Job…" at bounding box center [184, 116] width 369 height 131
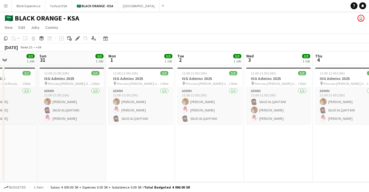
drag, startPoint x: 35, startPoint y: 94, endPoint x: 154, endPoint y: 92, distance: 119.0
click at [154, 92] on app-calendar-viewport "Thu 28 3/3 1 Job Fri 29 3/3 1 Job Sat 30 3/3 1 Job Sun 31 3/3 1 Job Mon 1 3/3 1…" at bounding box center [184, 116] width 369 height 131
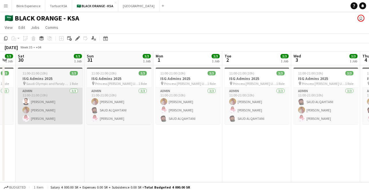
drag, startPoint x: 70, startPoint y: 98, endPoint x: 146, endPoint y: 97, distance: 76.1
click at [183, 94] on app-calendar-viewport "Thu 28 3/3 1 Job Fri 29 3/3 1 Job Sat 30 3/3 1 Job Sun 31 3/3 1 Job Mon 1 3/3 1…" at bounding box center [184, 116] width 369 height 131
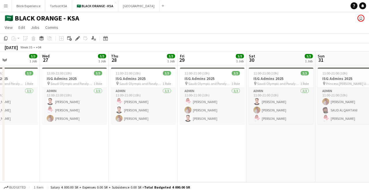
drag, startPoint x: 37, startPoint y: 98, endPoint x: 199, endPoint y: 95, distance: 162.0
click at [199, 95] on app-calendar-viewport "Sun 24 3/3 1 Job Mon 25 3/3 1 Job Tue 26 3/3 1 Job Wed 27 3/3 1 Job Thu 28 3/3 …" at bounding box center [184, 116] width 369 height 131
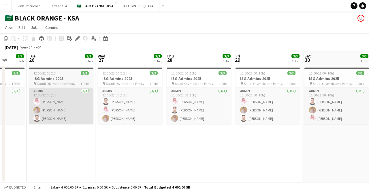
drag, startPoint x: 56, startPoint y: 102, endPoint x: 113, endPoint y: 93, distance: 57.5
click at [182, 90] on app-calendar-viewport "Sat 23 3/3 1 Job Sun 24 3/3 1 Job Mon 25 3/3 1 Job Tue 26 3/3 1 Job Wed 27 3/3 …" at bounding box center [184, 116] width 369 height 131
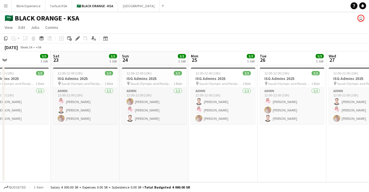
drag, startPoint x: 179, startPoint y: 89, endPoint x: 207, endPoint y: 88, distance: 27.7
click at [207, 88] on app-calendar-viewport "Wed 20 3/3 1 Job Thu 21 3/3 1 Job Fri 22 3/3 1 Job Sat 23 3/3 1 Job Sun 24 3/3 …" at bounding box center [184, 116] width 369 height 131
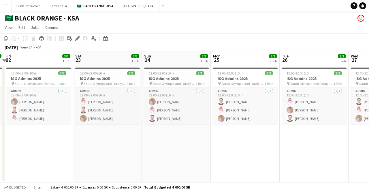
drag, startPoint x: 67, startPoint y: 93, endPoint x: 217, endPoint y: 90, distance: 149.6
click at [217, 90] on app-calendar-viewport "Wed 20 3/3 1 Job Thu 21 3/3 1 Job Fri 22 3/3 1 Job Sat 23 3/3 1 Job Sun 24 3/3 …" at bounding box center [184, 116] width 369 height 131
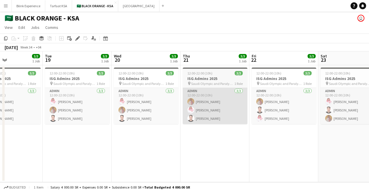
scroll to position [0, 149]
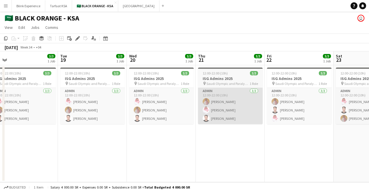
drag, startPoint x: 104, startPoint y: 103, endPoint x: 207, endPoint y: 96, distance: 103.1
click at [226, 95] on app-calendar-viewport "Sat 16 3/3 1 Job Sun 17 3/3 1 Job Mon 18 3/3 1 Job Tue 19 3/3 1 Job Wed 20 3/3 …" at bounding box center [184, 116] width 369 height 131
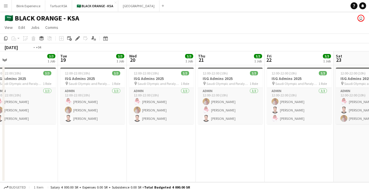
drag, startPoint x: 96, startPoint y: 96, endPoint x: 234, endPoint y: 84, distance: 138.2
click at [234, 84] on app-calendar-viewport "Sat 16 3/3 1 Job Sun 17 3/3 1 Job Mon 18 3/3 1 Job Tue 19 3/3 1 Job Wed 20 3/3 …" at bounding box center [184, 116] width 369 height 131
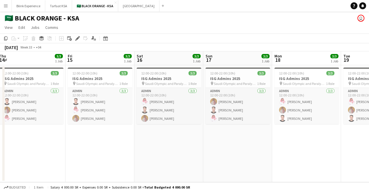
drag, startPoint x: 73, startPoint y: 88, endPoint x: 202, endPoint y: 82, distance: 128.6
click at [210, 81] on app-calendar-viewport "Tue 12 3/3 1 Job Wed 13 3/3 1 Job Thu 14 3/3 1 Job Fri 15 3/3 1 Job Sat 16 3/3 …" at bounding box center [184, 116] width 369 height 131
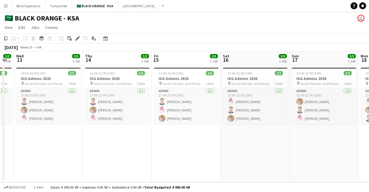
drag, startPoint x: 79, startPoint y: 91, endPoint x: 234, endPoint y: 86, distance: 155.4
click at [234, 86] on app-calendar-viewport "Mon 11 3/3 1 Job Tue 12 3/3 1 Job Wed 13 3/3 1 Job Thu 14 3/3 1 Job Fri 15 3/3 …" at bounding box center [184, 116] width 369 height 131
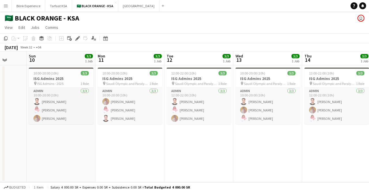
scroll to position [0, 169]
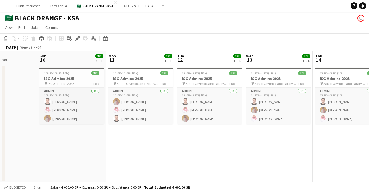
drag, startPoint x: 93, startPoint y: 92, endPoint x: 254, endPoint y: 87, distance: 161.2
click at [254, 87] on app-calendar-viewport "Thu 7 Fri 8 Sat 9 Sun 10 3/3 1 Job Mon 11 3/3 1 Job Tue 12 3/3 1 Job Wed 13 3/3…" at bounding box center [184, 116] width 369 height 131
click at [65, 81] on span "ISG Admins - 2025" at bounding box center [61, 83] width 26 height 4
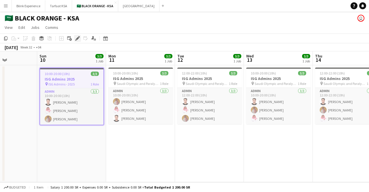
click at [76, 37] on icon "Edit" at bounding box center [77, 38] width 5 height 5
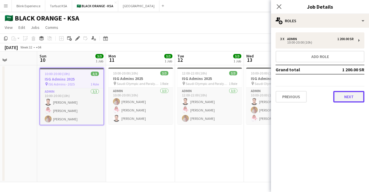
click at [353, 98] on button "Next" at bounding box center [348, 97] width 31 height 12
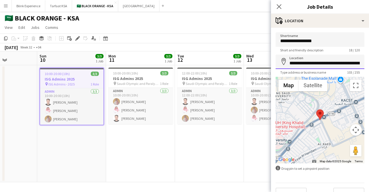
click at [319, 64] on input "**********" at bounding box center [319, 61] width 89 height 14
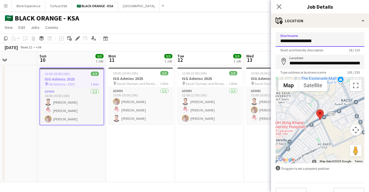
click at [308, 40] on input "**********" at bounding box center [319, 39] width 89 height 14
paste input "**********"
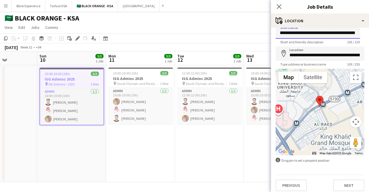
scroll to position [12, 0]
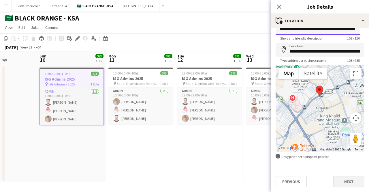
type input "**********"
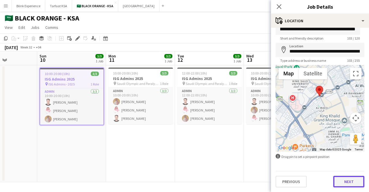
click at [340, 181] on button "Next" at bounding box center [348, 181] width 31 height 12
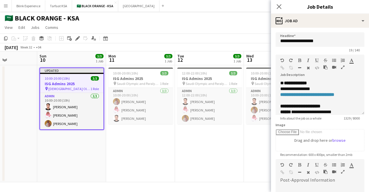
scroll to position [93, 0]
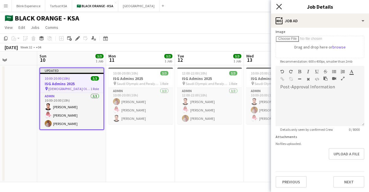
click at [280, 7] on icon at bounding box center [278, 6] width 5 height 5
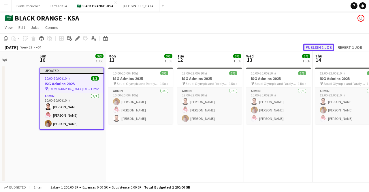
click at [328, 46] on button "Publish 1 job" at bounding box center [318, 47] width 31 height 7
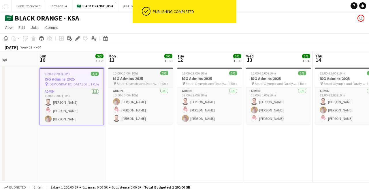
click at [130, 80] on h3 "ISG Admins 2025" at bounding box center [140, 78] width 65 height 5
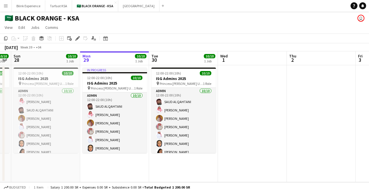
scroll to position [0, 207]
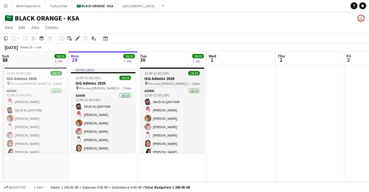
click at [156, 74] on span "12:00-22:00 (10h)" at bounding box center [156, 73] width 25 height 4
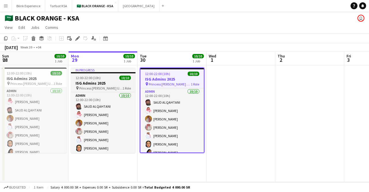
click at [120, 84] on h3 "ISG Admins 2025" at bounding box center [103, 82] width 65 height 5
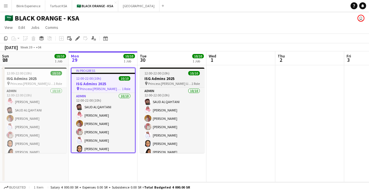
click at [160, 75] on span "12:00-22:00 (10h)" at bounding box center [156, 73] width 25 height 4
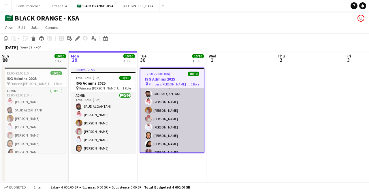
scroll to position [0, 0]
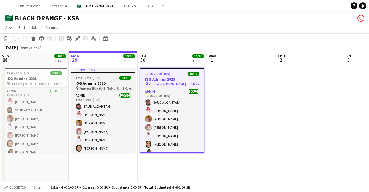
click at [115, 80] on div "12:00-22:00 (10h) 10/10" at bounding box center [103, 77] width 65 height 4
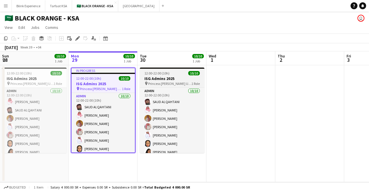
click at [152, 78] on h3 "ISG Admins 2025" at bounding box center [172, 78] width 65 height 5
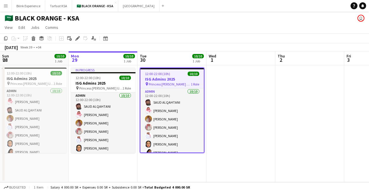
click at [225, 75] on app-date-cell at bounding box center [240, 123] width 69 height 117
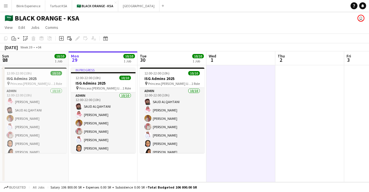
scroll to position [0, 207]
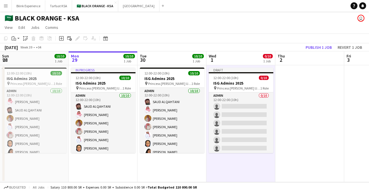
click at [300, 80] on app-date-cell at bounding box center [309, 123] width 69 height 117
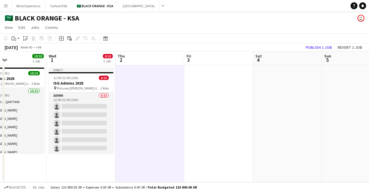
drag, startPoint x: 310, startPoint y: 83, endPoint x: 150, endPoint y: 80, distance: 160.2
click at [150, 80] on app-calendar-viewport "Sat 27 10/10 1 Job Sun 28 10/10 1 Job Mon 29 10/10 1 Job Tue 30 10/10 1 Job Wed…" at bounding box center [184, 116] width 369 height 131
click at [219, 82] on app-date-cell at bounding box center [218, 123] width 69 height 117
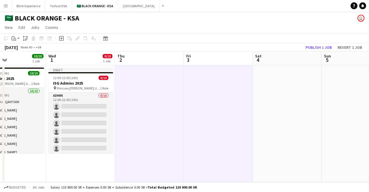
click at [273, 82] on app-date-cell at bounding box center [287, 123] width 69 height 117
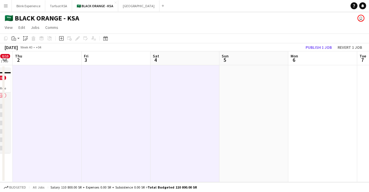
drag, startPoint x: 282, startPoint y: 84, endPoint x: 192, endPoint y: 91, distance: 89.6
click at [178, 93] on app-calendar-viewport "Mon 29 10/10 1 Job Tue 30 10/10 1 Job Wed 1 0/10 1 Job Thu 2 Fri 3 Sat 4 Sun 5 …" at bounding box center [184, 116] width 369 height 131
click at [239, 88] on app-date-cell at bounding box center [252, 123] width 69 height 117
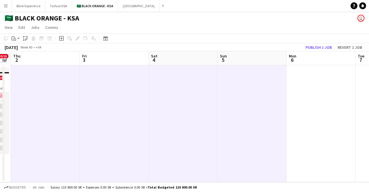
click at [297, 86] on app-date-cell at bounding box center [320, 123] width 69 height 117
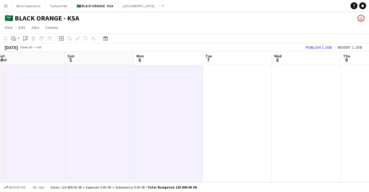
drag, startPoint x: 305, startPoint y: 87, endPoint x: 199, endPoint y: 93, distance: 105.9
click at [152, 95] on app-calendar-viewport "Wed 1 0/10 1 Job Thu 2 Fri 3 Sat 4 Sun 5 Mon 6 Tue 7 Wed 8 Thu 9 Fri 10 Sat 11 …" at bounding box center [184, 116] width 369 height 131
click at [225, 91] on app-date-cell at bounding box center [237, 123] width 69 height 117
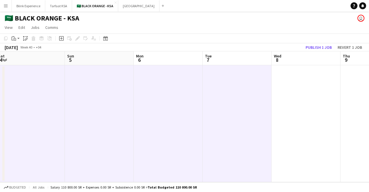
click at [283, 89] on app-date-cell at bounding box center [305, 123] width 69 height 117
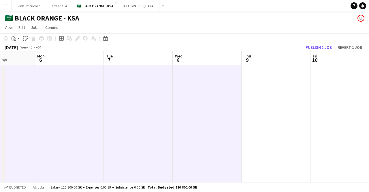
drag, startPoint x: 292, startPoint y: 92, endPoint x: 192, endPoint y: 97, distance: 99.2
click at [192, 97] on app-calendar-viewport "Fri 3 Sat 4 Sun 5 Mon 6 Tue 7 Wed 8 Thu 9 Fri 10 Sat 11 Sun 12 Mon 13" at bounding box center [184, 116] width 369 height 131
click at [266, 96] on app-date-cell at bounding box center [275, 123] width 69 height 117
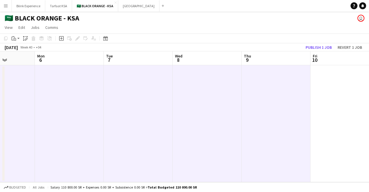
click at [314, 89] on app-date-cell at bounding box center [344, 123] width 69 height 117
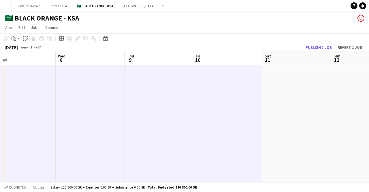
scroll to position [0, 171]
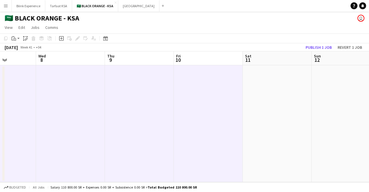
drag, startPoint x: 282, startPoint y: 95, endPoint x: 183, endPoint y: 97, distance: 98.9
click at [183, 97] on app-calendar-viewport "Sun 5 Mon 6 Tue 7 Wed 8 Thu 9 Fri 10 Sat 11 Sun 12 Mon 13 Tue 14 Wed 15" at bounding box center [184, 116] width 369 height 131
click at [273, 93] on app-date-cell at bounding box center [277, 123] width 69 height 117
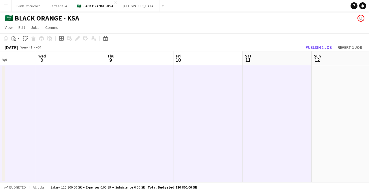
click at [323, 92] on app-date-cell at bounding box center [345, 123] width 69 height 117
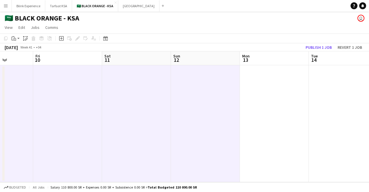
drag, startPoint x: 320, startPoint y: 93, endPoint x: 180, endPoint y: 99, distance: 140.7
click at [180, 99] on app-calendar-viewport "Tue 7 Wed 8 Thu 9 Fri 10 Sat 11 Sun 12 Mon 13 Tue 14 Wed 15 Thu 16 Fri 17" at bounding box center [184, 116] width 369 height 131
click at [266, 94] on app-date-cell at bounding box center [274, 123] width 69 height 117
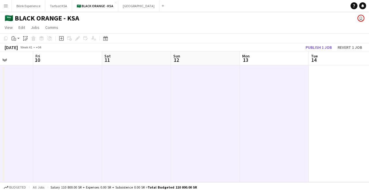
click at [318, 91] on app-date-cell at bounding box center [343, 123] width 69 height 117
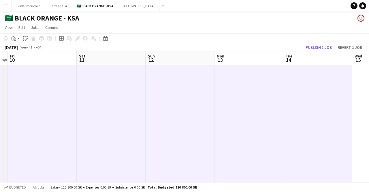
drag, startPoint x: 308, startPoint y: 92, endPoint x: 145, endPoint y: 96, distance: 163.4
click at [145, 96] on app-calendar-viewport "Tue 7 Wed 8 Thu 9 Fri 10 Sat 11 Sun 12 Mon 13 Tue 14 Wed 15 Thu 16 Fri 17" at bounding box center [184, 116] width 369 height 131
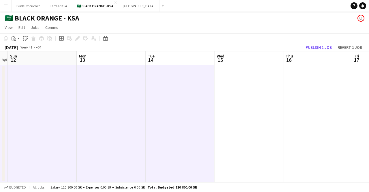
scroll to position [0, 199]
click at [227, 90] on app-date-cell at bounding box center [248, 123] width 69 height 117
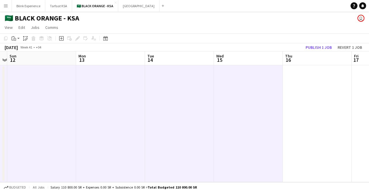
click at [297, 89] on app-date-cell at bounding box center [317, 123] width 69 height 117
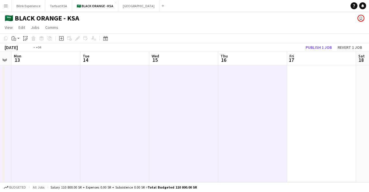
scroll to position [0, 178]
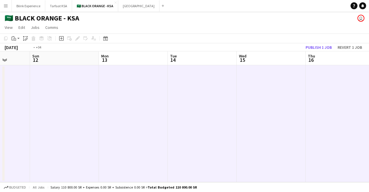
drag, startPoint x: 309, startPoint y: 92, endPoint x: 207, endPoint y: 101, distance: 102.7
click at [207, 101] on app-calendar-viewport "Thu 9 Fri 10 Sat 11 Sun 12 Mon 13 Tue 14 Wed 15 Thu 16 Fri 17 Sat 18 Sun 19" at bounding box center [184, 116] width 369 height 131
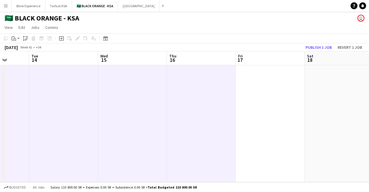
click at [263, 96] on app-date-cell at bounding box center [270, 123] width 69 height 117
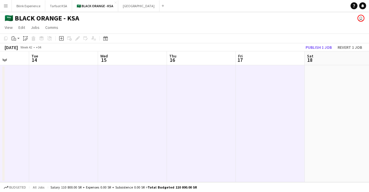
click at [304, 94] on app-date-cell at bounding box center [270, 123] width 69 height 117
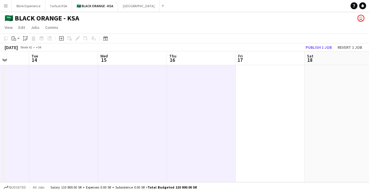
click at [280, 96] on app-date-cell at bounding box center [270, 123] width 69 height 117
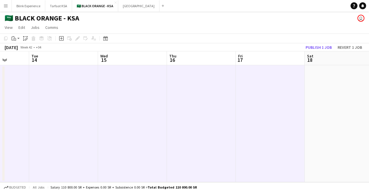
click at [309, 95] on app-date-cell at bounding box center [339, 123] width 69 height 117
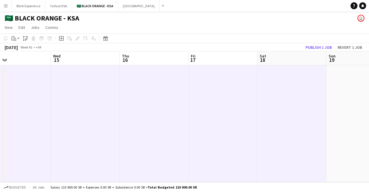
scroll to position [0, 236]
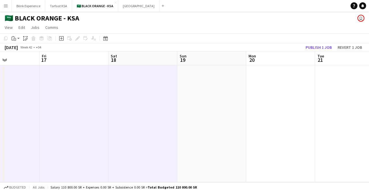
drag, startPoint x: 235, startPoint y: 97, endPoint x: 112, endPoint y: 106, distance: 123.1
click at [112, 106] on app-calendar-viewport "Mon 13 Tue 14 Wed 15 Thu 16 Fri 17 Sat 18 Sun 19 Mon 20 Tue 21 Wed 22 Thu 23" at bounding box center [184, 116] width 369 height 131
click at [196, 102] on app-date-cell at bounding box center [211, 123] width 69 height 117
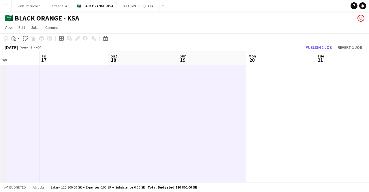
click at [250, 98] on app-date-cell at bounding box center [280, 123] width 69 height 117
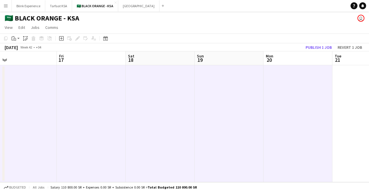
drag, startPoint x: 274, startPoint y: 100, endPoint x: 153, endPoint y: 105, distance: 121.7
click at [153, 105] on app-calendar-viewport "Mon 13 Tue 14 Wed 15 Thu 16 Fri 17 Sat 18 Sun 19 Mon 20 Tue 21 Wed 22 Thu 23" at bounding box center [184, 116] width 369 height 131
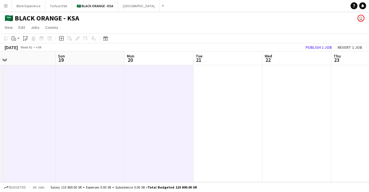
click at [218, 99] on app-date-cell at bounding box center [227, 123] width 69 height 117
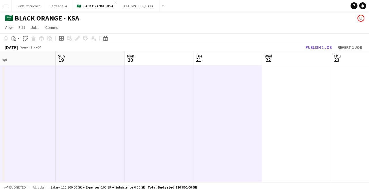
click at [280, 97] on app-date-cell at bounding box center [296, 123] width 69 height 117
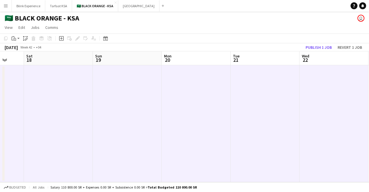
drag, startPoint x: 278, startPoint y: 101, endPoint x: 193, endPoint y: 107, distance: 84.7
click at [193, 107] on app-calendar-viewport "Wed 15 Thu 16 Fri 17 Sat 18 Sun 19 Mon 20 Tue 21 Wed 22 Thu 23 Fri 24 Sat 25" at bounding box center [184, 116] width 369 height 131
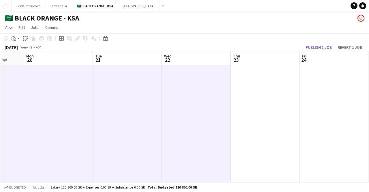
click at [246, 101] on app-date-cell at bounding box center [265, 123] width 69 height 117
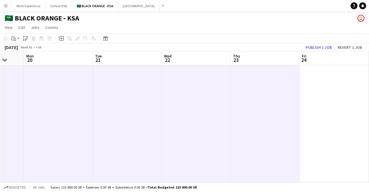
click at [309, 100] on app-date-cell at bounding box center [333, 123] width 69 height 117
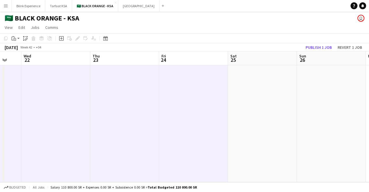
drag, startPoint x: 250, startPoint y: 103, endPoint x: 159, endPoint y: 103, distance: 91.6
click at [159, 103] on app-calendar-viewport "Sat 18 Sun 19 Mon 20 Tue 21 Wed 22 Thu 23 Fri 24 Sat 25 Sun 26 Mon 27 Tue 28" at bounding box center [184, 116] width 369 height 131
click at [246, 90] on app-date-cell at bounding box center [261, 123] width 69 height 117
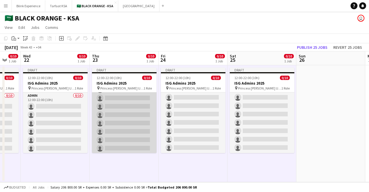
scroll to position [34, 0]
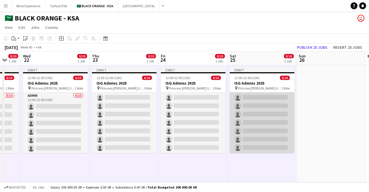
click at [256, 135] on app-card-role "Admin 0/10 12:00-22:00 (10h) single-neutral-actions single-neutral-actions sing…" at bounding box center [262, 105] width 65 height 95
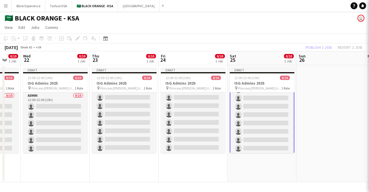
scroll to position [35, 0]
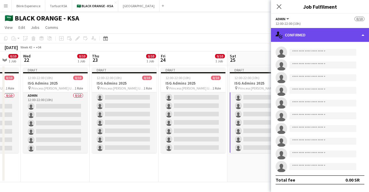
click at [353, 33] on div "single-neutral-actions-check-2 Confirmed" at bounding box center [320, 35] width 98 height 14
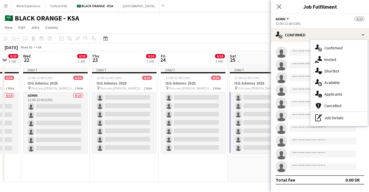
click at [286, 18] on button "Admin" at bounding box center [282, 19] width 14 height 4
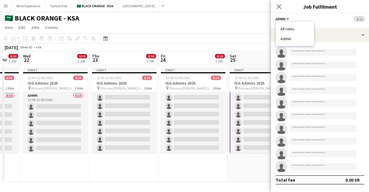
click at [286, 18] on button "Admin" at bounding box center [282, 19] width 14 height 4
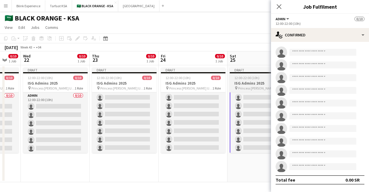
click at [251, 85] on h3 "ISG Admins 2025" at bounding box center [262, 82] width 65 height 5
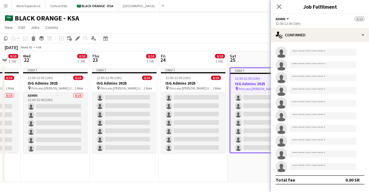
scroll to position [34, 0]
click at [79, 37] on icon "Edit" at bounding box center [77, 38] width 5 height 5
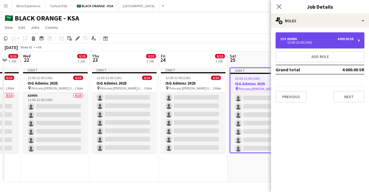
click at [359, 41] on div "10 x Admin 4 000.00 SR 12:00-22:00 (10h)" at bounding box center [319, 40] width 89 height 16
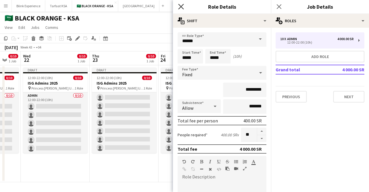
click at [182, 4] on icon "Close pop-in" at bounding box center [180, 6] width 5 height 5
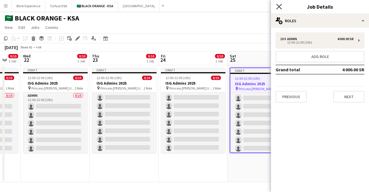
click at [281, 6] on icon "Close pop-in" at bounding box center [278, 6] width 5 height 5
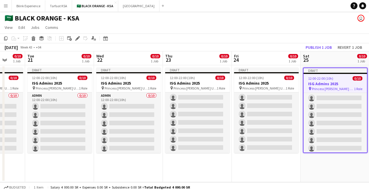
drag, startPoint x: 184, startPoint y: 92, endPoint x: 260, endPoint y: 96, distance: 75.3
click at [260, 96] on app-calendar-viewport "Sat 18 0/10 1 Job Sun 19 0/10 1 Job Mon 20 0/10 1 Job Tue 21 0/10 1 Job Wed 22 …" at bounding box center [184, 116] width 369 height 131
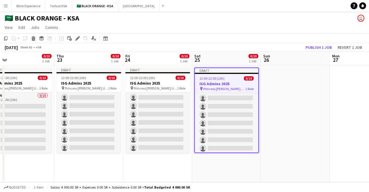
drag, startPoint x: 152, startPoint y: 88, endPoint x: 41, endPoint y: 82, distance: 111.7
click at [41, 82] on app-calendar-viewport "Sun 19 0/10 1 Job Mon 20 0/10 1 Job Tue 21 0/10 1 Job Wed 22 0/10 1 Job Thu 23 …" at bounding box center [184, 116] width 369 height 131
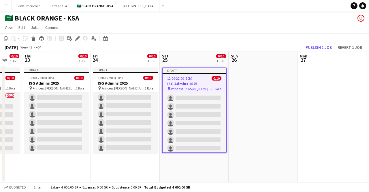
scroll to position [0, 146]
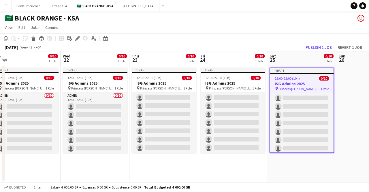
drag, startPoint x: 220, startPoint y: 82, endPoint x: 158, endPoint y: 86, distance: 61.8
click at [158, 86] on app-calendar-viewport "Sun 19 0/10 1 Job Mon 20 0/10 1 Job Tue 21 0/10 1 Job Wed 22 0/10 1 Job Thu 23 …" at bounding box center [184, 116] width 369 height 131
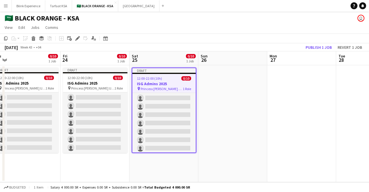
click at [222, 87] on app-date-cell at bounding box center [232, 123] width 69 height 117
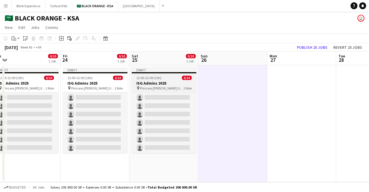
scroll to position [0, 146]
click at [169, 79] on div "12:00-22:00 (10h) 0/10" at bounding box center [163, 77] width 65 height 4
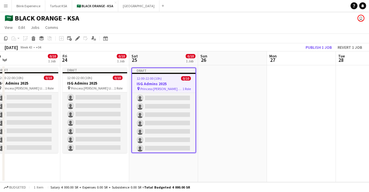
click at [220, 81] on app-date-cell at bounding box center [232, 123] width 69 height 117
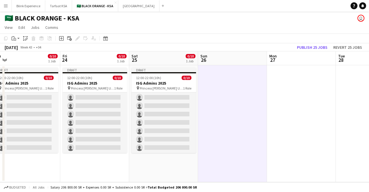
click at [297, 78] on app-date-cell at bounding box center [301, 123] width 69 height 117
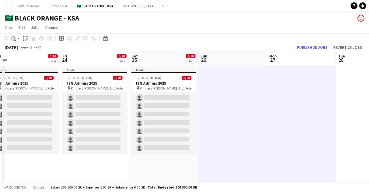
click at [349, 84] on app-date-cell at bounding box center [370, 123] width 69 height 117
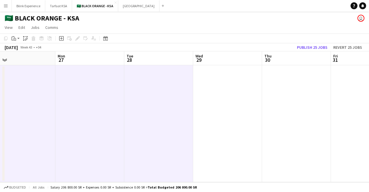
drag, startPoint x: 346, startPoint y: 85, endPoint x: 136, endPoint y: 77, distance: 210.8
click at [136, 77] on app-calendar-viewport "Thu 23 0/10 1 Job Fri 24 0/10 1 Job Sat 25 0/10 1 Job Sun 26 Mon 27 Tue 28 Wed …" at bounding box center [184, 116] width 369 height 131
click at [206, 75] on app-date-cell at bounding box center [227, 123] width 69 height 117
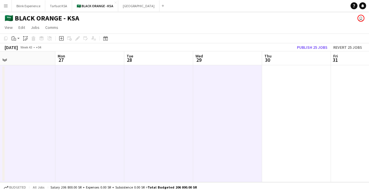
click at [273, 78] on app-date-cell at bounding box center [296, 123] width 69 height 117
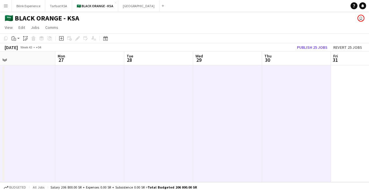
click at [340, 78] on app-date-cell at bounding box center [365, 123] width 69 height 117
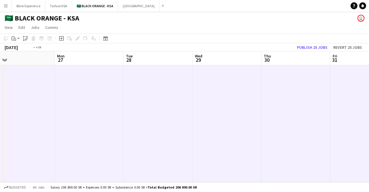
drag, startPoint x: 309, startPoint y: 80, endPoint x: 198, endPoint y: 81, distance: 110.7
click at [198, 81] on app-calendar-viewport "Thu 23 0/10 1 Job Fri 24 0/10 1 Job Sat 25 0/10 1 Job Sun 26 Mon 27 Tue 28 Wed …" at bounding box center [184, 116] width 369 height 131
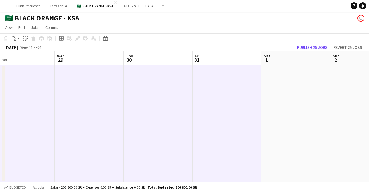
scroll to position [0, 221]
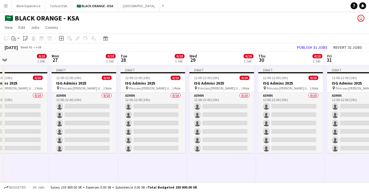
drag, startPoint x: 162, startPoint y: 82, endPoint x: 295, endPoint y: 85, distance: 133.2
click at [295, 85] on app-calendar-viewport "Fri 24 0/10 1 Job Sat 25 0/10 1 Job Sun 26 0/10 1 Job Mon 27 0/10 1 Job Tue 28 …" at bounding box center [184, 116] width 369 height 131
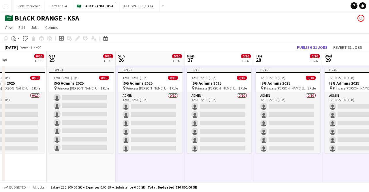
drag, startPoint x: 116, startPoint y: 67, endPoint x: 251, endPoint y: 82, distance: 135.7
click at [251, 82] on app-calendar-viewport "Wed 22 0/10 1 Job Thu 23 0/10 1 Job Fri 24 0/10 1 Job Sat 25 0/10 1 Job Sun 26 …" at bounding box center [184, 116] width 369 height 131
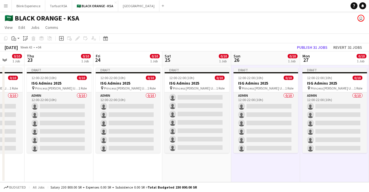
drag, startPoint x: 178, startPoint y: 102, endPoint x: 306, endPoint y: 110, distance: 128.2
click at [306, 110] on app-calendar-viewport "Mon 20 0/10 1 Job Tue 21 0/10 1 Job Wed 22 0/10 1 Job Thu 23 0/10 1 Job Fri 24 …" at bounding box center [184, 116] width 369 height 131
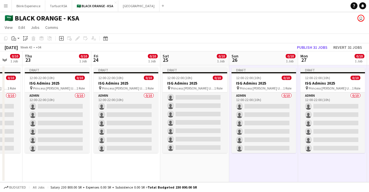
drag, startPoint x: 140, startPoint y: 84, endPoint x: 52, endPoint y: 75, distance: 88.1
click at [52, 75] on app-calendar-viewport "Sun 19 0/10 1 Job Mon 20 0/10 1 Job Tue 21 0/10 1 Job Wed 22 0/10 1 Job Thu 23 …" at bounding box center [184, 116] width 369 height 131
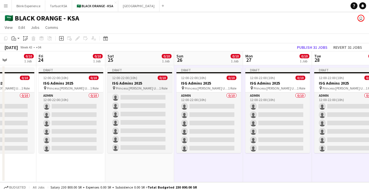
drag, startPoint x: 169, startPoint y: 75, endPoint x: 134, endPoint y: 77, distance: 35.2
click at [130, 77] on app-calendar-viewport "Mon 20 0/10 1 Job Tue 21 0/10 1 Job Wed 22 0/10 1 Job Thu 23 0/10 1 Job Fri 24 …" at bounding box center [184, 116] width 369 height 131
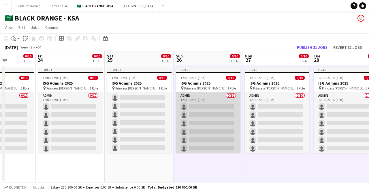
click at [204, 97] on app-card-role "Admin 0/10 12:00-22:00 (10h) single-neutral-actions single-neutral-actions sing…" at bounding box center [208, 139] width 65 height 95
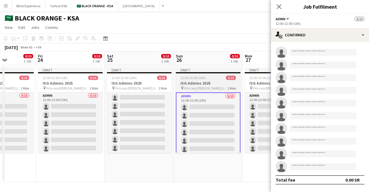
click at [204, 85] on h3 "ISG Admins 2025" at bounding box center [208, 82] width 65 height 5
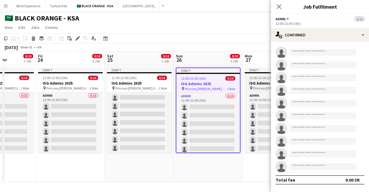
click at [254, 80] on span "12:00-22:00 (10h)" at bounding box center [261, 77] width 25 height 4
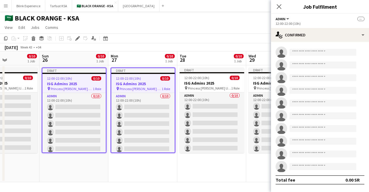
scroll to position [0, 267]
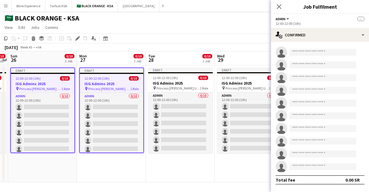
drag, startPoint x: 258, startPoint y: 82, endPoint x: 94, endPoint y: 75, distance: 164.1
click at [92, 76] on app-calendar-viewport "Wed 22 0/10 1 Job Thu 23 0/10 1 Job Fri 24 0/10 1 Job Sat 25 0/10 1 Job Sun 26 …" at bounding box center [184, 116] width 369 height 131
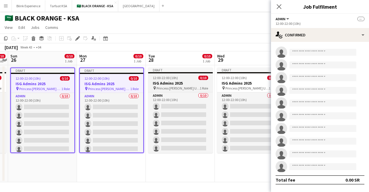
click at [171, 79] on span "12:00-22:00 (10h)" at bounding box center [165, 77] width 25 height 4
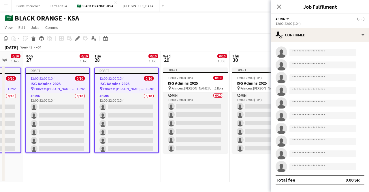
drag, startPoint x: 179, startPoint y: 80, endPoint x: 118, endPoint y: 81, distance: 61.7
click at [118, 82] on app-calendar-viewport "Thu 23 0/10 1 Job Fri 24 0/10 1 Job Sat 25 0/10 1 Job Sun 26 0/10 1 Job Mon 27 …" at bounding box center [184, 116] width 369 height 131
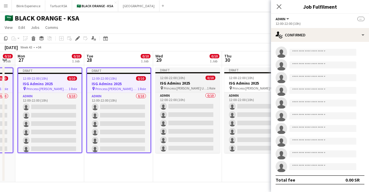
click at [178, 75] on span "12:00-22:00 (10h)" at bounding box center [172, 77] width 25 height 4
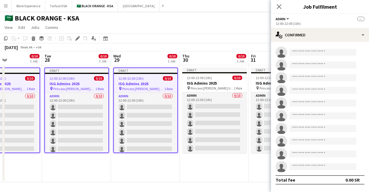
drag, startPoint x: 190, startPoint y: 81, endPoint x: 157, endPoint y: 86, distance: 32.9
click at [148, 87] on app-calendar-viewport "Fri 24 0/10 1 Job Sat 25 0/10 1 Job Sun 26 0/10 1 Job Mon 27 0/10 1 Job Tue 28 …" at bounding box center [184, 116] width 369 height 131
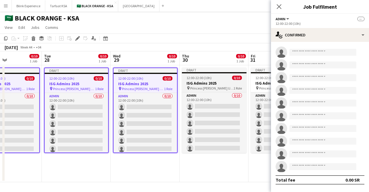
click at [217, 77] on div "12:00-22:00 (10h) 0/10" at bounding box center [214, 77] width 65 height 4
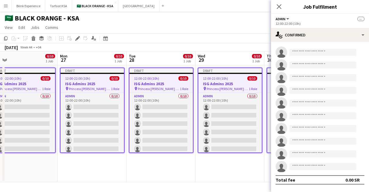
drag, startPoint x: 201, startPoint y: 82, endPoint x: 177, endPoint y: 85, distance: 24.9
click at [168, 87] on app-calendar-viewport "Fri 24 0/10 1 Job Sat 25 0/10 1 Job Sun 26 0/10 1 Job Mon 27 0/10 1 Job Tue 28 …" at bounding box center [184, 116] width 369 height 131
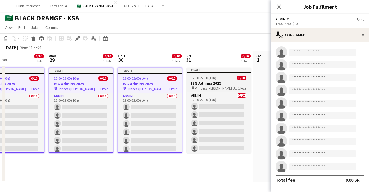
click at [224, 78] on div "12:00-22:00 (10h) 0/10" at bounding box center [218, 77] width 65 height 4
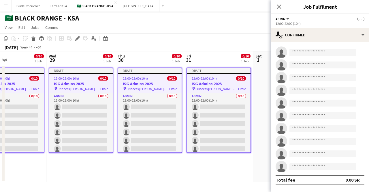
click at [81, 41] on div "Add job Add linked Job Edit Edit linked Job Applicants" at bounding box center [75, 38] width 44 height 7
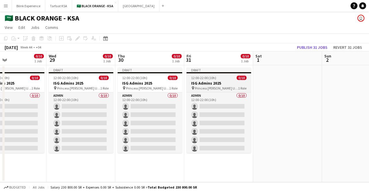
click at [224, 78] on div "12:00-22:00 (10h) 0/10" at bounding box center [218, 77] width 65 height 4
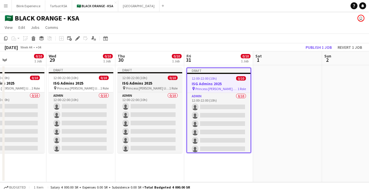
click at [160, 82] on h3 "ISG Admins 2025" at bounding box center [150, 82] width 65 height 5
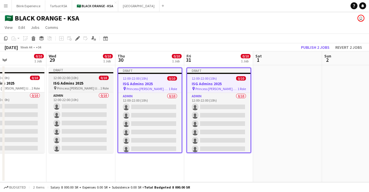
click at [79, 79] on div "12:00-22:00 (10h) 0/10" at bounding box center [81, 77] width 65 height 4
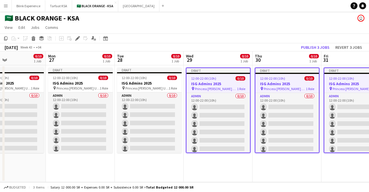
drag, startPoint x: 69, startPoint y: 77, endPoint x: 194, endPoint y: 76, distance: 124.5
click at [207, 74] on app-calendar-viewport "Fri 24 0/10 1 Job Sat 25 0/10 1 Job Sun 26 0/10 1 Job Mon 27 0/10 1 Job Tue 28 …" at bounding box center [184, 116] width 369 height 131
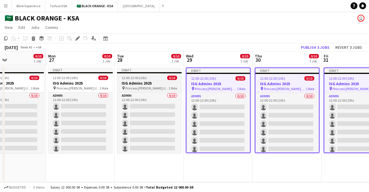
click at [144, 78] on span "12:00-22:00 (10h)" at bounding box center [134, 77] width 25 height 4
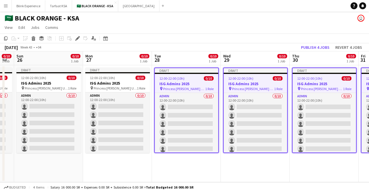
scroll to position [0, 167]
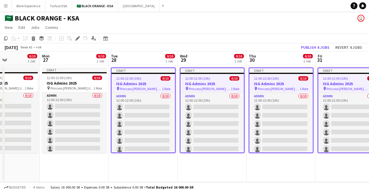
drag, startPoint x: 138, startPoint y: 79, endPoint x: 192, endPoint y: 79, distance: 54.8
click at [192, 79] on app-calendar-viewport "Fri 24 0/10 1 Job Sat 25 0/10 1 Job Sun 26 0/10 1 Job Mon 27 0/10 1 Job Tue 28 …" at bounding box center [184, 116] width 369 height 131
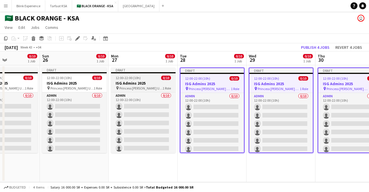
click at [135, 80] on app-job-card "Draft 12:00-22:00 (10h) 0/10 ISG Admins 2025 pin Princess [PERSON_NAME] Univers…" at bounding box center [143, 109] width 65 height 85
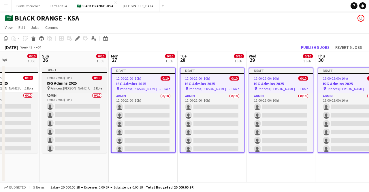
click at [84, 81] on h3 "ISG Admins 2025" at bounding box center [74, 82] width 65 height 5
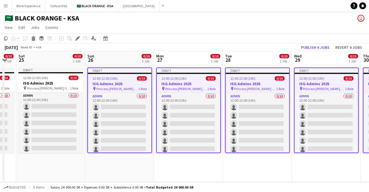
scroll to position [0, 184]
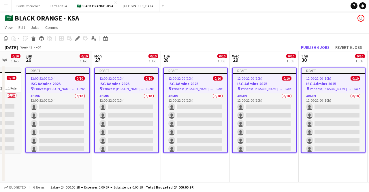
drag, startPoint x: 61, startPoint y: 73, endPoint x: 113, endPoint y: 75, distance: 52.2
click at [113, 75] on app-calendar-viewport "Thu 23 0/10 1 Job Fri 24 0/10 1 Job Sat 25 0/10 1 Job Sun 26 0/10 1 Job Mon 27 …" at bounding box center [184, 116] width 369 height 131
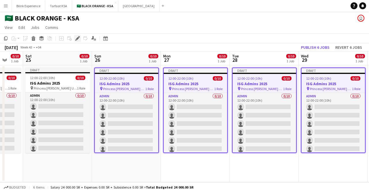
click at [78, 37] on icon at bounding box center [77, 38] width 3 height 3
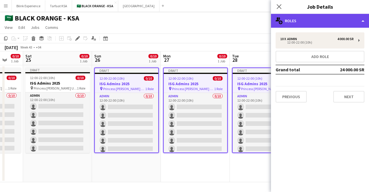
click at [359, 22] on div "multiple-users-add Roles" at bounding box center [320, 21] width 98 height 14
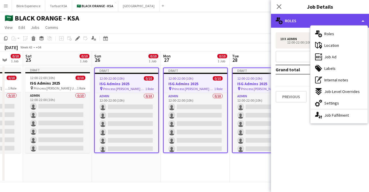
click at [360, 20] on div "multiple-users-add Roles" at bounding box center [320, 21] width 98 height 14
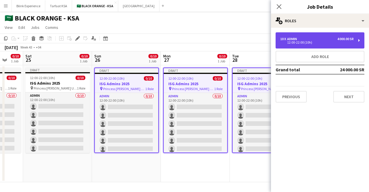
click at [359, 41] on div "10 x Admin 4 000.00 SR 12:00-22:00 (10h)" at bounding box center [319, 40] width 89 height 16
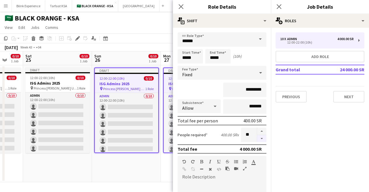
click at [257, 138] on button "button" at bounding box center [261, 138] width 9 height 7
type input "*"
click at [346, 93] on button "Next" at bounding box center [348, 97] width 31 height 12
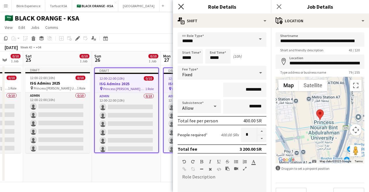
click at [180, 5] on icon "Close pop-in" at bounding box center [180, 6] width 5 height 5
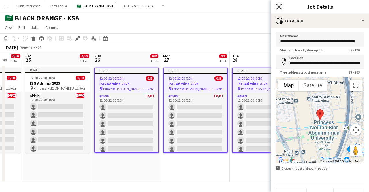
click at [278, 6] on icon at bounding box center [278, 6] width 5 height 5
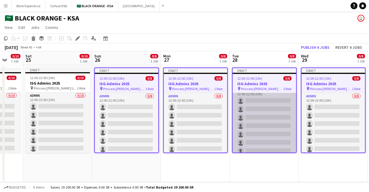
scroll to position [0, 0]
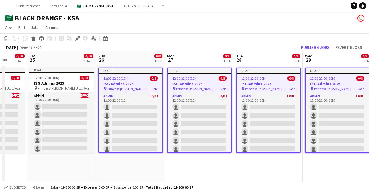
drag, startPoint x: 290, startPoint y: 113, endPoint x: 157, endPoint y: 122, distance: 133.1
click at [156, 123] on app-calendar-viewport "Wed 22 0/10 1 Job Thu 23 0/10 1 Job Fri 24 0/10 1 Job Sat 25 0/10 1 Job Sun 26 …" at bounding box center [184, 116] width 369 height 131
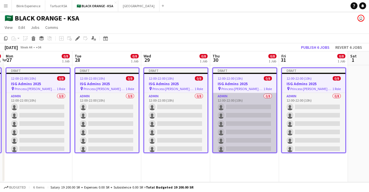
scroll to position [0, 205]
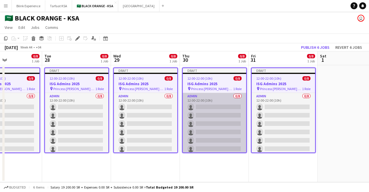
drag, startPoint x: 274, startPoint y: 112, endPoint x: 198, endPoint y: 114, distance: 75.8
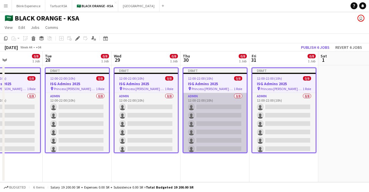
click at [180, 119] on app-calendar-viewport "Fri 24 0/10 1 Job Sat 25 0/10 1 Job Sun 26 0/8 1 Job Mon 27 0/8 1 Job Tue 28 0/…" at bounding box center [184, 116] width 369 height 131
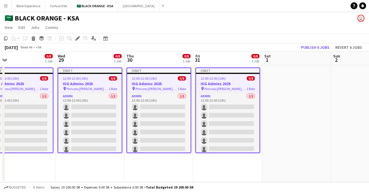
scroll to position [0, 238]
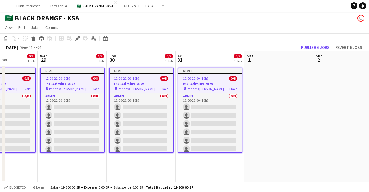
drag, startPoint x: 255, startPoint y: 110, endPoint x: 222, endPoint y: 111, distance: 32.6
click at [222, 111] on app-calendar-viewport "Sat 25 0/10 1 Job Sun 26 0/8 1 Job Mon 27 0/8 1 Job Tue 28 0/8 1 Job Wed 29 0/8…" at bounding box center [184, 116] width 369 height 131
click at [282, 82] on app-date-cell at bounding box center [278, 123] width 69 height 117
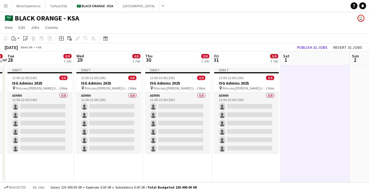
drag, startPoint x: 273, startPoint y: 86, endPoint x: 310, endPoint y: 86, distance: 36.6
click at [310, 86] on app-calendar-viewport "Sat 25 0/10 1 Job Sun 26 0/8 1 Job Mon 27 0/8 1 Job Tue 28 0/8 1 Job Wed 29 0/8…" at bounding box center [184, 116] width 369 height 131
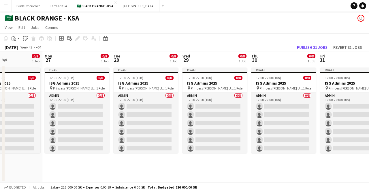
drag, startPoint x: 113, startPoint y: 112, endPoint x: 224, endPoint y: 104, distance: 112.1
click at [224, 104] on app-calendar-viewport "Fri 24 0/10 1 Job Sat 25 0/10 1 Job Sun 26 0/8 1 Job Mon 27 0/8 1 Job Tue 28 0/…" at bounding box center [184, 116] width 369 height 131
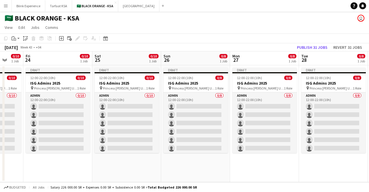
scroll to position [0, 180]
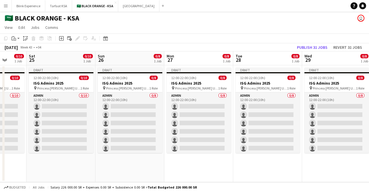
drag, startPoint x: 102, startPoint y: 90, endPoint x: 212, endPoint y: 88, distance: 110.4
click at [212, 88] on app-calendar-viewport "Wed 22 0/10 1 Job Thu 23 0/10 1 Job Fri 24 0/10 1 Job Sat 25 0/10 1 Job Sun 26 …" at bounding box center [184, 116] width 369 height 131
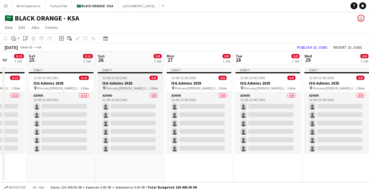
click at [139, 88] on span "Princess [PERSON_NAME] University" at bounding box center [127, 88] width 43 height 4
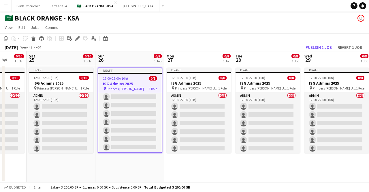
click at [134, 173] on app-date-cell "Draft 12:00-22:00 (10h) 0/8 ISG Admins 2025 pin Princess [PERSON_NAME] Universi…" at bounding box center [129, 123] width 69 height 117
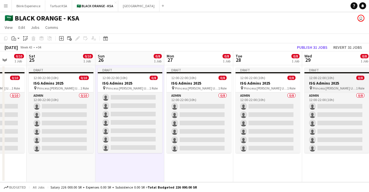
scroll to position [17, 0]
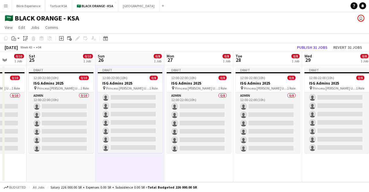
drag, startPoint x: 145, startPoint y: 173, endPoint x: 143, endPoint y: 171, distance: 3.3
click at [145, 173] on app-date-cell "Draft 12:00-22:00 (10h) 0/8 ISG Admins 2025 pin Princess [PERSON_NAME] Universi…" at bounding box center [129, 123] width 69 height 117
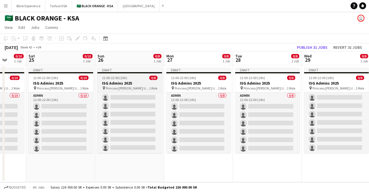
click at [131, 79] on div "12:00-22:00 (10h) 0/8" at bounding box center [129, 77] width 65 height 4
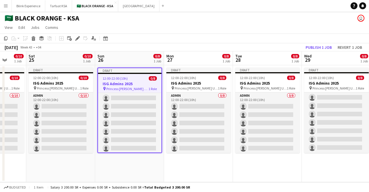
scroll to position [18, 0]
click at [124, 160] on app-date-cell "Draft 12:00-22:00 (10h) 0/8 ISG Admins 2025 pin Princess [PERSON_NAME] Universi…" at bounding box center [129, 123] width 69 height 117
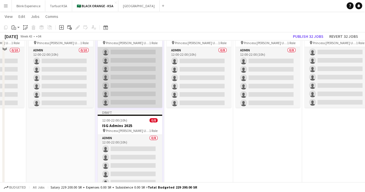
scroll to position [12, 0]
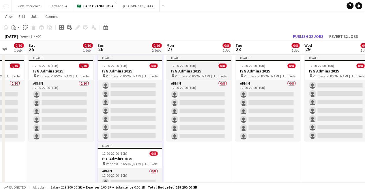
click at [193, 69] on h3 "ISG Admins 2025" at bounding box center [198, 70] width 65 height 5
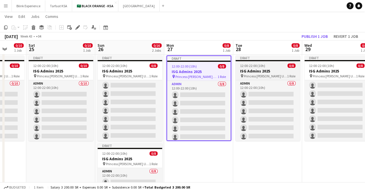
click at [253, 69] on h3 "ISG Admins 2025" at bounding box center [267, 70] width 65 height 5
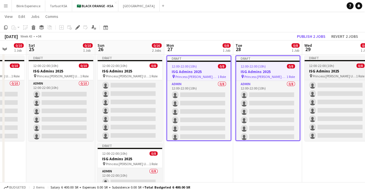
click at [316, 64] on span "12:00-22:00 (10h)" at bounding box center [321, 65] width 25 height 4
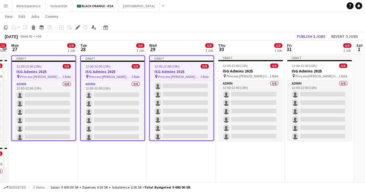
drag, startPoint x: 329, startPoint y: 70, endPoint x: 175, endPoint y: 73, distance: 153.6
click at [174, 75] on app-calendar-viewport "Fri 24 0/10 1 Job Sat 25 0/10 1 Job Sun 26 0/16 2 Jobs Mon 27 0/8 1 Job Tue 28 …" at bounding box center [182, 125] width 365 height 229
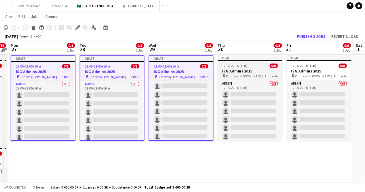
click at [231, 68] on h3 "ISG Admins 2025" at bounding box center [249, 70] width 65 height 5
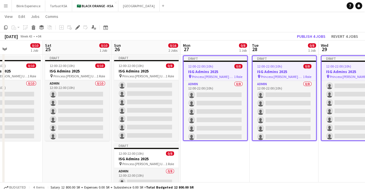
scroll to position [0, 164]
drag, startPoint x: 91, startPoint y: 69, endPoint x: 264, endPoint y: 71, distance: 172.3
click at [264, 71] on app-calendar-viewport "Wed 22 0/10 1 Job Thu 23 0/10 1 Job Fri 24 0/10 1 Job Sat 25 0/10 1 Job Sun 26 …" at bounding box center [182, 125] width 365 height 229
click at [206, 67] on span "12:00-22:00 (10h)" at bounding box center [200, 66] width 25 height 4
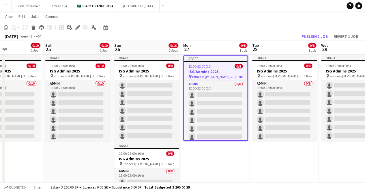
click at [198, 150] on app-date-cell "Draft 12:00-22:00 (10h) 0/8 ISG Admins 2025 pin Princess [PERSON_NAME] Universi…" at bounding box center [215, 146] width 69 height 187
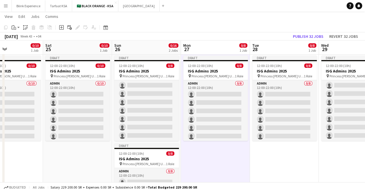
click at [264, 151] on app-date-cell "Draft 12:00-22:00 (10h) 0/8 ISG Admins 2025 pin Princess [PERSON_NAME] Universi…" at bounding box center [284, 146] width 69 height 187
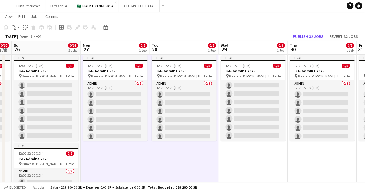
drag, startPoint x: 282, startPoint y: 152, endPoint x: 172, endPoint y: 156, distance: 109.9
click at [172, 156] on app-calendar-viewport "Wed 22 0/10 1 Job Thu 23 0/10 1 Job Fri 24 0/10 1 Job Sat 25 0/10 1 Job Sun 26 …" at bounding box center [182, 125] width 365 height 229
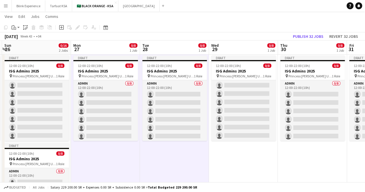
click at [234, 152] on app-date-cell "Draft 12:00-22:00 (10h) 0/8 ISG Admins 2025 pin Princess [PERSON_NAME] Universi…" at bounding box center [243, 146] width 69 height 187
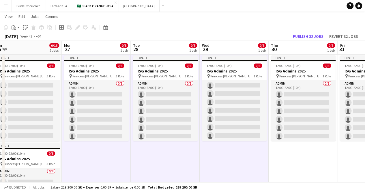
drag, startPoint x: 248, startPoint y: 154, endPoint x: 178, endPoint y: 160, distance: 70.0
click at [178, 161] on app-calendar-viewport "Thu 23 0/10 1 Job Fri 24 0/10 1 Job Sat 25 0/10 1 Job Sun 26 0/16 2 Jobs Mon 27…" at bounding box center [182, 125] width 365 height 229
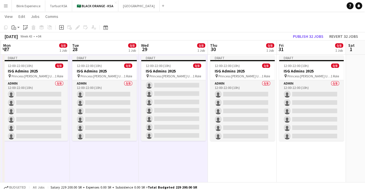
click at [233, 154] on app-date-cell "Draft 12:00-22:00 (10h) 0/8 ISG Admins 2025 pin Princess [PERSON_NAME] Universi…" at bounding box center [241, 146] width 69 height 187
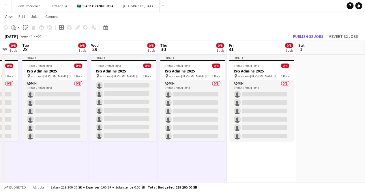
drag, startPoint x: 256, startPoint y: 154, endPoint x: 203, endPoint y: 155, distance: 53.0
click at [203, 155] on app-calendar-viewport "Fri 24 0/10 1 Job Sat 25 0/10 1 Job Sun 26 0/16 2 Jobs Mon 27 0/8 1 Job Tue 28 …" at bounding box center [182, 125] width 365 height 229
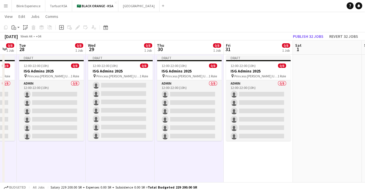
click at [254, 157] on app-date-cell "Draft 12:00-22:00 (10h) 0/8 ISG Admins 2025 pin Princess [PERSON_NAME] Universi…" at bounding box center [257, 146] width 69 height 187
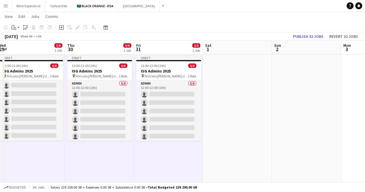
drag, startPoint x: 276, startPoint y: 156, endPoint x: 182, endPoint y: 158, distance: 93.7
click at [183, 159] on app-calendar-viewport "Sun 26 0/16 2 Jobs Mon 27 0/8 1 Job Tue 28 0/8 1 Job Wed 29 0/8 1 Job Thu 30 0/…" at bounding box center [182, 125] width 365 height 229
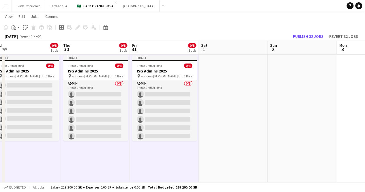
click at [231, 91] on app-date-cell at bounding box center [233, 146] width 69 height 187
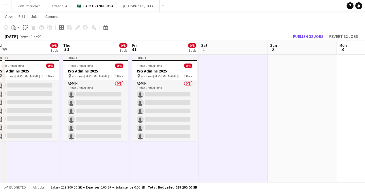
scroll to position [0, 205]
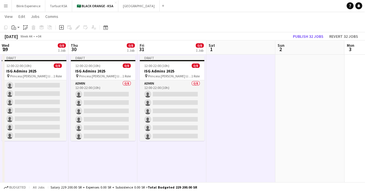
drag, startPoint x: 238, startPoint y: 93, endPoint x: 195, endPoint y: 98, distance: 43.8
click at [193, 98] on app-calendar-viewport "Sun 26 0/16 2 Jobs Mon 27 0/8 1 Job Tue 28 0/8 1 Job Wed 29 0/8 1 Job Thu 30 0/…" at bounding box center [182, 125] width 365 height 229
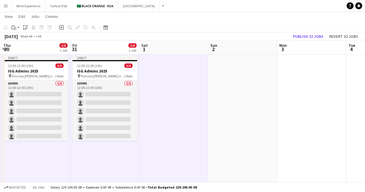
click at [236, 90] on app-date-cell at bounding box center [242, 146] width 69 height 187
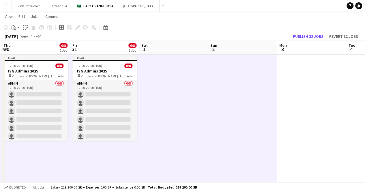
click at [284, 86] on app-date-cell at bounding box center [311, 146] width 69 height 187
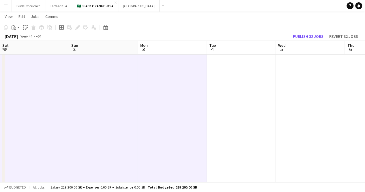
drag, startPoint x: 241, startPoint y: 97, endPoint x: 203, endPoint y: 101, distance: 37.9
click at [162, 107] on app-calendar-viewport "Wed 29 0/8 1 Job Thu 30 0/8 1 Job Fri 31 0/8 1 Job Sat 1 Sun 2 Mon 3 Tue 4 Wed …" at bounding box center [182, 125] width 365 height 229
click at [228, 94] on app-date-cell at bounding box center [238, 146] width 69 height 187
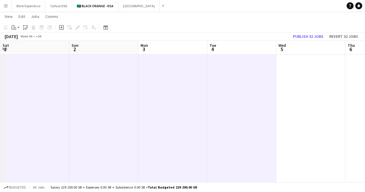
drag, startPoint x: 257, startPoint y: 92, endPoint x: 190, endPoint y: 103, distance: 68.2
click at [190, 103] on app-calendar-viewport "Wed 29 0/8 1 Job Thu 30 0/8 1 Job Fri 31 0/8 1 Job Sat 1 Sun 2 Mon 3 Tue 4 Wed …" at bounding box center [182, 125] width 365 height 229
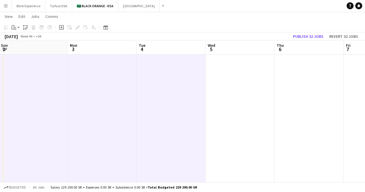
click at [225, 96] on app-date-cell at bounding box center [239, 146] width 69 height 187
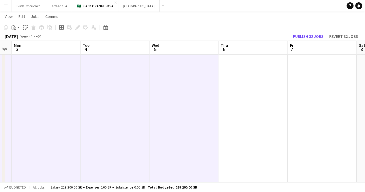
drag, startPoint x: 221, startPoint y: 99, endPoint x: 197, endPoint y: 105, distance: 24.6
click at [197, 105] on app-calendar-viewport "Thu 30 0/8 1 Job Fri 31 0/8 1 Job Sat 1 Sun 2 Mon 3 Tue 4 Wed 5 Thu 6 Fri 7 Sat…" at bounding box center [182, 125] width 365 height 229
click at [251, 96] on app-date-cell at bounding box center [252, 146] width 69 height 187
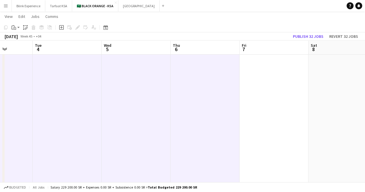
scroll to position [0, 208]
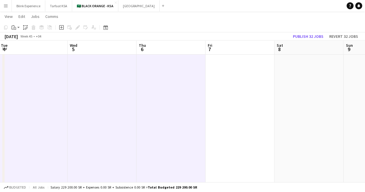
drag, startPoint x: 206, startPoint y: 100, endPoint x: 181, endPoint y: 105, distance: 25.5
click at [181, 105] on app-calendar-viewport "Sat 1 Sun 2 Mon 3 Tue 4 Wed 5 Thu 6 Fri 7 Sat 8 Sun 9 Mon 10 Tue 11" at bounding box center [182, 125] width 365 height 229
click at [242, 99] on app-date-cell at bounding box center [239, 146] width 69 height 187
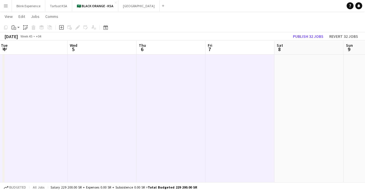
click at [287, 91] on app-date-cell at bounding box center [308, 146] width 69 height 187
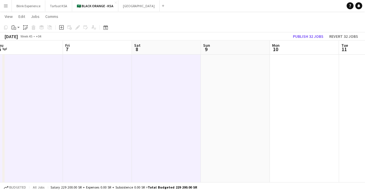
scroll to position [0, 226]
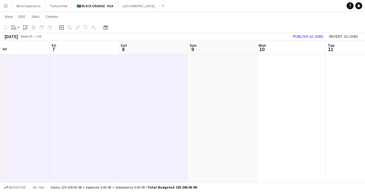
drag, startPoint x: 277, startPoint y: 92, endPoint x: 129, endPoint y: 106, distance: 148.5
click at [129, 106] on app-calendar-viewport "Mon 3 Tue 4 Wed 5 Thu 6 Fri 7 Sat 8 Sun 9 Mon 10 Tue 11 Wed 12 Thu 13" at bounding box center [182, 125] width 365 height 229
click at [203, 94] on app-date-cell at bounding box center [221, 146] width 69 height 187
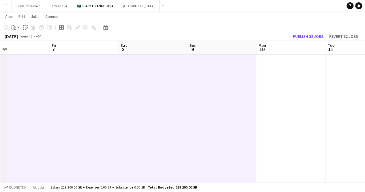
click at [266, 85] on app-date-cell at bounding box center [290, 146] width 69 height 187
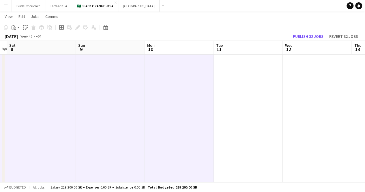
drag, startPoint x: 273, startPoint y: 86, endPoint x: 161, endPoint y: 99, distance: 113.4
click at [161, 99] on app-calendar-viewport "Wed 5 Thu 6 Fri 7 Sat 8 Sun 9 Mon 10 Tue 11 Wed 12 Thu 13 Fri 14 Sat 15" at bounding box center [182, 125] width 365 height 229
click at [228, 92] on app-date-cell at bounding box center [246, 146] width 69 height 187
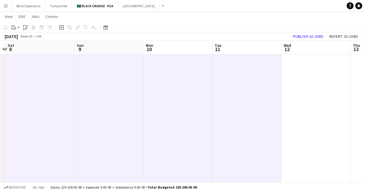
click at [307, 88] on app-date-cell at bounding box center [315, 146] width 69 height 187
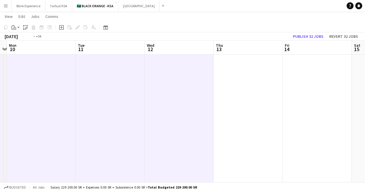
scroll to position [0, 226]
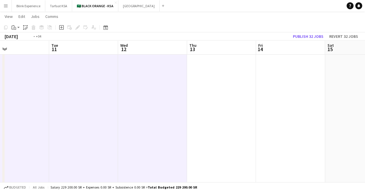
drag, startPoint x: 254, startPoint y: 92, endPoint x: 145, endPoint y: 92, distance: 109.5
click at [145, 92] on app-calendar-viewport "Fri 7 Sat 8 Sun 9 Mon 10 Tue 11 Wed 12 Thu 13 Fri 14 Sat 15 Sun 16 Mon 17" at bounding box center [182, 125] width 365 height 229
click at [217, 85] on app-date-cell at bounding box center [221, 146] width 69 height 187
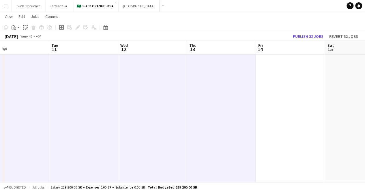
drag, startPoint x: 269, startPoint y: 82, endPoint x: 273, endPoint y: 82, distance: 3.2
click at [270, 82] on app-date-cell at bounding box center [290, 146] width 69 height 187
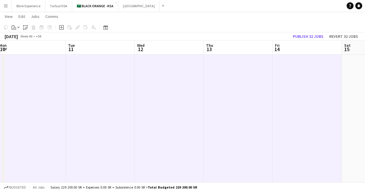
drag, startPoint x: 266, startPoint y: 86, endPoint x: 155, endPoint y: 92, distance: 111.7
click at [155, 92] on app-calendar-viewport "Fri 7 Sat 8 Sun 9 Mon 10 Tue 11 Wed 12 Thu 13 Fri 14 Sat 15 Sun 16 Mon 17" at bounding box center [182, 125] width 365 height 229
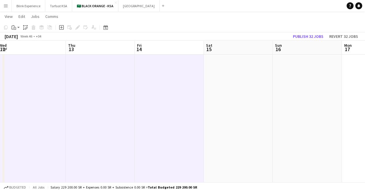
scroll to position [0, 219]
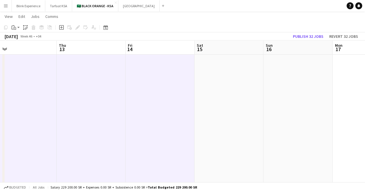
click at [214, 86] on app-date-cell at bounding box center [228, 146] width 69 height 187
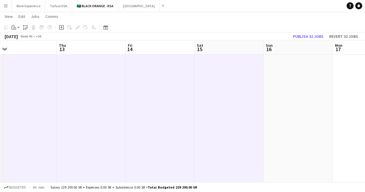
click at [299, 82] on app-date-cell at bounding box center [297, 146] width 69 height 187
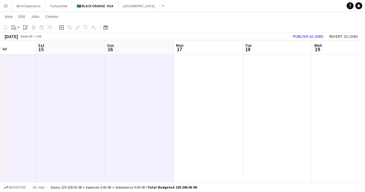
drag, startPoint x: 253, startPoint y: 87, endPoint x: 131, endPoint y: 94, distance: 122.1
click at [131, 94] on app-calendar-viewport "Tue 11 Wed 12 Thu 13 Fri 14 Sat 15 Sun 16 Mon 17 Tue 18 Wed 19 Thu 20 Fri 21" at bounding box center [182, 125] width 365 height 229
click at [179, 78] on app-date-cell at bounding box center [207, 146] width 69 height 187
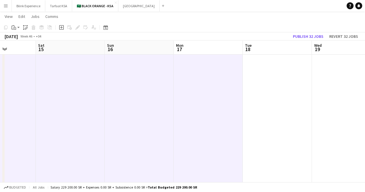
click at [254, 67] on app-date-cell at bounding box center [276, 146] width 69 height 187
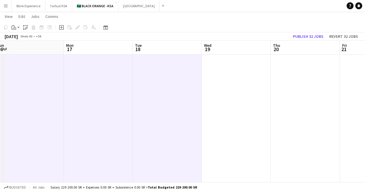
drag, startPoint x: 253, startPoint y: 68, endPoint x: 135, endPoint y: 74, distance: 118.9
click at [135, 74] on app-calendar-viewport "Thu 13 Fri 14 Sat 15 Sun 16 Mon 17 Tue 18 Wed 19 Thu 20 Fri 21 Sat 22 Sun 23" at bounding box center [182, 125] width 365 height 229
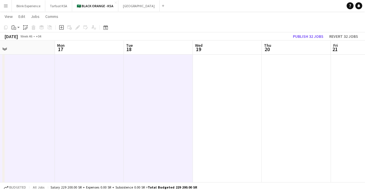
click at [193, 72] on app-date-cell at bounding box center [226, 146] width 69 height 187
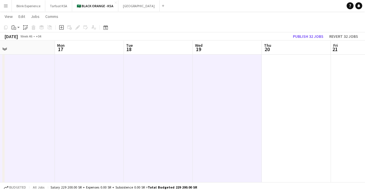
click at [273, 70] on app-date-cell at bounding box center [295, 146] width 69 height 187
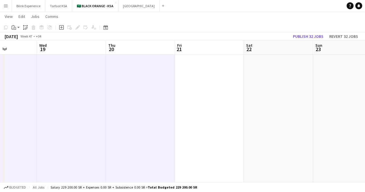
drag, startPoint x: 270, startPoint y: 75, endPoint x: 114, endPoint y: 81, distance: 156.9
click at [114, 81] on app-calendar-viewport "Sat 15 Sun 16 Mon 17 Tue 18 Wed 19 Thu 20 Fri 21 Sat 22 Sun 23 Mon 24 Tue 25" at bounding box center [182, 125] width 365 height 229
click at [196, 71] on app-date-cell at bounding box center [207, 146] width 69 height 187
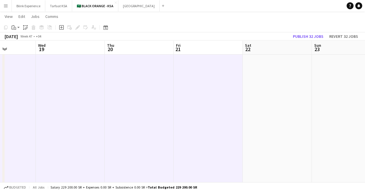
click at [257, 71] on app-date-cell at bounding box center [276, 146] width 69 height 187
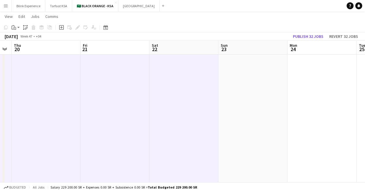
scroll to position [0, 206]
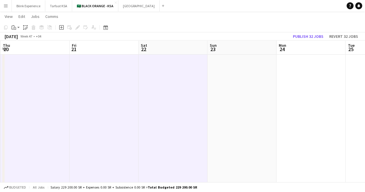
drag, startPoint x: 246, startPoint y: 72, endPoint x: 174, endPoint y: 86, distance: 73.6
click at [158, 89] on app-calendar-viewport "Mon 17 Tue 18 Wed 19 Thu 20 Fri 21 Sat 22 Sun 23 Mon 24 Tue 25 Wed 26 Thu 27" at bounding box center [182, 125] width 365 height 229
click at [244, 84] on app-date-cell at bounding box center [241, 146] width 69 height 187
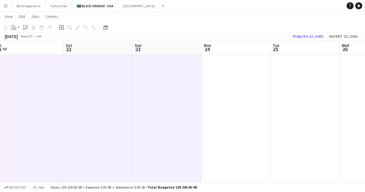
drag, startPoint x: 258, startPoint y: 82, endPoint x: 179, endPoint y: 88, distance: 79.3
click at [179, 88] on app-calendar-viewport "Wed 19 Thu 20 Fri 21 Sat 22 Sun 23 Mon 24 Tue 25 Wed 26 Thu 27 Fri 28 Sat 29" at bounding box center [182, 125] width 365 height 229
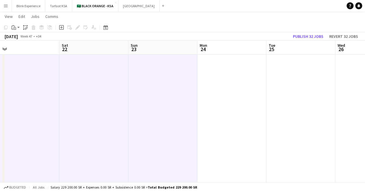
click at [230, 84] on app-date-cell at bounding box center [231, 146] width 69 height 187
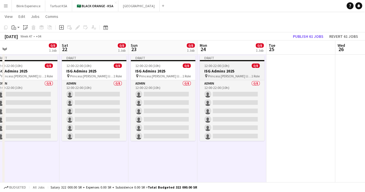
click at [238, 67] on div "12:00-22:00 (10h) 0/8" at bounding box center [231, 65] width 65 height 4
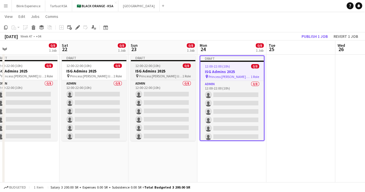
click at [153, 68] on h3 "ISG Admins 2025" at bounding box center [163, 70] width 65 height 5
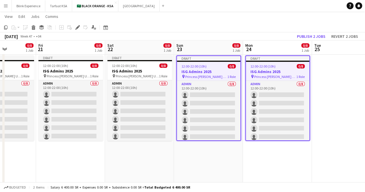
scroll to position [0, 146]
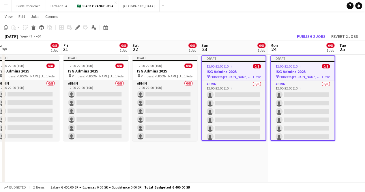
drag, startPoint x: 145, startPoint y: 69, endPoint x: 215, endPoint y: 69, distance: 70.6
click at [215, 69] on app-calendar-viewport "Tue 18 0/8 1 Job Wed 19 0/8 1 Job Thu 20 0/8 1 Job Fri 21 0/8 1 Job Sat 22 0/8 …" at bounding box center [182, 125] width 365 height 229
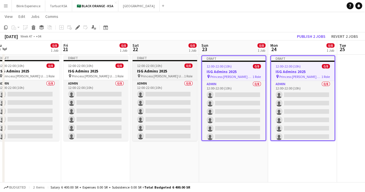
click at [163, 66] on div "12:00-22:00 (10h) 0/8" at bounding box center [164, 65] width 65 height 4
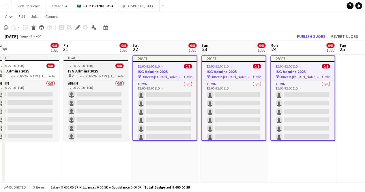
click at [103, 70] on h3 "ISG Admins 2025" at bounding box center [95, 70] width 65 height 5
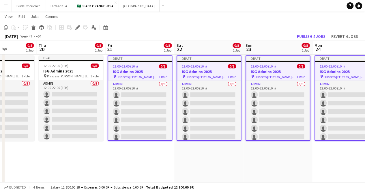
drag, startPoint x: 80, startPoint y: 70, endPoint x: 193, endPoint y: 68, distance: 113.3
click at [193, 68] on app-calendar-viewport "Mon 17 0/8 1 Job Tue 18 0/8 1 Job Wed 19 0/8 1 Job Thu 20 0/8 1 Job Fri 21 0/8 …" at bounding box center [182, 125] width 365 height 229
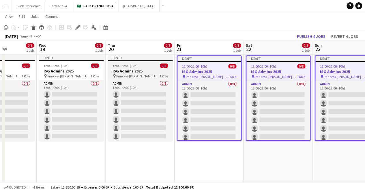
click at [127, 65] on span "12:00-22:00 (10h)" at bounding box center [124, 65] width 25 height 4
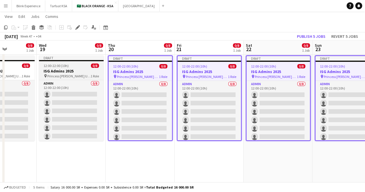
click at [78, 73] on h3 "ISG Admins 2025" at bounding box center [71, 70] width 65 height 5
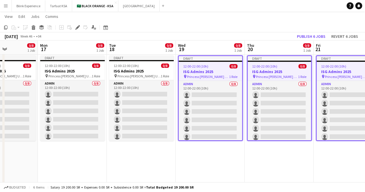
drag, startPoint x: 98, startPoint y: 66, endPoint x: 189, endPoint y: 65, distance: 91.1
click at [189, 65] on app-calendar-viewport "Fri 14 0/8 1 Job Sat 15 0/8 1 Job Sun 16 0/8 1 Job Mon 17 0/8 1 Job Tue 18 0/8 …" at bounding box center [182, 125] width 365 height 229
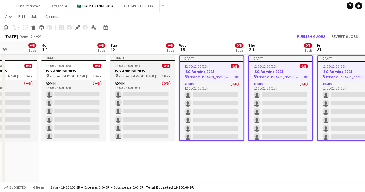
click at [127, 68] on h3 "ISG Admins 2025" at bounding box center [142, 70] width 65 height 5
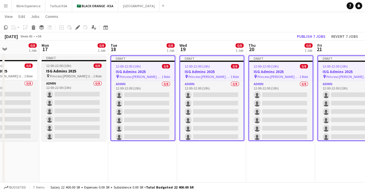
click at [51, 74] on span "Princess [PERSON_NAME] University" at bounding box center [71, 76] width 43 height 4
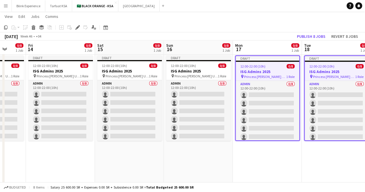
scroll to position [0, 172]
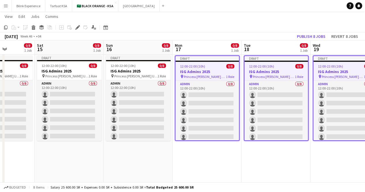
drag, startPoint x: 153, startPoint y: 69, endPoint x: 180, endPoint y: 66, distance: 27.5
click at [205, 67] on app-calendar-viewport "Wed 12 0/8 1 Job Thu 13 0/8 1 Job Fri 14 0/8 1 Job Sat 15 0/8 1 Job Sun 16 0/8 …" at bounding box center [182, 125] width 365 height 229
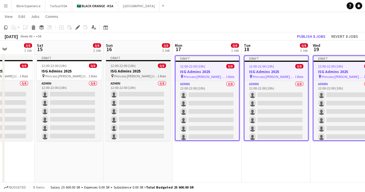
click at [142, 66] on div "12:00-22:00 (10h) 0/8" at bounding box center [138, 65] width 65 height 4
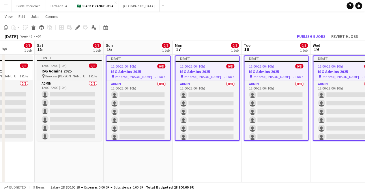
click at [64, 67] on span "12:00-22:00 (10h)" at bounding box center [53, 65] width 25 height 4
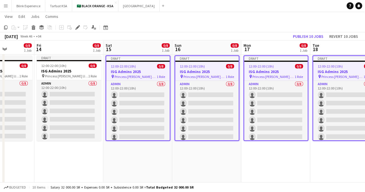
scroll to position [0, 158]
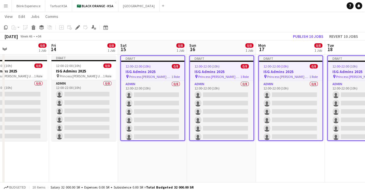
drag, startPoint x: 55, startPoint y: 67, endPoint x: 138, endPoint y: 63, distance: 83.4
click at [138, 63] on app-calendar-viewport "Tue 11 0/8 1 Job Wed 12 0/8 1 Job Thu 13 0/8 1 Job Fri 14 0/8 1 Job Sat 15 0/8 …" at bounding box center [182, 125] width 365 height 229
click at [73, 63] on app-job-card "Draft 12:00-22:00 (10h) 0/8 ISG Admins 2025 pin Princess [PERSON_NAME] Universi…" at bounding box center [83, 97] width 65 height 85
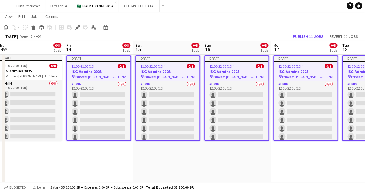
drag, startPoint x: 65, startPoint y: 69, endPoint x: 149, endPoint y: 62, distance: 84.4
click at [149, 62] on app-calendar-viewport "Tue 11 0/8 1 Job Wed 12 0/8 1 Job Thu 13 0/8 1 Job Fri 14 0/8 1 Job Sat 15 0/8 …" at bounding box center [182, 125] width 365 height 229
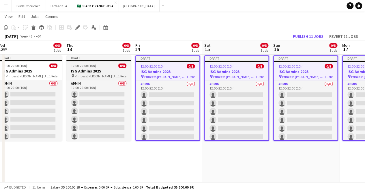
scroll to position [0, 142]
click at [90, 62] on app-job-card "Draft 12:00-22:00 (10h) 0/8 ISG Admins 2025 pin Princess [PERSON_NAME] Universi…" at bounding box center [99, 97] width 65 height 85
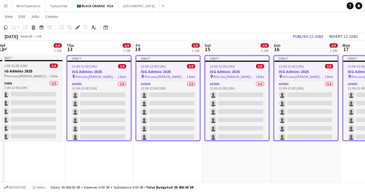
click at [24, 72] on h3 "ISG Admins 2025" at bounding box center [30, 70] width 65 height 5
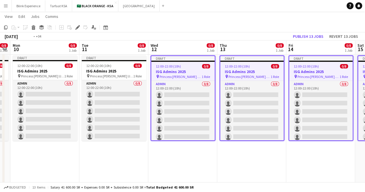
scroll to position [0, 122]
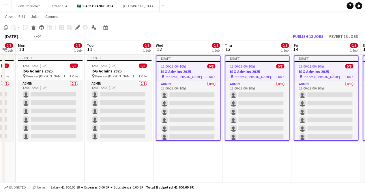
drag, startPoint x: 10, startPoint y: 69, endPoint x: 168, endPoint y: 67, distance: 158.2
click at [168, 67] on app-calendar-viewport "Sat 8 0/8 1 Job Sun 9 0/8 1 Job Mon 10 0/8 1 Job Tue 11 0/8 1 Job Wed 12 0/8 1 …" at bounding box center [182, 125] width 365 height 229
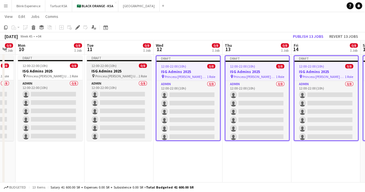
click at [105, 69] on h3 "ISG Admins 2025" at bounding box center [119, 70] width 65 height 5
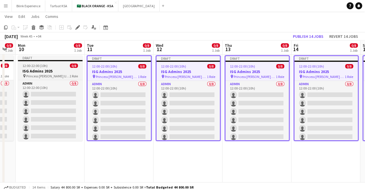
click at [43, 74] on span "Princess [PERSON_NAME] University" at bounding box center [47, 76] width 43 height 4
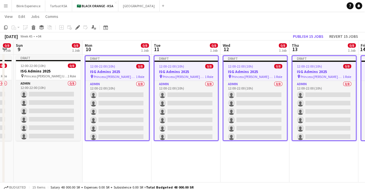
drag, startPoint x: 38, startPoint y: 71, endPoint x: 104, endPoint y: 64, distance: 66.9
click at [105, 64] on app-calendar-viewport "Fri 7 0/8 1 Job Sat 8 0/8 1 Job Sun 9 0/8 1 Job Mon 10 0/8 1 Job Tue 11 0/8 1 J…" at bounding box center [182, 125] width 365 height 229
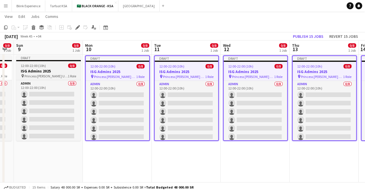
click at [31, 66] on span "12:00-22:00 (10h)" at bounding box center [33, 65] width 25 height 4
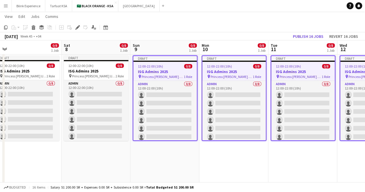
drag, startPoint x: 31, startPoint y: 66, endPoint x: 147, endPoint y: 59, distance: 116.9
click at [147, 59] on app-calendar-viewport "Wed 5 0/8 1 Job Thu 6 0/8 1 Job Fri 7 0/8 1 Job Sat 8 0/8 1 Job Sun 9 0/8 1 Job…" at bounding box center [182, 125] width 365 height 229
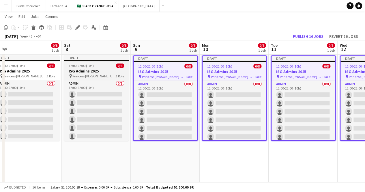
click at [85, 66] on span "12:00-22:00 (10h)" at bounding box center [81, 65] width 25 height 4
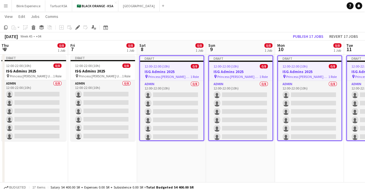
drag, startPoint x: 77, startPoint y: 70, endPoint x: 154, endPoint y: 66, distance: 77.6
click at [154, 66] on app-calendar-viewport "Tue 4 0/8 1 Job Wed 5 0/8 1 Job Thu 6 0/8 1 Job Fri 7 0/8 1 Job Sat 8 0/8 1 Job…" at bounding box center [182, 125] width 365 height 229
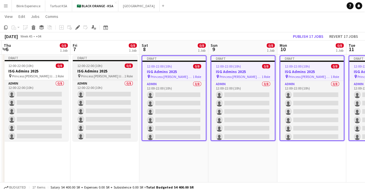
click at [95, 72] on h3 "ISG Admins 2025" at bounding box center [105, 70] width 65 height 5
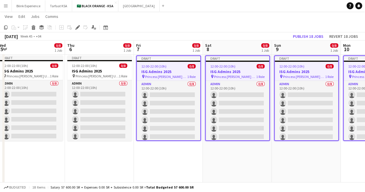
drag, startPoint x: 122, startPoint y: 65, endPoint x: 146, endPoint y: 63, distance: 24.6
click at [146, 63] on app-calendar-viewport "Mon 3 0/8 1 Job Tue 4 0/8 1 Job Wed 5 0/8 1 Job Thu 6 0/8 1 Job Fri 7 0/8 1 Job…" at bounding box center [182, 125] width 365 height 229
click at [91, 63] on app-job-card "Draft 12:00-22:00 (10h) 0/8 ISG Admins 2025 pin Princess [PERSON_NAME] Universi…" at bounding box center [99, 97] width 65 height 85
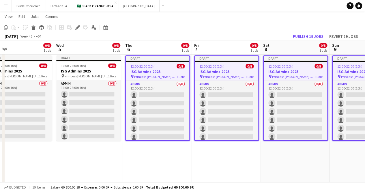
drag, startPoint x: 81, startPoint y: 67, endPoint x: 132, endPoint y: 66, distance: 51.0
click at [139, 66] on app-calendar-viewport "Sun 2 0/8 1 Job Mon 3 0/8 1 Job Tue 4 0/8 1 Job Wed 5 0/8 1 Job Thu 6 0/8 1 Job…" at bounding box center [182, 125] width 365 height 229
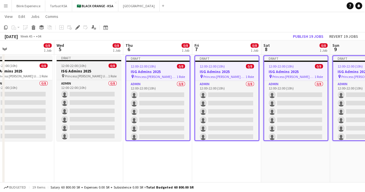
click at [64, 73] on h3 "ISG Admins 2025" at bounding box center [88, 70] width 65 height 5
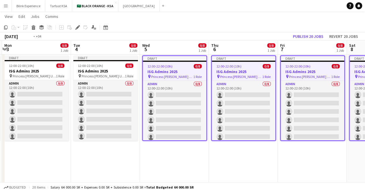
scroll to position [0, 129]
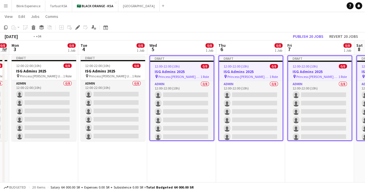
drag, startPoint x: 108, startPoint y: 73, endPoint x: 163, endPoint y: 68, distance: 55.2
click at [163, 68] on app-calendar-viewport "Sat 1 0/8 1 Job Sun 2 0/8 1 Job Mon 3 0/8 1 Job Tue 4 0/8 1 Job Wed 5 0/8 1 Job…" at bounding box center [182, 125] width 365 height 229
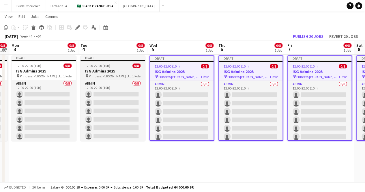
click at [93, 72] on h3 "ISG Admins 2025" at bounding box center [112, 70] width 65 height 5
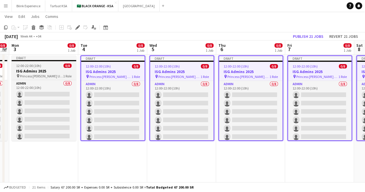
click at [55, 75] on span "Princess [PERSON_NAME] University" at bounding box center [41, 76] width 43 height 4
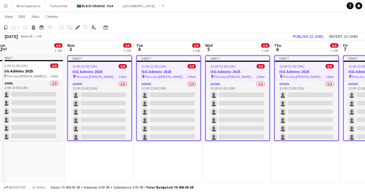
drag, startPoint x: 28, startPoint y: 69, endPoint x: 152, endPoint y: 65, distance: 124.9
click at [152, 65] on app-calendar-viewport "Fri 31 0/16 2 Jobs Sat 1 0/8 1 Job Sun 2 0/8 1 Job Mon 3 0/8 1 Job Tue 4 0/8 1 …" at bounding box center [182, 125] width 365 height 229
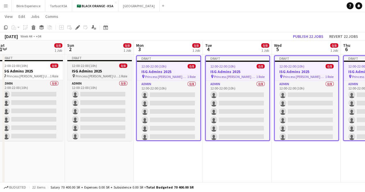
click at [107, 71] on h3 "ISG Admins 2025" at bounding box center [99, 70] width 65 height 5
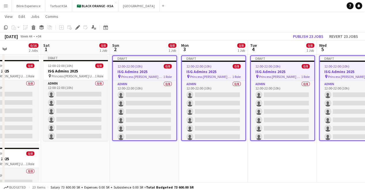
scroll to position [0, 150]
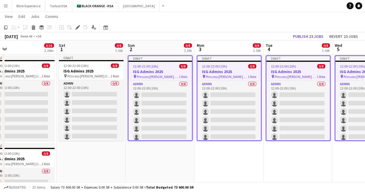
drag, startPoint x: 72, startPoint y: 72, endPoint x: 126, endPoint y: 71, distance: 54.2
click at [133, 71] on app-calendar-viewport "Wed 29 0/16 2 Jobs Thu 30 0/16 2 Jobs Fri 31 0/16 2 Jobs Sat 1 0/8 1 Job Sun 2 …" at bounding box center [182, 125] width 365 height 229
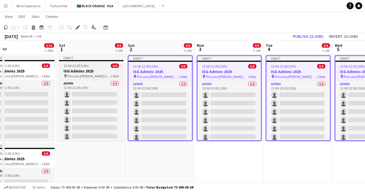
click at [70, 72] on h3 "ISG Admins 2025" at bounding box center [91, 70] width 65 height 5
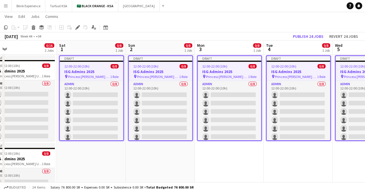
drag, startPoint x: 89, startPoint y: 69, endPoint x: 140, endPoint y: 68, distance: 51.0
click at [140, 68] on app-calendar-viewport "Wed 29 0/16 2 Jobs Thu 30 0/16 2 Jobs Fri 31 0/16 2 Jobs Sat 1 0/8 1 Job Sun 2 …" at bounding box center [182, 125] width 365 height 229
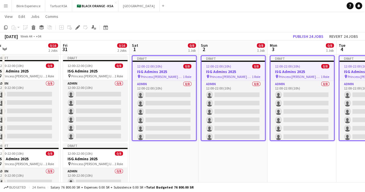
scroll to position [0, 144]
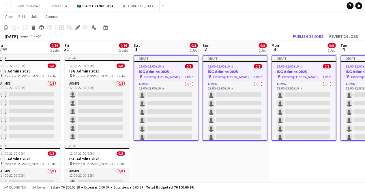
drag, startPoint x: 82, startPoint y: 171, endPoint x: 86, endPoint y: 159, distance: 13.0
click at [86, 159] on app-calendar-viewport "Tue 28 0/16 2 Jobs Wed 29 0/16 2 Jobs Thu 30 0/16 2 Jobs Fri 31 0/16 2 Jobs Sat…" at bounding box center [182, 125] width 365 height 229
click at [86, 155] on span "12:00-22:00 (10h)" at bounding box center [81, 153] width 25 height 4
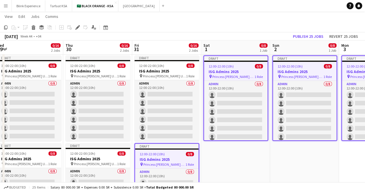
scroll to position [0, 132]
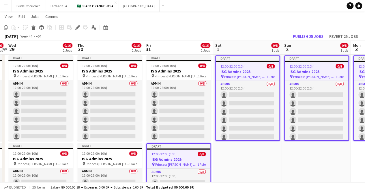
drag, startPoint x: 83, startPoint y: 155, endPoint x: 164, endPoint y: 147, distance: 82.0
click at [164, 147] on app-calendar-viewport "Mon 27 0/16 2 Jobs Tue 28 0/16 2 Jobs Wed 29 0/16 2 Jobs Thu 30 0/16 2 Jobs Fri…" at bounding box center [182, 125] width 365 height 229
click at [112, 155] on app-job-card "Draft 12:00-22:00 (10h) 0/8 ISG Admins 2025 pin Princess [PERSON_NAME] Universi…" at bounding box center [109, 185] width 65 height 85
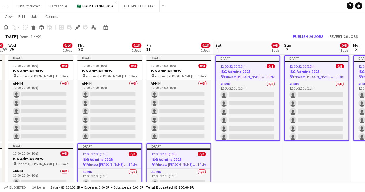
click at [51, 159] on h3 "ISG Admins 2025" at bounding box center [40, 158] width 65 height 5
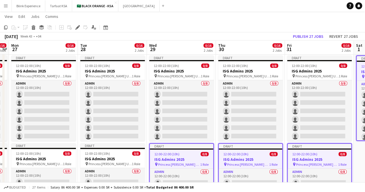
scroll to position [0, 116]
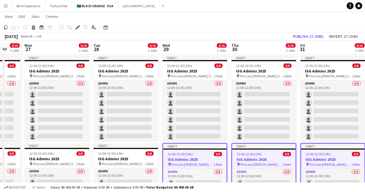
drag, startPoint x: 47, startPoint y: 159, endPoint x: 201, endPoint y: 139, distance: 155.1
click at [201, 139] on app-calendar-viewport "Sat 25 0/10 1 Job Sun 26 0/16 2 Jobs Mon 27 0/16 2 Jobs Tue 28 0/16 2 Jobs Wed …" at bounding box center [182, 125] width 365 height 229
click at [126, 159] on h3 "ISG Admins 2025" at bounding box center [125, 158] width 65 height 5
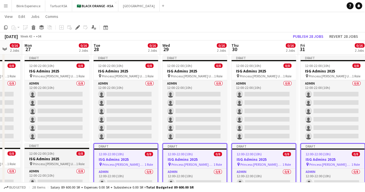
click at [63, 160] on h3 "ISG Admins 2025" at bounding box center [56, 158] width 65 height 5
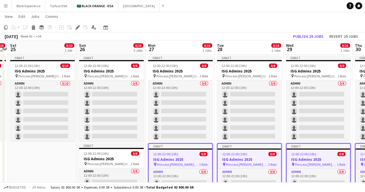
scroll to position [0, 156]
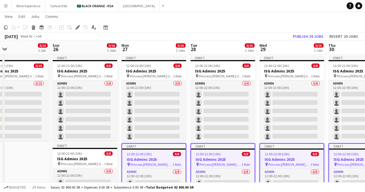
drag, startPoint x: 52, startPoint y: 159, endPoint x: 149, endPoint y: 147, distance: 97.6
click at [149, 147] on app-calendar-viewport "Thu 23 0/10 1 Job Fri 24 0/10 1 Job Sat 25 0/10 1 Job Sun 26 0/16 2 Jobs Mon 27…" at bounding box center [182, 125] width 365 height 229
click at [86, 159] on h3 "ISG Admins 2025" at bounding box center [84, 158] width 65 height 5
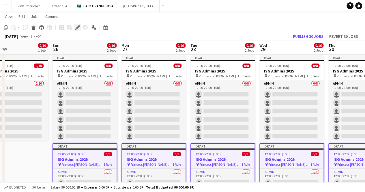
click at [77, 27] on icon at bounding box center [77, 27] width 3 height 3
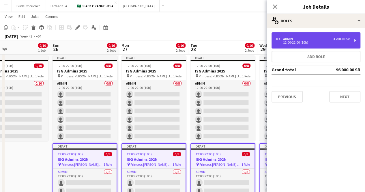
click at [347, 40] on div "3 200.00 SR" at bounding box center [341, 39] width 16 height 4
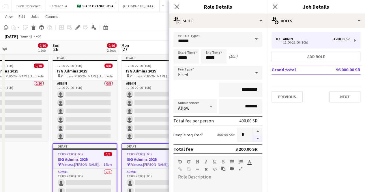
click at [254, 138] on button "button" at bounding box center [257, 138] width 9 height 7
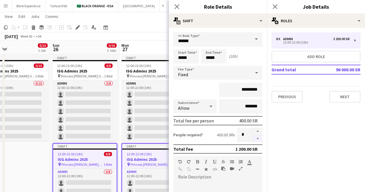
click at [254, 138] on button "button" at bounding box center [257, 138] width 9 height 7
type input "*"
click at [342, 95] on button "Next" at bounding box center [344, 97] width 31 height 12
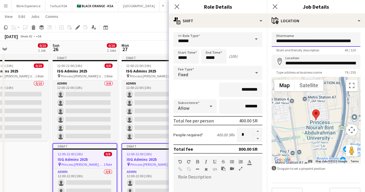
click at [314, 38] on input "**********" at bounding box center [315, 39] width 89 height 14
type input "***"
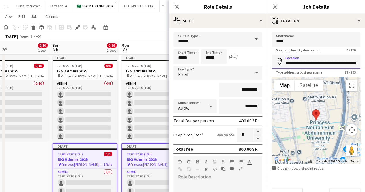
click at [320, 61] on input "**********" at bounding box center [315, 61] width 89 height 14
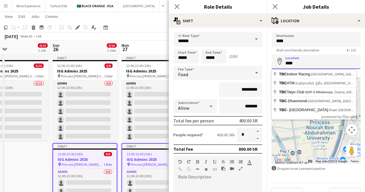
drag, startPoint x: 315, startPoint y: 61, endPoint x: 280, endPoint y: 66, distance: 35.8
click at [280, 66] on input "***" at bounding box center [315, 61] width 89 height 14
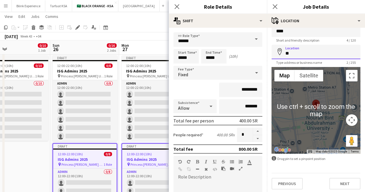
scroll to position [12, 0]
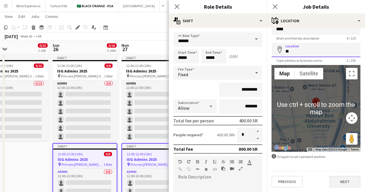
type input "**"
click at [330, 180] on button "Next" at bounding box center [344, 181] width 31 height 12
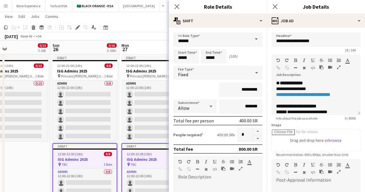
scroll to position [0, 0]
click at [310, 86] on div "**********" at bounding box center [311, 89] width 71 height 6
drag, startPoint x: 284, startPoint y: 89, endPoint x: 273, endPoint y: 90, distance: 11.3
click at [273, 90] on div "**********" at bounding box center [315, 97] width 89 height 35
drag, startPoint x: 296, startPoint y: 87, endPoint x: 276, endPoint y: 89, distance: 19.7
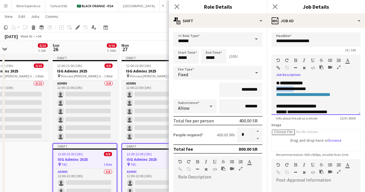
click at [276, 89] on div "**********" at bounding box center [311, 89] width 71 height 6
click at [292, 111] on div "**********" at bounding box center [311, 112] width 71 height 6
click at [297, 110] on div "**********" at bounding box center [311, 111] width 71 height 6
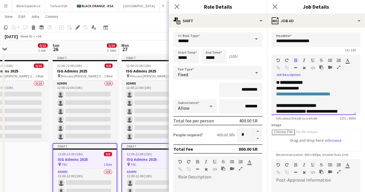
click at [316, 110] on div "**********" at bounding box center [311, 111] width 71 height 6
click at [341, 108] on div "**********" at bounding box center [313, 106] width 75 height 6
click at [341, 112] on div "**********" at bounding box center [311, 111] width 71 height 6
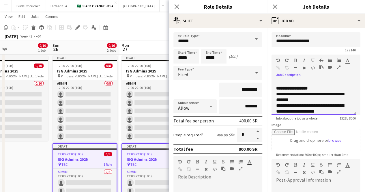
scroll to position [116, 0]
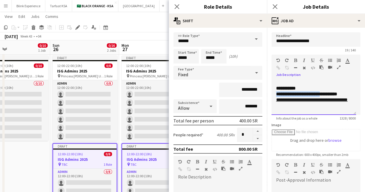
drag, startPoint x: 275, startPoint y: 94, endPoint x: 330, endPoint y: 97, distance: 55.4
click at [330, 97] on div "**********" at bounding box center [313, 97] width 84 height 35
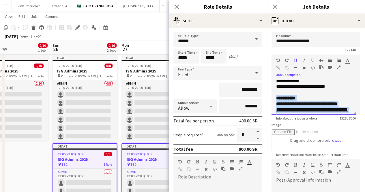
scroll to position [137, 0]
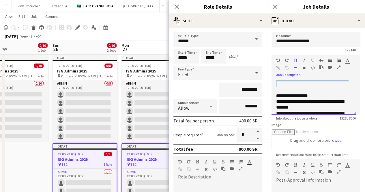
drag, startPoint x: 277, startPoint y: 88, endPoint x: 334, endPoint y: 93, distance: 57.0
click at [334, 93] on div "**********" at bounding box center [313, 97] width 84 height 35
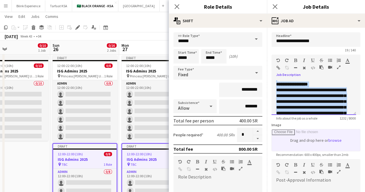
scroll to position [287, 0]
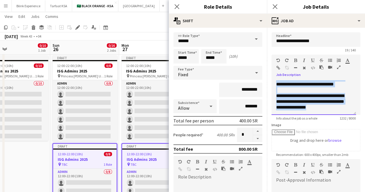
drag, startPoint x: 278, startPoint y: 83, endPoint x: 339, endPoint y: 109, distance: 66.0
click at [339, 109] on div "**********" at bounding box center [313, 97] width 84 height 35
copy div "**********"
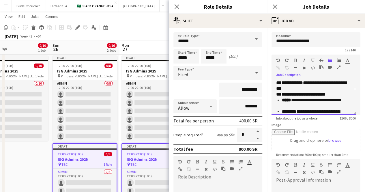
scroll to position [0, 0]
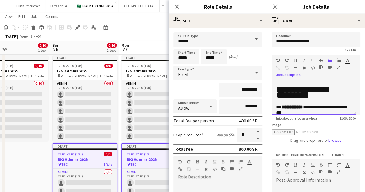
click at [286, 88] on h1 "**********" at bounding box center [311, 92] width 71 height 12
drag, startPoint x: 312, startPoint y: 95, endPoint x: 280, endPoint y: 90, distance: 33.2
click at [280, 90] on h1 "**********" at bounding box center [311, 92] width 71 height 12
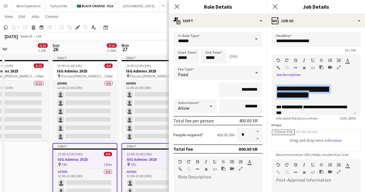
click at [338, 66] on icon "button" at bounding box center [338, 67] width 3 height 4
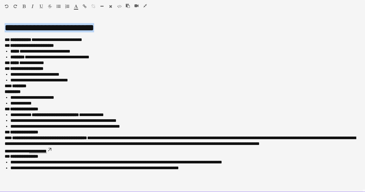
click at [105, 28] on h1 "**********" at bounding box center [182, 28] width 355 height 6
drag, startPoint x: 113, startPoint y: 29, endPoint x: 9, endPoint y: 29, distance: 104.3
click at [9, 29] on h1 "**********" at bounding box center [182, 28] width 355 height 6
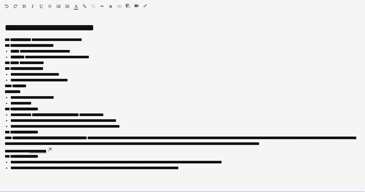
click at [91, 47] on p "**********" at bounding box center [182, 46] width 355 height 6
drag, startPoint x: 29, startPoint y: 57, endPoint x: 104, endPoint y: 58, distance: 75.2
click at [104, 58] on p "**********" at bounding box center [185, 57] width 350 height 6
click at [60, 25] on h1 "**********" at bounding box center [182, 28] width 355 height 6
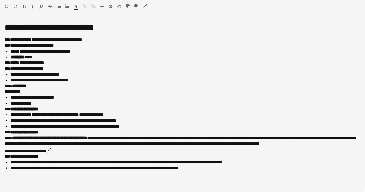
click at [48, 27] on h1 "**********" at bounding box center [182, 28] width 355 height 6
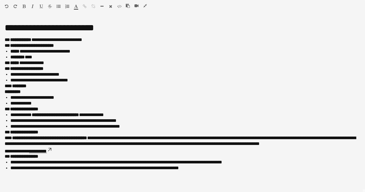
click at [143, 4] on icon "button" at bounding box center [144, 6] width 3 height 4
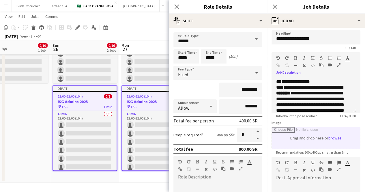
scroll to position [0, 0]
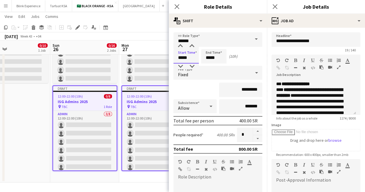
drag, startPoint x: 190, startPoint y: 57, endPoint x: 174, endPoint y: 59, distance: 16.5
click at [174, 59] on input "*****" at bounding box center [185, 56] width 25 height 14
click at [187, 58] on input "*****" at bounding box center [185, 56] width 25 height 14
type input "*****"
drag, startPoint x: 210, startPoint y: 57, endPoint x: 198, endPoint y: 60, distance: 12.4
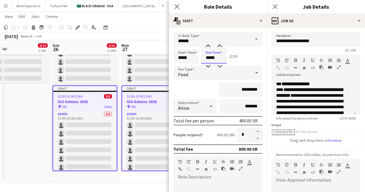
click at [198, 60] on div "Start Time ***** End Time ***** (22h)" at bounding box center [217, 56] width 89 height 14
type input "*****"
click at [193, 58] on input "*****" at bounding box center [185, 56] width 25 height 14
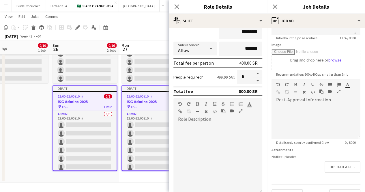
scroll to position [93, 0]
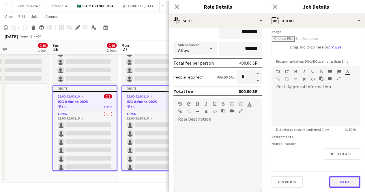
click at [337, 182] on button "Next" at bounding box center [344, 182] width 31 height 12
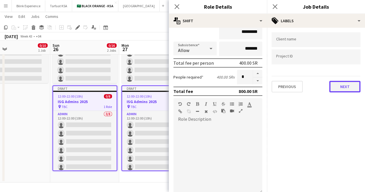
click at [336, 90] on button "Next" at bounding box center [344, 87] width 31 height 12
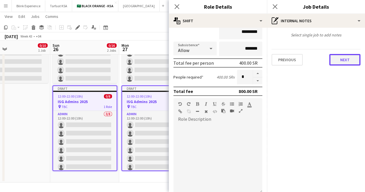
click at [333, 55] on button "Next" at bounding box center [344, 60] width 31 height 12
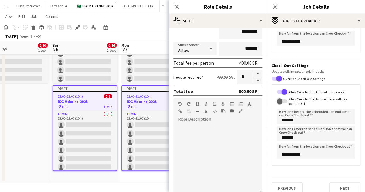
scroll to position [107, 0]
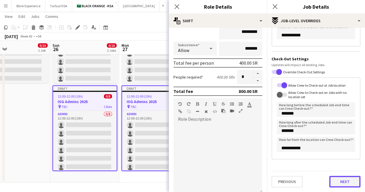
click at [340, 182] on button "Next" at bounding box center [344, 181] width 31 height 12
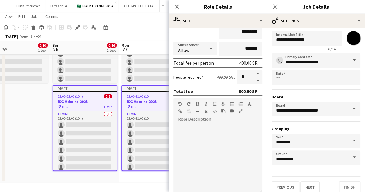
scroll to position [15, 0]
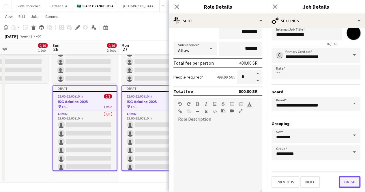
click at [340, 180] on button "Finish" at bounding box center [349, 182] width 22 height 12
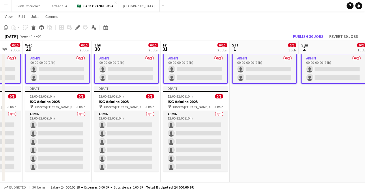
scroll to position [0, 192]
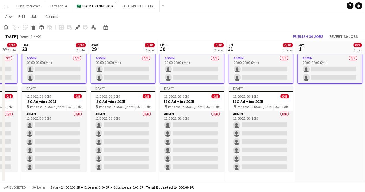
drag, startPoint x: 339, startPoint y: 125, endPoint x: 168, endPoint y: 136, distance: 171.6
click at [168, 137] on app-calendar-viewport "Sat 25 0/10 1 Job Sun 26 0/10 2 Jobs Mon 27 0/10 2 Jobs Tue 28 0/10 2 Jobs Wed …" at bounding box center [182, 83] width 365 height 197
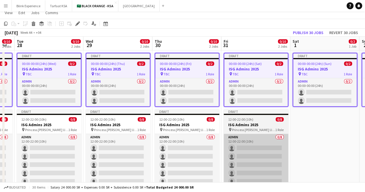
scroll to position [0, 0]
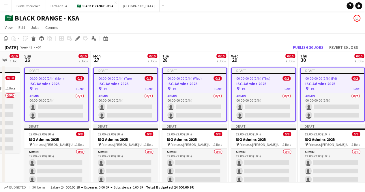
drag, startPoint x: 252, startPoint y: 112, endPoint x: 339, endPoint y: 114, distance: 87.4
click at [339, 114] on app-calendar-viewport "Fri 24 0/10 1 Job Sat 25 0/10 1 Job Sun 26 0/10 2 Jobs Mon 27 0/10 2 Jobs Tue 2…" at bounding box center [182, 135] width 365 height 169
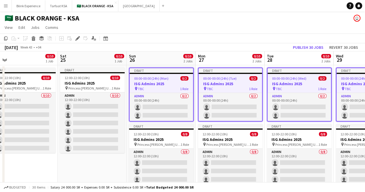
scroll to position [0, 142]
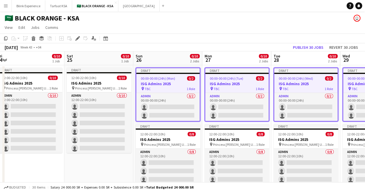
drag, startPoint x: 207, startPoint y: 104, endPoint x: 314, endPoint y: 103, distance: 107.2
click at [314, 103] on app-calendar-viewport "Wed 22 0/10 1 Job Thu 23 0/10 1 Job Fri 24 0/10 1 Job Sat 25 0/10 1 Job Sun 26 …" at bounding box center [182, 135] width 365 height 169
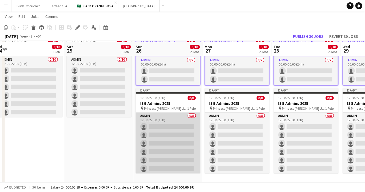
scroll to position [37, 0]
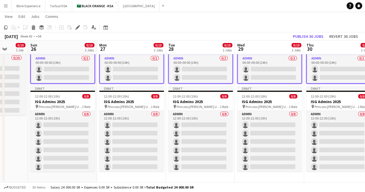
drag, startPoint x: 309, startPoint y: 131, endPoint x: 200, endPoint y: 139, distance: 109.2
click at [200, 139] on app-calendar-viewport "Wed 22 0/10 1 Job Thu 23 0/10 1 Job Fri 24 0/10 1 Job Sat 25 0/10 1 Job Sun 26 …" at bounding box center [182, 83] width 365 height 197
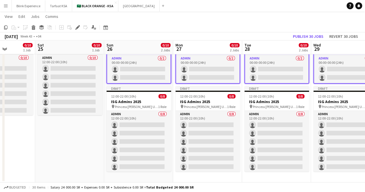
drag, startPoint x: 283, startPoint y: 136, endPoint x: 218, endPoint y: 135, distance: 64.8
click at [218, 135] on app-calendar-viewport "Wed 22 0/10 1 Job Thu 23 0/10 1 Job Fri 24 0/10 1 Job Sat 25 0/10 1 Job Sun 26 …" at bounding box center [182, 83] width 365 height 197
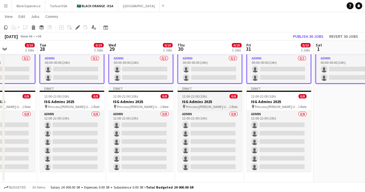
drag, startPoint x: 284, startPoint y: 132, endPoint x: 239, endPoint y: 131, distance: 45.0
click at [224, 134] on app-calendar-viewport "Fri 24 0/10 1 Job Sat 25 0/10 1 Job Sun 26 0/10 2 Jobs Mon 27 0/10 2 Jobs Tue 2…" at bounding box center [182, 83] width 365 height 197
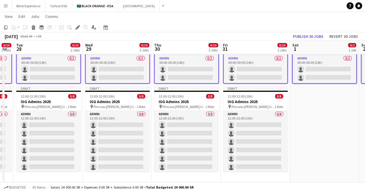
scroll to position [0, 267]
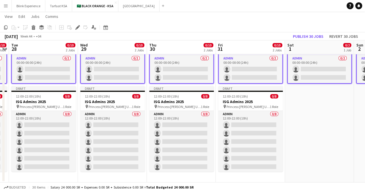
drag, startPoint x: 280, startPoint y: 129, endPoint x: 253, endPoint y: 130, distance: 27.1
click at [253, 130] on app-calendar-viewport "Fri 24 0/10 1 Job Sat 25 0/10 1 Job Sun 26 0/10 2 Jobs Mon 27 0/10 2 Jobs Tue 2…" at bounding box center [182, 83] width 365 height 197
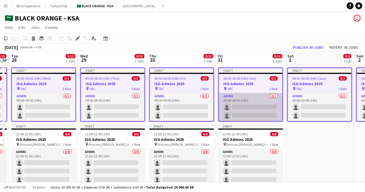
scroll to position [0, 0]
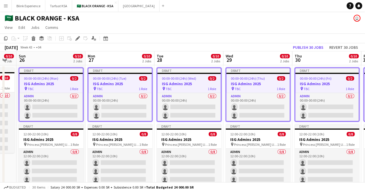
drag, startPoint x: 168, startPoint y: 90, endPoint x: 314, endPoint y: 104, distance: 146.7
click at [314, 104] on app-calendar-viewport "Fri 24 0/10 1 Job Sat 25 0/10 1 Job Sun 26 0/10 2 Jobs Mon 27 0/10 2 Jobs Tue 2…" at bounding box center [182, 135] width 365 height 169
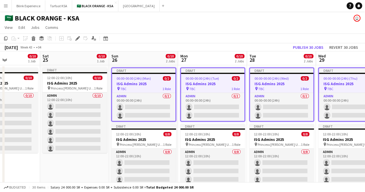
scroll to position [0, 162]
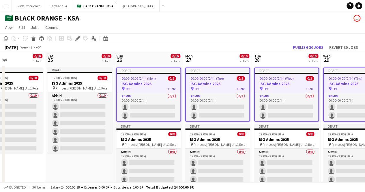
drag, startPoint x: 181, startPoint y: 99, endPoint x: 277, endPoint y: 100, distance: 96.5
click at [277, 100] on app-calendar-viewport "Wed 22 0/10 1 Job Thu 23 0/10 1 Job Fri 24 0/10 1 Job Sat 25 0/10 1 Job Sun 26 …" at bounding box center [182, 135] width 365 height 169
click at [146, 144] on span "Princess [PERSON_NAME] University" at bounding box center [145, 144] width 43 height 4
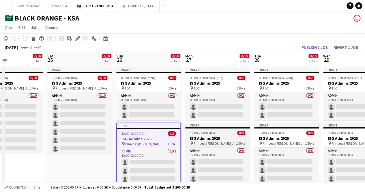
click at [225, 141] on span "Princess [PERSON_NAME] University" at bounding box center [214, 143] width 43 height 4
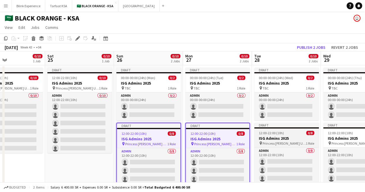
click at [272, 135] on app-job-card "Draft 12:00-22:00 (10h) 0/8 ISG Admins 2025 pin Princess [PERSON_NAME] Universi…" at bounding box center [286, 164] width 65 height 85
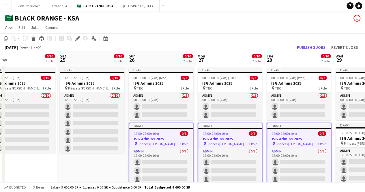
drag, startPoint x: 275, startPoint y: 135, endPoint x: 140, endPoint y: 136, distance: 135.2
click at [140, 136] on app-calendar-viewport "Wed 22 0/10 1 Job Thu 23 0/10 1 Job Fri 24 0/10 1 Job Sat 25 0/10 1 Job Sun 26 …" at bounding box center [182, 135] width 365 height 169
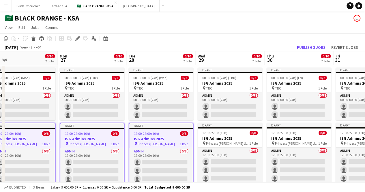
scroll to position [0, 159]
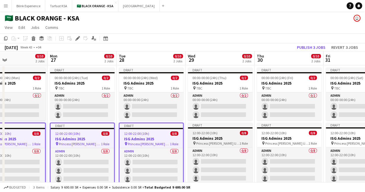
click at [217, 133] on div "12:00-22:00 (10h) 0/8" at bounding box center [220, 133] width 65 height 4
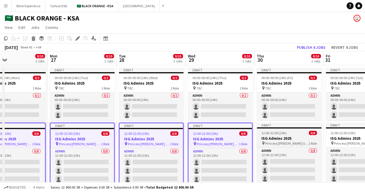
click at [274, 135] on app-job-card "Draft 12:00-22:00 (10h) 0/8 ISG Admins 2025 pin Princess [PERSON_NAME] Universi…" at bounding box center [288, 164] width 65 height 85
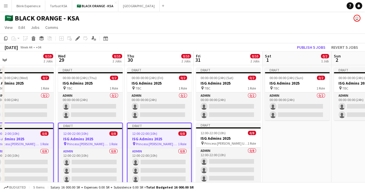
drag, startPoint x: 286, startPoint y: 143, endPoint x: 179, endPoint y: 142, distance: 107.8
click at [179, 142] on app-calendar-viewport "Sun 26 0/10 2 Jobs Mon 27 0/10 2 Jobs Tue 28 0/10 2 Jobs Wed 29 0/10 2 Jobs Thu…" at bounding box center [182, 135] width 365 height 169
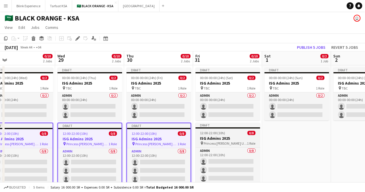
click at [234, 138] on h3 "ISG Admins 2025" at bounding box center [227, 137] width 65 height 5
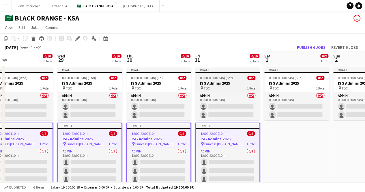
click at [230, 80] on app-job-card "Draft 00:00-00:00 (24h) (Sat) 0/2 ISG Admins 2025 pin TBC 1 Role Admin 0/2 00:0…" at bounding box center [227, 93] width 65 height 53
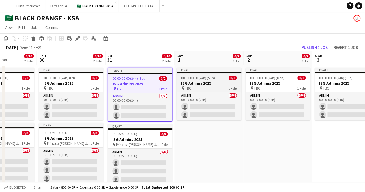
drag, startPoint x: 309, startPoint y: 83, endPoint x: 234, endPoint y: 81, distance: 74.9
click at [223, 84] on app-calendar-viewport "Sun 26 0/10 2 Jobs Mon 27 0/10 2 Jobs Tue 28 0/10 2 Jobs Wed 29 0/10 2 Jobs Thu…" at bounding box center [182, 135] width 365 height 169
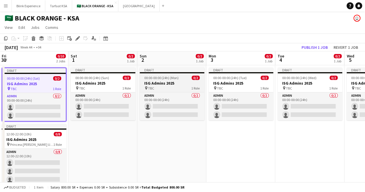
drag, startPoint x: 279, startPoint y: 76, endPoint x: 186, endPoint y: 77, distance: 92.8
click at [177, 79] on app-calendar-viewport "Tue 28 0/10 2 Jobs Wed 29 0/10 2 Jobs Thu 30 0/10 2 Jobs Fri 31 0/10 2 Jobs Sat…" at bounding box center [182, 135] width 365 height 169
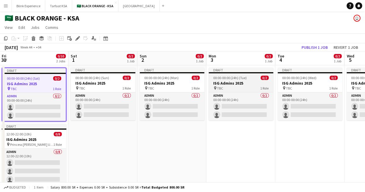
scroll to position [0, 208]
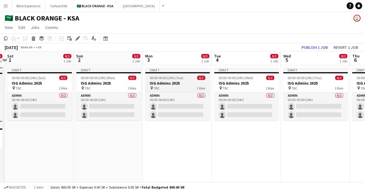
drag, startPoint x: 247, startPoint y: 77, endPoint x: 200, endPoint y: 83, distance: 47.3
click at [185, 84] on app-calendar-viewport "Tue 28 0/10 2 Jobs Wed 29 0/10 2 Jobs Thu 30 0/10 2 Jobs Fri 31 0/10 2 Jobs Sat…" at bounding box center [182, 135] width 365 height 169
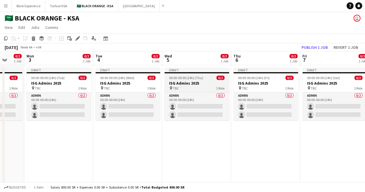
drag, startPoint x: 273, startPoint y: 85, endPoint x: 169, endPoint y: 84, distance: 104.3
click at [154, 86] on app-calendar-viewport "Fri 31 0/10 2 Jobs Sat 1 0/2 1 Job Sun 2 0/2 1 Job Mon 3 0/2 1 Job Tue 4 0/2 1 …" at bounding box center [182, 135] width 365 height 169
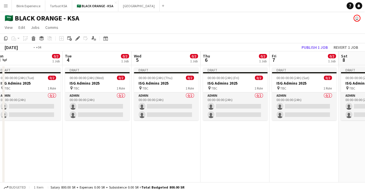
drag, startPoint x: 288, startPoint y: 84, endPoint x: 112, endPoint y: 89, distance: 175.8
click at [112, 89] on app-calendar-viewport "Fri 31 0/10 2 Jobs Sat 1 0/2 1 Job Sun 2 0/2 1 Job Mon 3 0/2 1 Job Tue 4 0/2 1 …" at bounding box center [182, 135] width 365 height 169
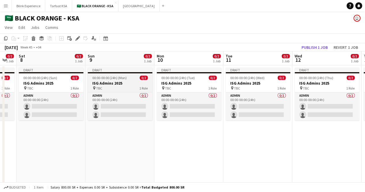
drag, startPoint x: 270, startPoint y: 84, endPoint x: 148, endPoint y: 87, distance: 122.2
click at [94, 90] on app-calendar-viewport "Wed 5 0/2 1 Job Thu 6 0/2 1 Job Fri 7 0/2 1 Job Sat 8 0/2 1 Job Sun 9 0/2 1 Job…" at bounding box center [182, 135] width 365 height 169
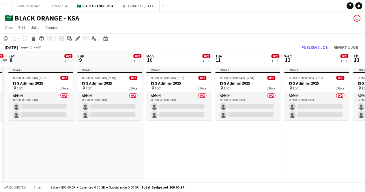
drag, startPoint x: 245, startPoint y: 84, endPoint x: 95, endPoint y: 90, distance: 149.7
click at [95, 90] on app-calendar-viewport "Wed 5 0/2 1 Job Thu 6 0/2 1 Job Fri 7 0/2 1 Job Sat 8 0/2 1 Job Sun 9 0/2 1 Job…" at bounding box center [182, 135] width 365 height 169
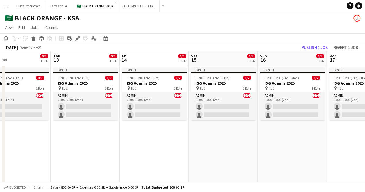
drag, startPoint x: 241, startPoint y: 90, endPoint x: 111, endPoint y: 90, distance: 129.7
click at [111, 90] on app-calendar-viewport "Sun 9 0/2 1 Job Mon 10 0/2 1 Job Tue 11 0/2 1 Job Wed 12 0/2 1 Job Thu 13 0/2 1…" at bounding box center [182, 135] width 365 height 169
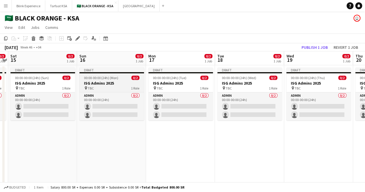
drag, startPoint x: 261, startPoint y: 87, endPoint x: 101, endPoint y: 87, distance: 159.9
click at [81, 89] on app-calendar-viewport "Tue 11 0/2 1 Job Wed 12 0/2 1 Job Thu 13 0/2 1 Job Fri 14 0/2 1 Job Sat 15 0/2 …" at bounding box center [182, 135] width 365 height 169
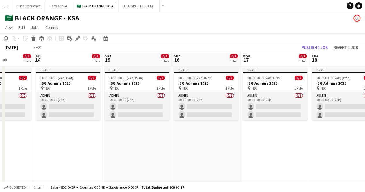
drag, startPoint x: 267, startPoint y: 86, endPoint x: 86, endPoint y: 88, distance: 181.3
click at [86, 88] on app-calendar-viewport "Tue 11 0/2 1 Job Wed 12 0/2 1 Job Thu 13 0/2 1 Job Fri 14 0/2 1 Job Sat 15 0/2 …" at bounding box center [182, 135] width 365 height 169
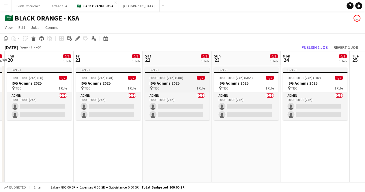
drag, startPoint x: 279, startPoint y: 86, endPoint x: 136, endPoint y: 87, distance: 142.9
click at [89, 88] on app-calendar-viewport "Mon 17 0/2 1 Job Tue 18 0/2 1 Job Wed 19 0/2 1 Job Thu 20 0/2 1 Job Fri 21 0/2 …" at bounding box center [182, 135] width 365 height 169
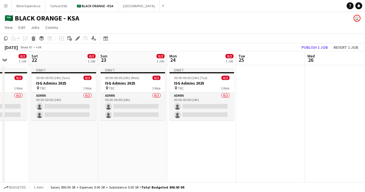
drag, startPoint x: 264, startPoint y: 86, endPoint x: 173, endPoint y: 88, distance: 90.2
click at [173, 88] on app-calendar-viewport "Wed 19 0/2 1 Job Thu 20 0/2 1 Job Fri 21 0/2 1 Job Sat 22 0/2 1 Job Sun 23 0/2 …" at bounding box center [182, 135] width 365 height 169
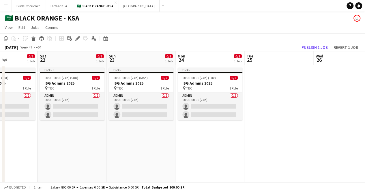
drag, startPoint x: 155, startPoint y: 85, endPoint x: 323, endPoint y: 87, distance: 168.3
click at [323, 87] on app-calendar-viewport "Wed 19 0/2 1 Job Thu 20 0/2 1 Job Fri 21 0/2 1 Job Sat 22 0/2 1 Job Sun 23 0/2 …" at bounding box center [182, 135] width 365 height 169
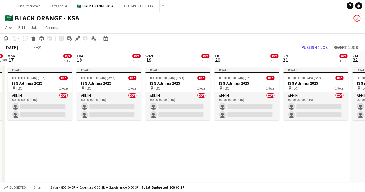
drag, startPoint x: 295, startPoint y: 94, endPoint x: 365, endPoint y: 96, distance: 70.6
click at [365, 95] on html "Menu Boards Boards Boards All jobs Status Workforce Workforce My Workforce Recr…" at bounding box center [182, 115] width 365 height 230
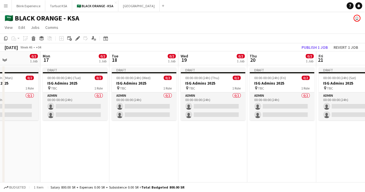
drag, startPoint x: 178, startPoint y: 93, endPoint x: 369, endPoint y: 95, distance: 190.5
click at [365, 95] on html "Menu Boards Boards Boards All jobs Status Workforce Workforce My Workforce Recr…" at bounding box center [182, 115] width 365 height 230
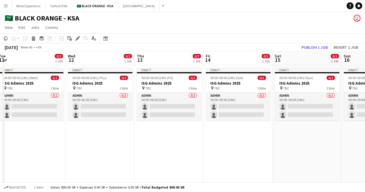
drag, startPoint x: 233, startPoint y: 91, endPoint x: 356, endPoint y: 93, distance: 123.1
click at [356, 93] on app-calendar-viewport "Sun 9 0/2 1 Job Mon 10 0/2 1 Job Tue 11 0/2 1 Job Wed 12 0/2 1 Job Thu 13 0/2 1…" at bounding box center [182, 135] width 365 height 169
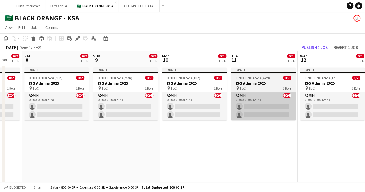
drag, startPoint x: 145, startPoint y: 90, endPoint x: 256, endPoint y: 94, distance: 110.7
click at [365, 94] on html "Menu Boards Boards Boards All jobs Status Workforce Workforce My Workforce Recr…" at bounding box center [182, 115] width 365 height 230
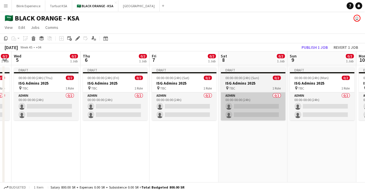
drag, startPoint x: 164, startPoint y: 93, endPoint x: 241, endPoint y: 94, distance: 76.7
click at [365, 92] on html "Menu Boards Boards Boards All jobs Status Workforce Workforce My Workforce Recr…" at bounding box center [182, 115] width 365 height 230
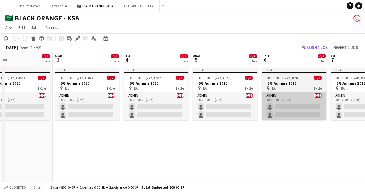
drag, startPoint x: 294, startPoint y: 98, endPoint x: 337, endPoint y: 99, distance: 42.4
click at [346, 98] on app-calendar-viewport "Fri 31 0/10 2 Jobs Sat 1 0/2 1 Job Sun 2 0/2 1 Job Mon 3 0/2 1 Job Tue 4 0/2 1 …" at bounding box center [182, 135] width 365 height 169
